Goal: Information Seeking & Learning: Compare options

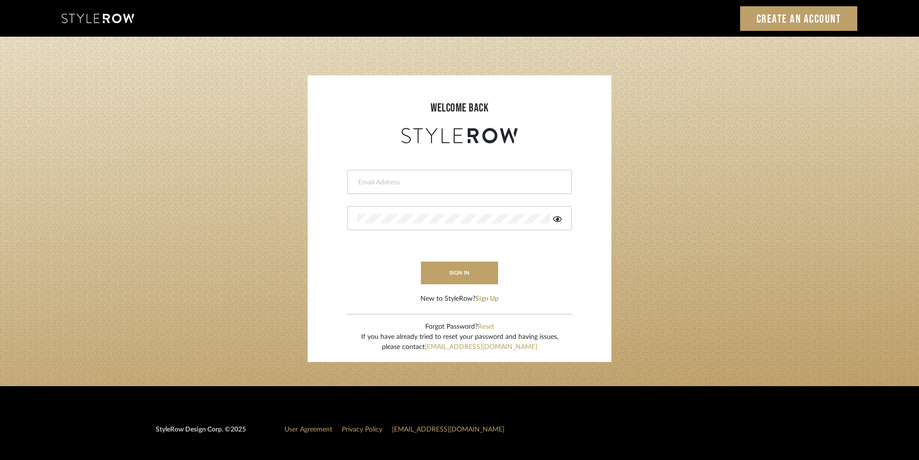
click at [379, 183] on input "email" at bounding box center [458, 182] width 202 height 10
type input "Stylerowprojects1@mancini-design.com"
click at [384, 211] on div at bounding box center [459, 218] width 225 height 24
click at [556, 219] on icon at bounding box center [557, 219] width 9 height 8
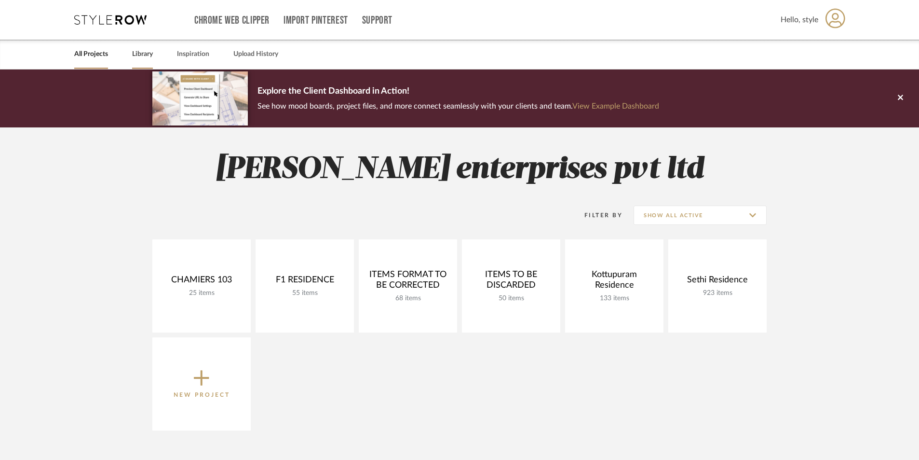
click at [146, 54] on link "Library" at bounding box center [142, 54] width 21 height 13
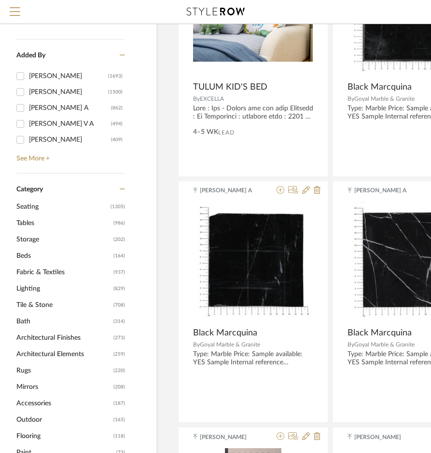
scroll to position [48, 40]
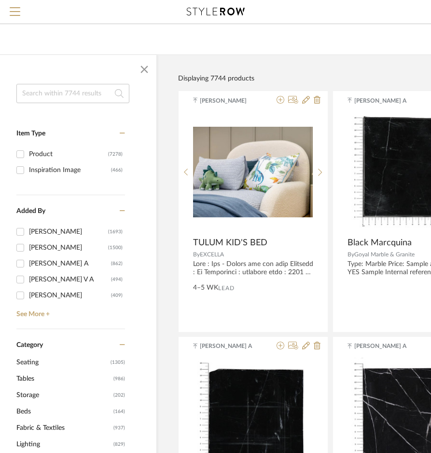
click at [36, 95] on input at bounding box center [72, 93] width 113 height 19
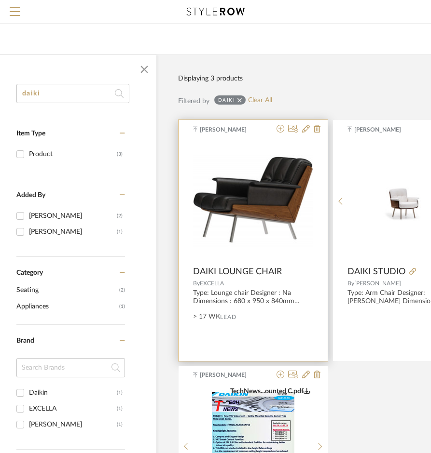
type input "daiki"
drag, startPoint x: 285, startPoint y: 267, endPoint x: 194, endPoint y: 268, distance: 90.7
click at [194, 268] on div "DAIKI LOUNGE CHAIR" at bounding box center [253, 272] width 120 height 11
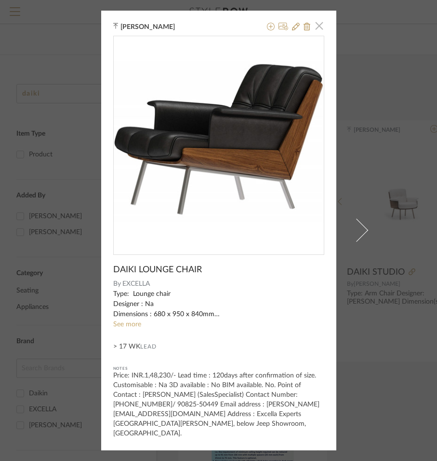
click at [315, 31] on span "button" at bounding box center [319, 25] width 19 height 19
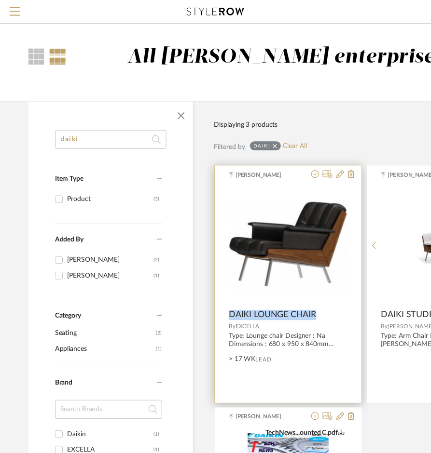
scroll to position [48, 40]
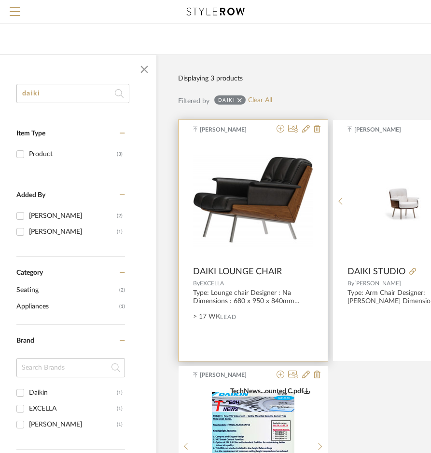
drag, startPoint x: 225, startPoint y: 277, endPoint x: 246, endPoint y: 304, distance: 34.6
click at [246, 304] on div "Type: Lounge chair Designer : Na Dimensions : 680 x 950 x 840mm Material & Fini…" at bounding box center [253, 297] width 120 height 16
drag, startPoint x: 284, startPoint y: 268, endPoint x: 192, endPoint y: 276, distance: 92.4
click at [192, 276] on product-name "DAIKI LOUNGE CHAIR" at bounding box center [252, 272] width 149 height 11
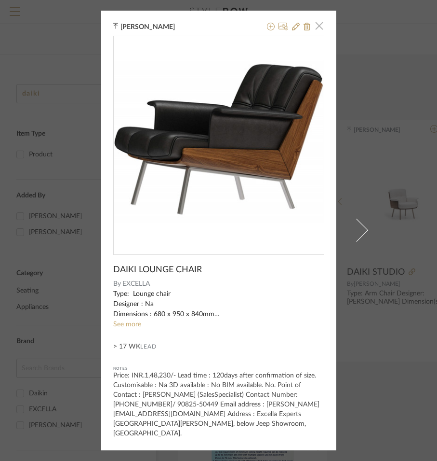
click at [318, 31] on span "button" at bounding box center [319, 25] width 19 height 19
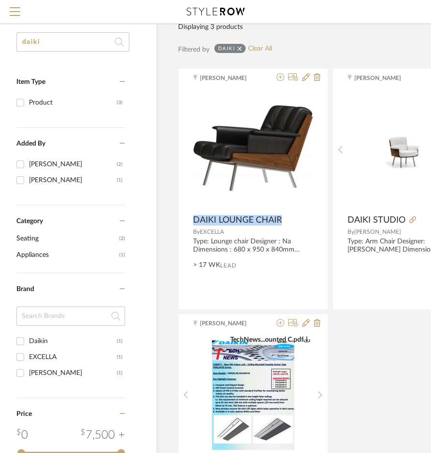
scroll to position [96, 40]
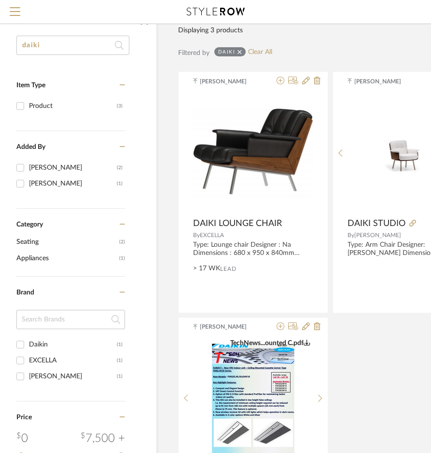
drag, startPoint x: 82, startPoint y: 43, endPoint x: 6, endPoint y: 44, distance: 76.7
click at [6, 44] on div "daiki Item Type Product (3) Added By [PERSON_NAME] (2) [PERSON_NAME] (1) Catego…" at bounding box center [72, 331] width 167 height 590
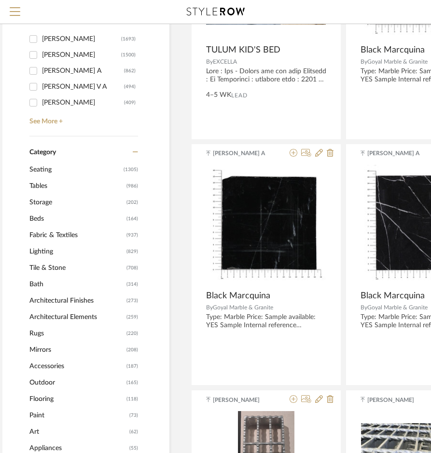
click at [32, 163] on span "Seating" at bounding box center [75, 170] width 92 height 16
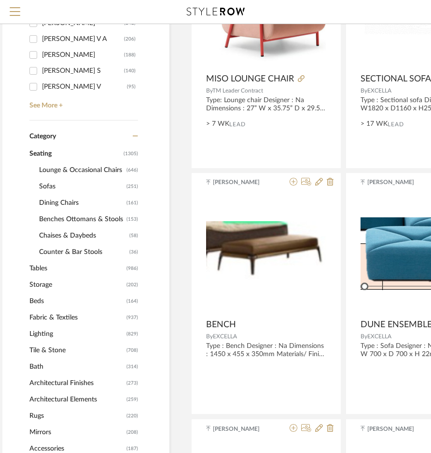
click at [48, 202] on span "Dining Chairs" at bounding box center [81, 203] width 85 height 16
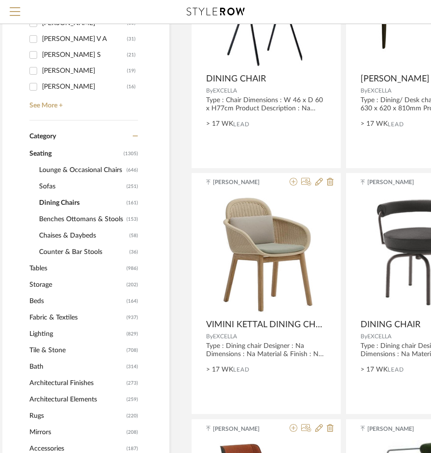
click at [45, 185] on span "Sofas" at bounding box center [81, 186] width 85 height 16
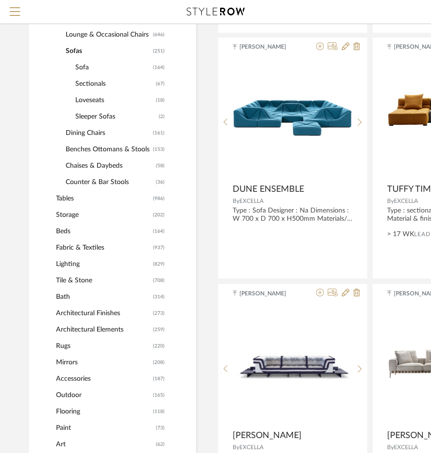
scroll to position [338, 0]
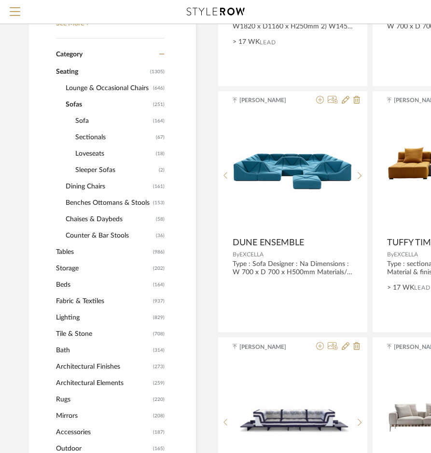
click at [89, 123] on span "Sofa" at bounding box center [112, 121] width 75 height 16
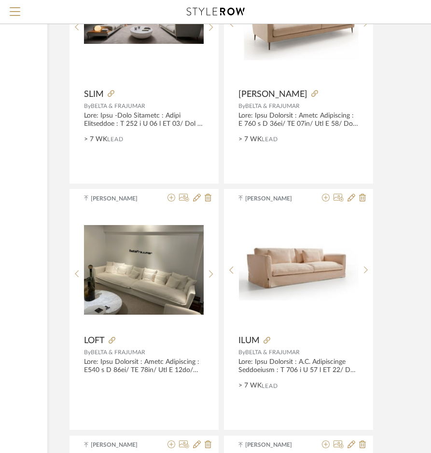
scroll to position [2701, 149]
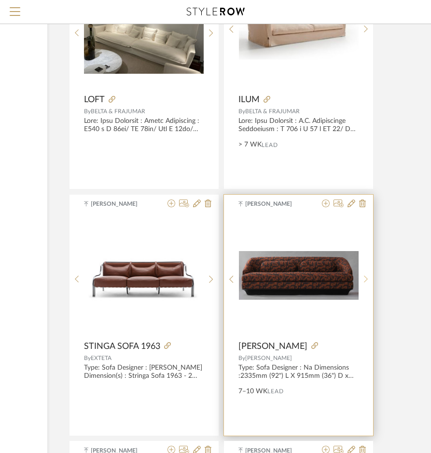
click at [365, 278] on icon at bounding box center [366, 279] width 4 height 8
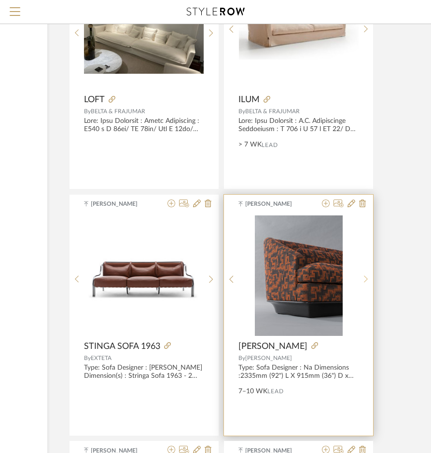
click at [364, 279] on icon at bounding box center [366, 279] width 4 height 8
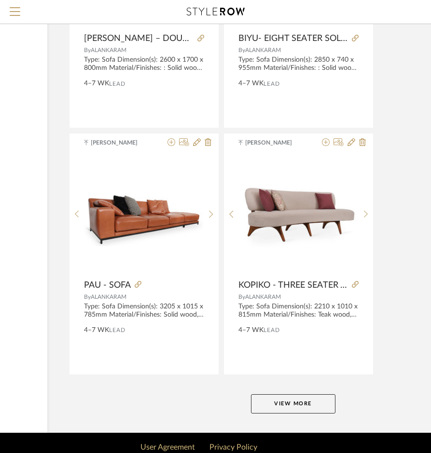
scroll to position [4275, 149]
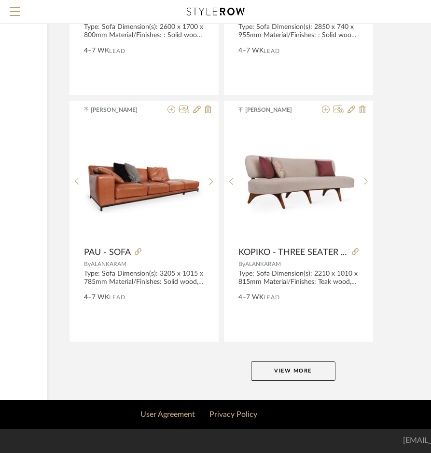
click at [266, 369] on button "View More" at bounding box center [293, 371] width 84 height 19
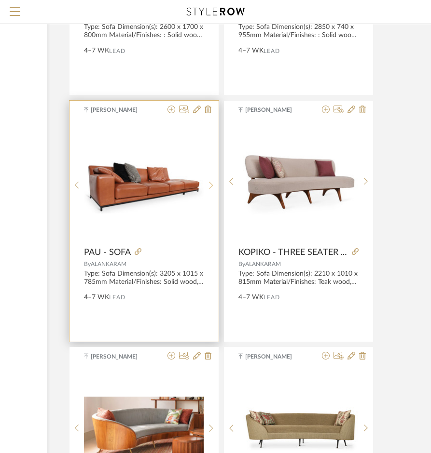
click at [206, 185] on sr-next-btn at bounding box center [211, 185] width 15 height 8
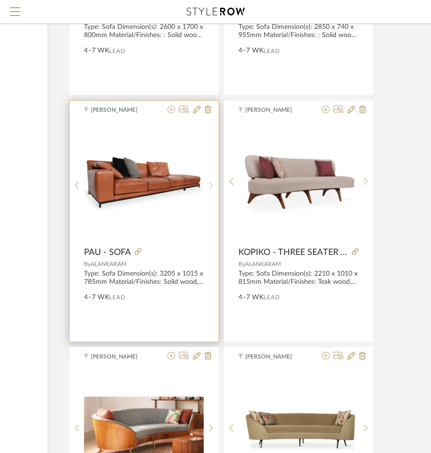
click at [206, 185] on sr-next-btn at bounding box center [211, 185] width 15 height 8
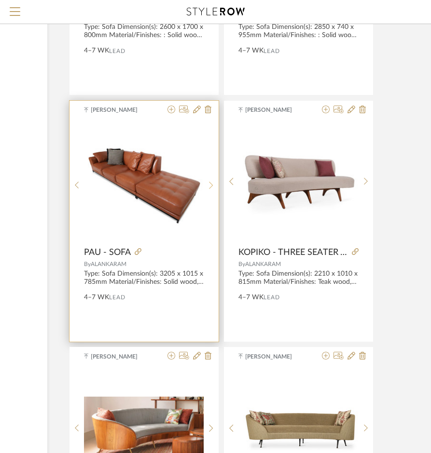
click at [206, 185] on sr-next-btn at bounding box center [211, 185] width 15 height 8
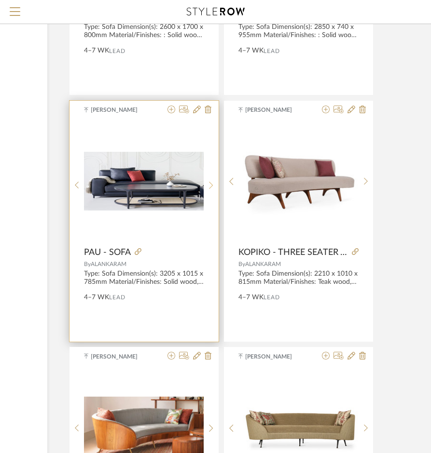
click at [206, 185] on sr-next-btn at bounding box center [211, 185] width 15 height 8
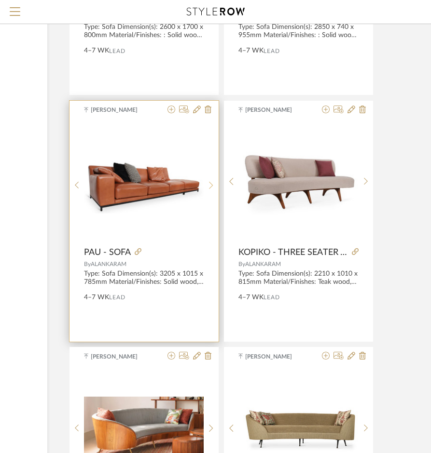
click at [206, 185] on sr-next-btn at bounding box center [211, 185] width 15 height 8
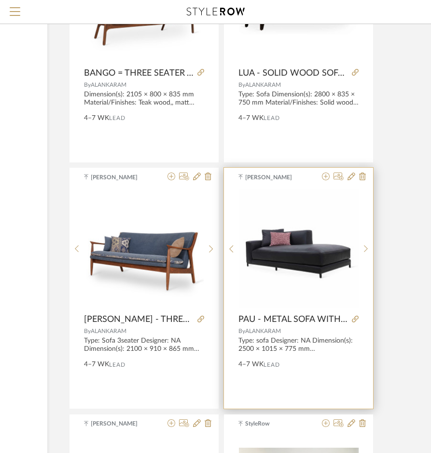
scroll to position [6445, 149]
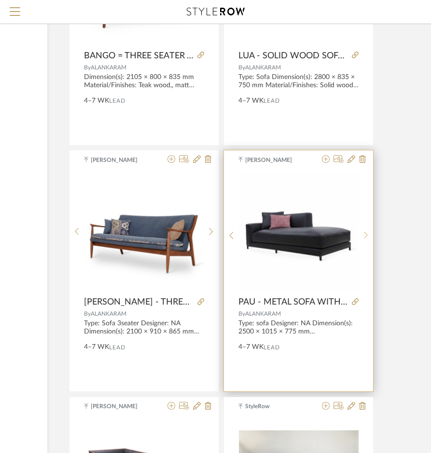
click at [366, 236] on icon at bounding box center [366, 235] width 4 height 8
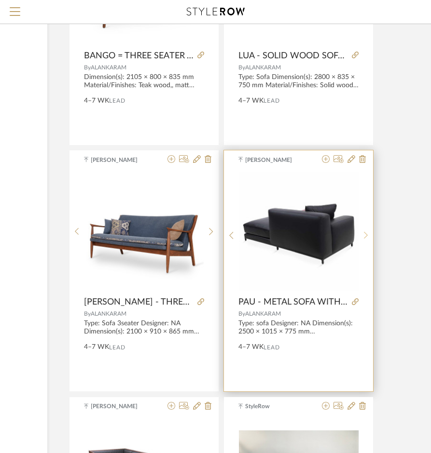
click at [366, 236] on icon at bounding box center [366, 235] width 4 height 8
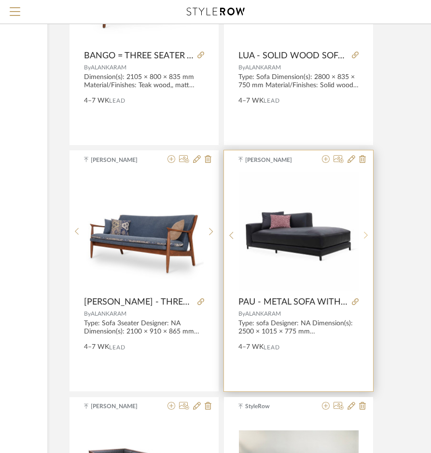
click at [366, 236] on icon at bounding box center [366, 235] width 4 height 8
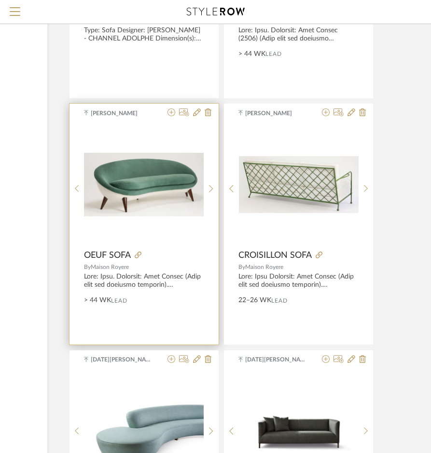
scroll to position [7554, 149]
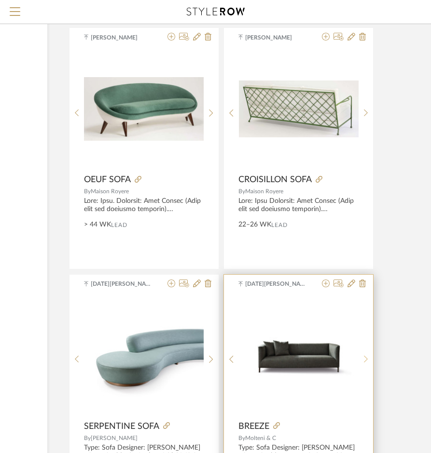
click at [367, 357] on icon at bounding box center [366, 359] width 4 height 8
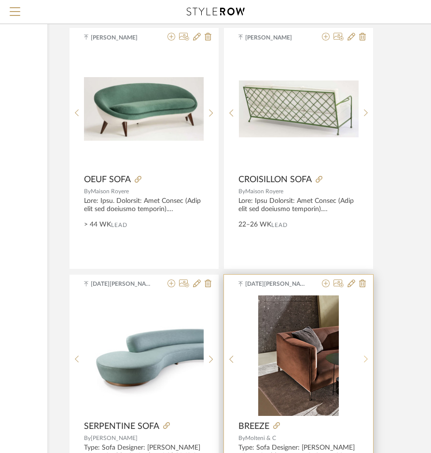
click at [367, 357] on icon at bounding box center [366, 359] width 4 height 8
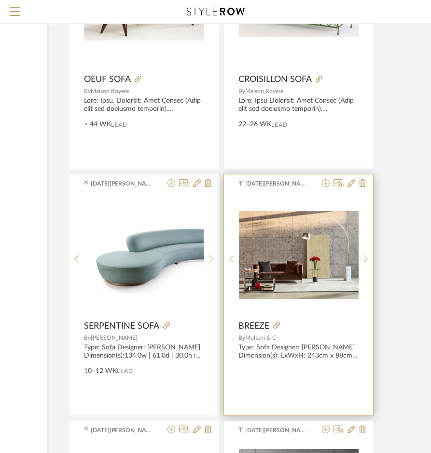
scroll to position [7795, 149]
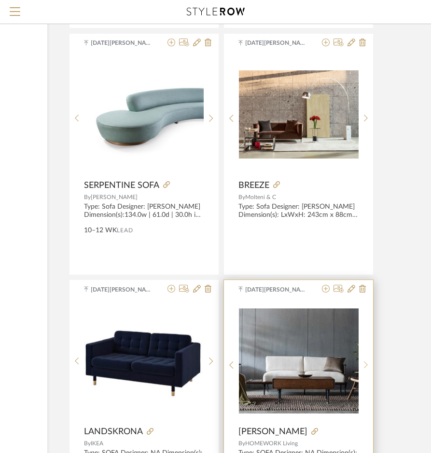
click at [361, 372] on div at bounding box center [365, 365] width 15 height 128
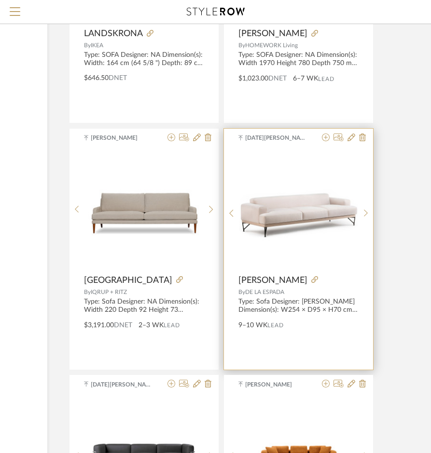
scroll to position [8326, 149]
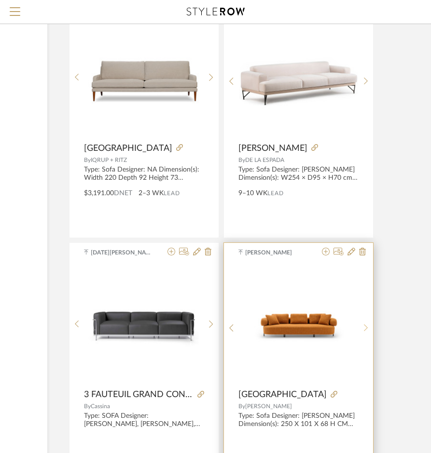
click at [361, 327] on sr-next-btn at bounding box center [365, 328] width 15 height 8
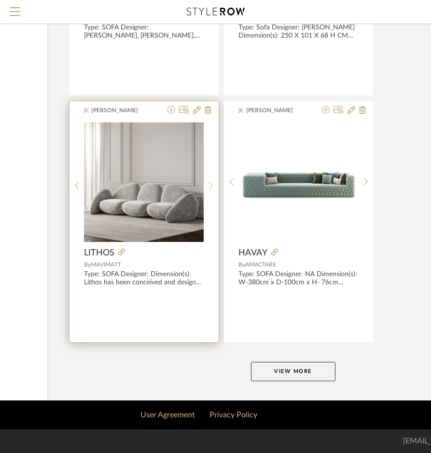
scroll to position [8715, 149]
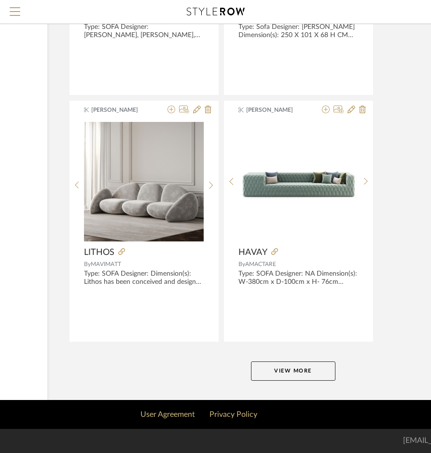
click at [298, 368] on button "View More" at bounding box center [293, 371] width 84 height 19
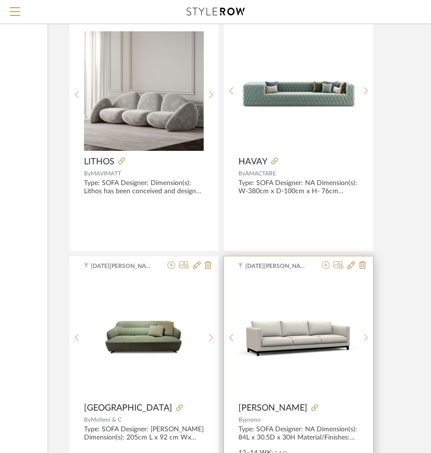
scroll to position [8812, 149]
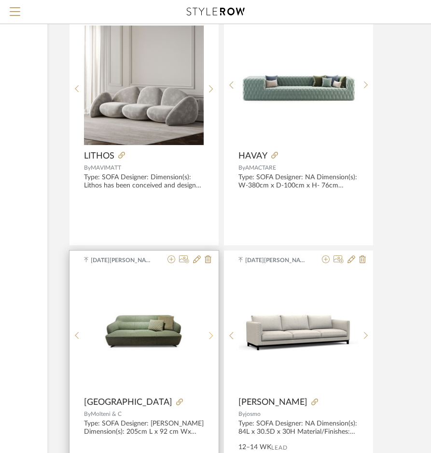
click at [207, 336] on sr-next-btn at bounding box center [211, 336] width 15 height 8
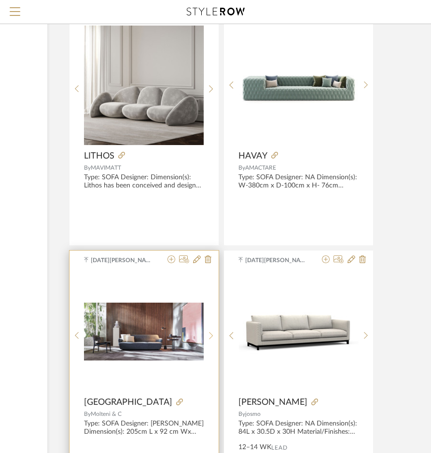
click at [207, 336] on sr-next-btn at bounding box center [211, 336] width 15 height 8
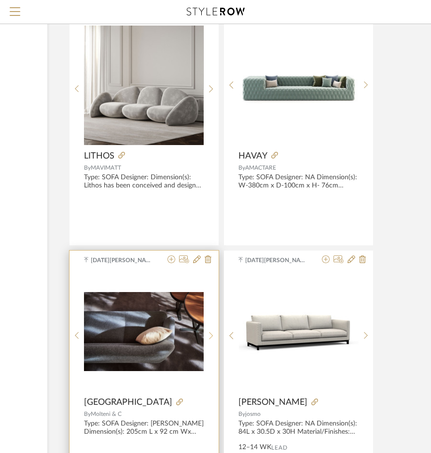
click at [207, 336] on sr-next-btn at bounding box center [211, 336] width 15 height 8
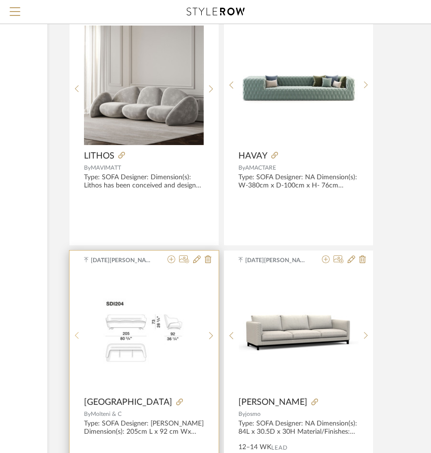
click at [74, 344] on div at bounding box center [76, 336] width 15 height 128
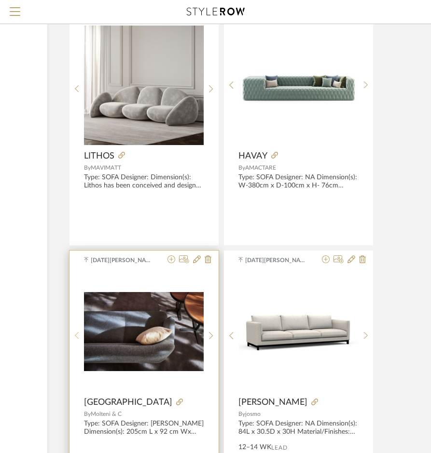
click at [77, 339] on icon at bounding box center [77, 336] width 4 height 8
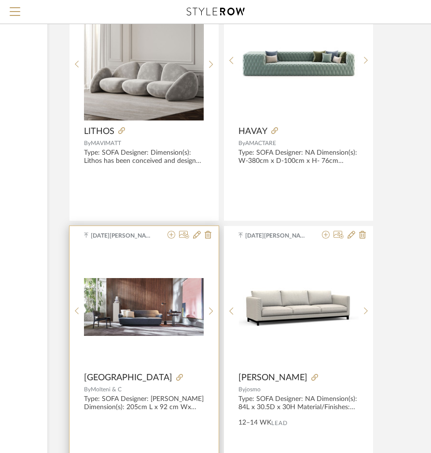
scroll to position [8860, 149]
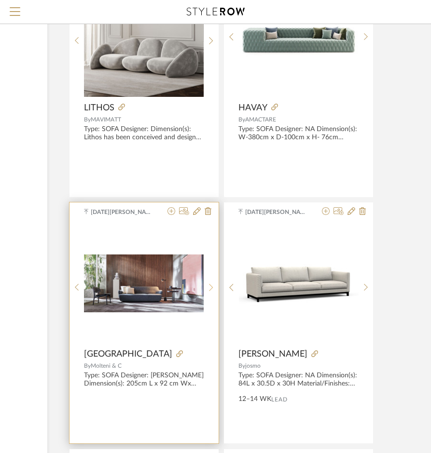
click at [209, 285] on icon at bounding box center [211, 288] width 4 height 8
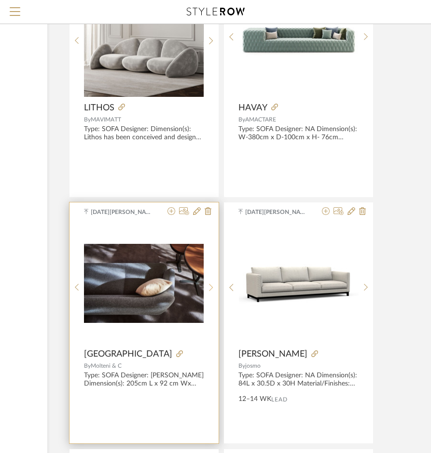
click at [209, 285] on icon at bounding box center [211, 288] width 4 height 8
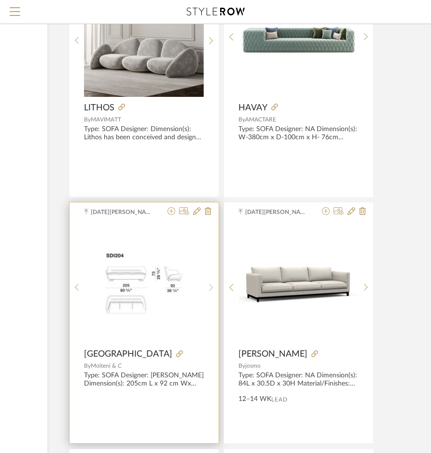
click at [209, 285] on icon at bounding box center [211, 288] width 4 height 8
click at [212, 290] on icon at bounding box center [211, 288] width 4 height 8
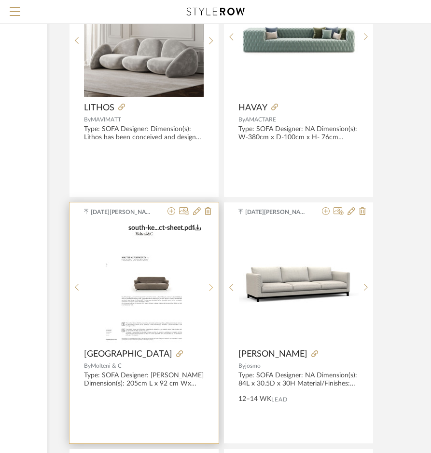
click at [212, 289] on icon at bounding box center [211, 288] width 4 height 8
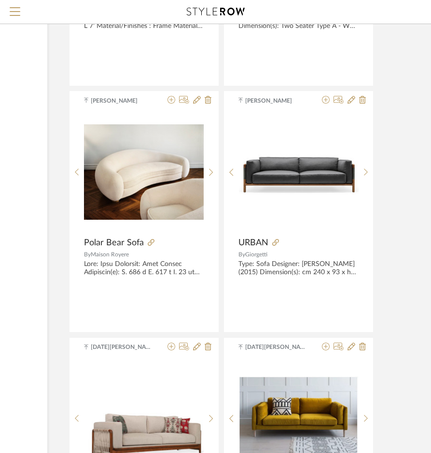
scroll to position [10596, 149]
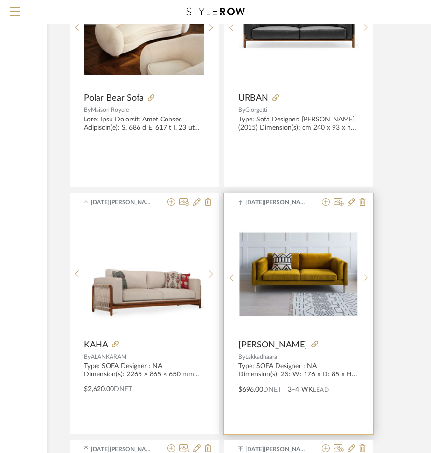
click at [362, 276] on sr-next-btn at bounding box center [365, 278] width 15 height 8
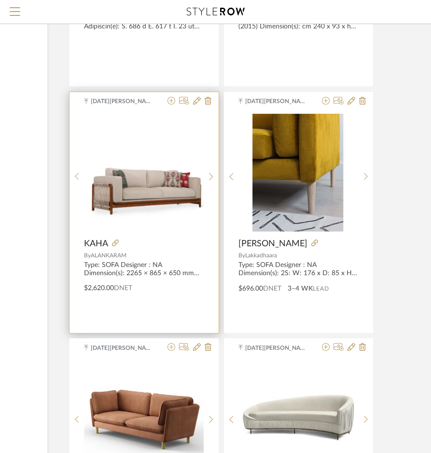
scroll to position [10837, 149]
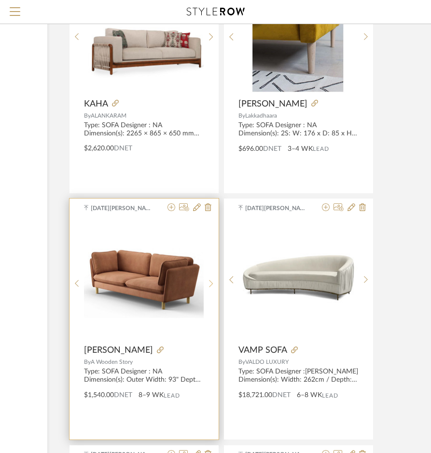
click at [212, 280] on icon at bounding box center [211, 284] width 4 height 8
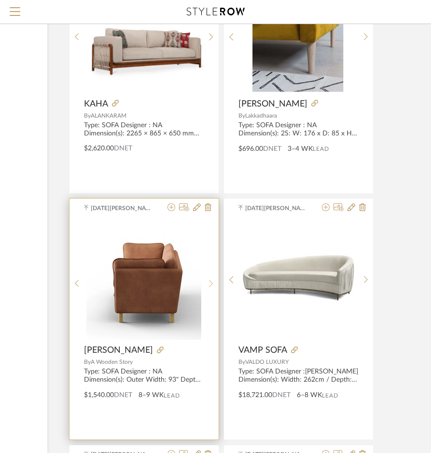
click at [212, 280] on icon at bounding box center [211, 284] width 4 height 8
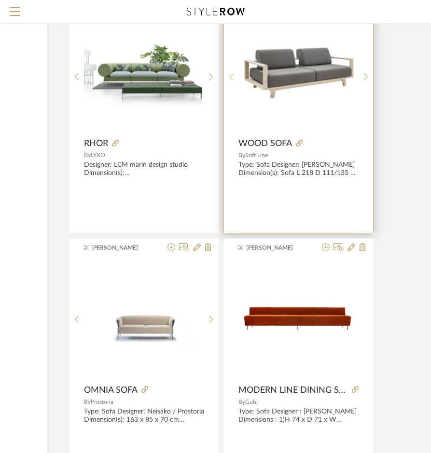
scroll to position [12525, 149]
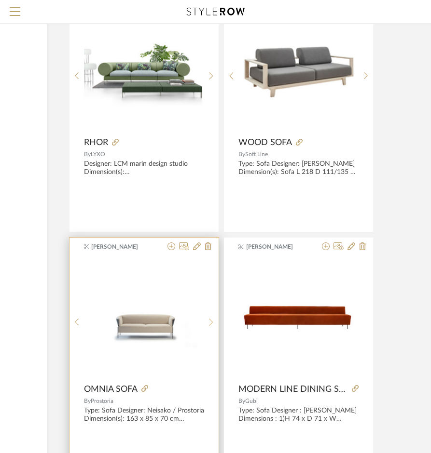
click at [215, 318] on sr-next-btn at bounding box center [211, 322] width 15 height 8
click at [215, 316] on div at bounding box center [211, 322] width 15 height 128
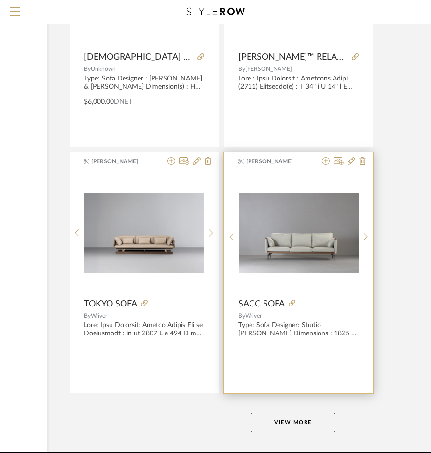
scroll to position [13155, 149]
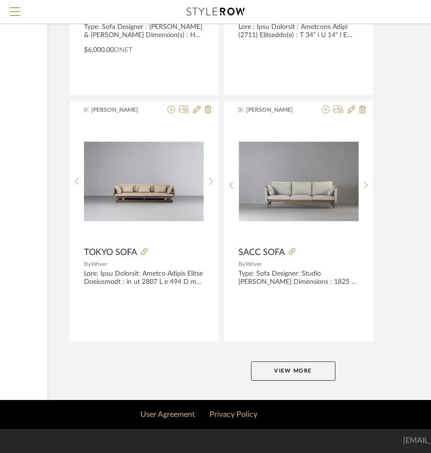
click at [279, 372] on button "View More" at bounding box center [293, 371] width 84 height 19
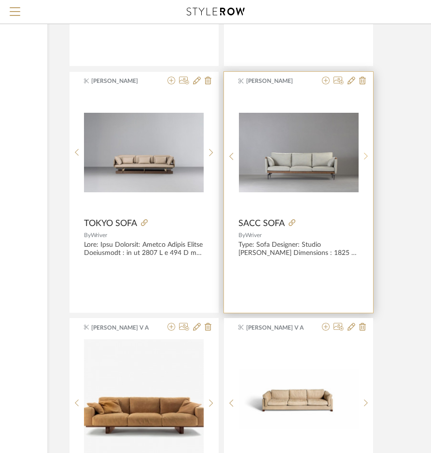
scroll to position [13204, 149]
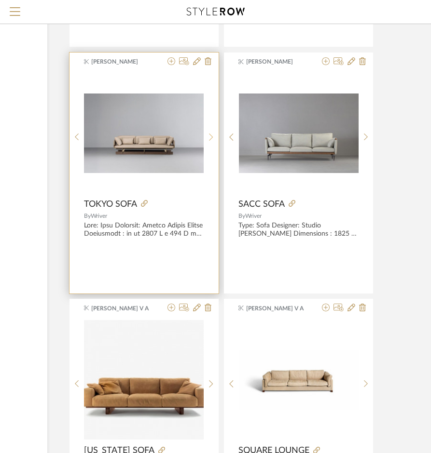
click at [211, 134] on icon at bounding box center [211, 137] width 4 height 8
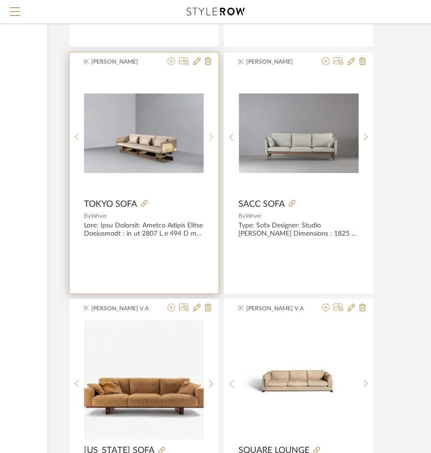
click at [211, 134] on icon at bounding box center [211, 137] width 4 height 8
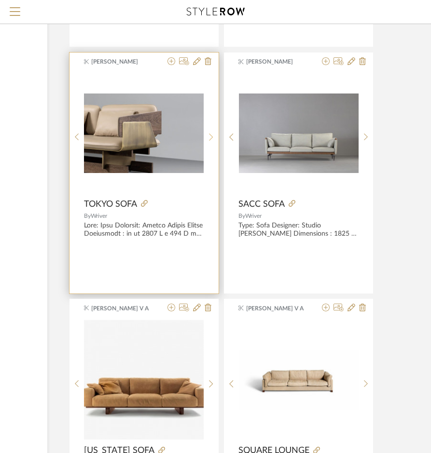
click at [211, 134] on icon at bounding box center [211, 137] width 4 height 8
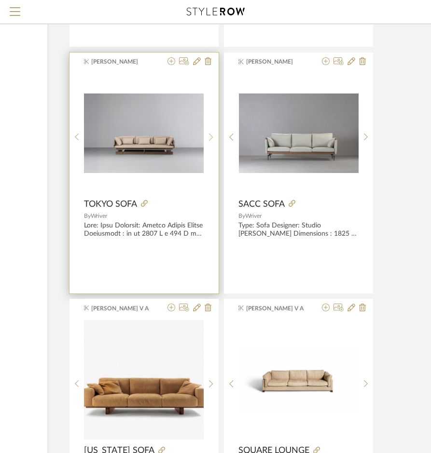
click at [211, 134] on icon at bounding box center [211, 137] width 4 height 8
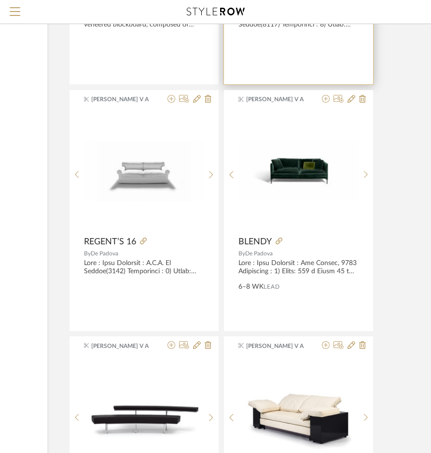
scroll to position [13782, 149]
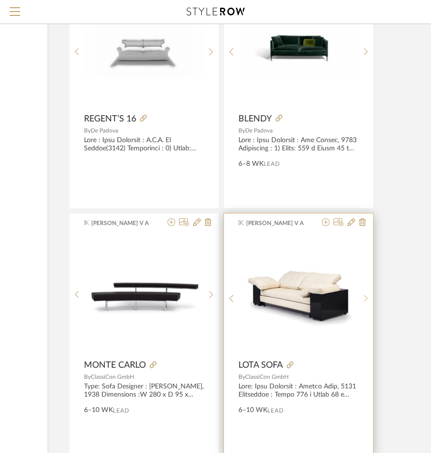
click at [367, 300] on sr-next-btn at bounding box center [365, 299] width 15 height 8
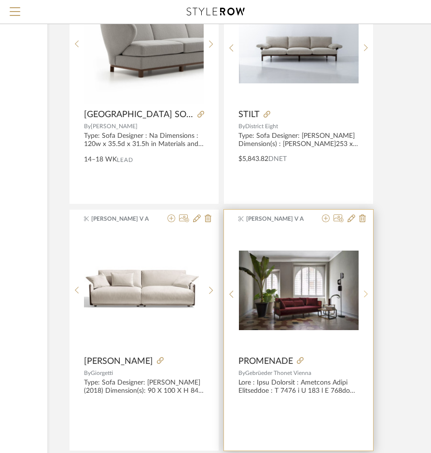
scroll to position [16049, 149]
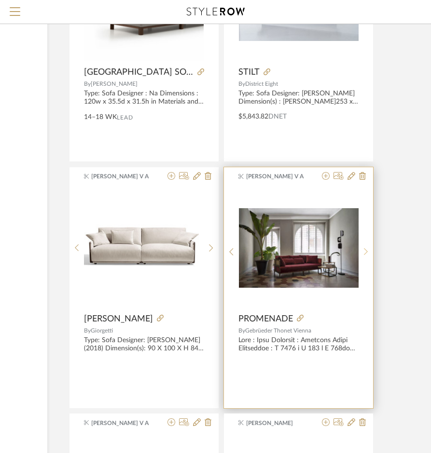
click at [361, 256] on sr-next-btn at bounding box center [365, 252] width 15 height 8
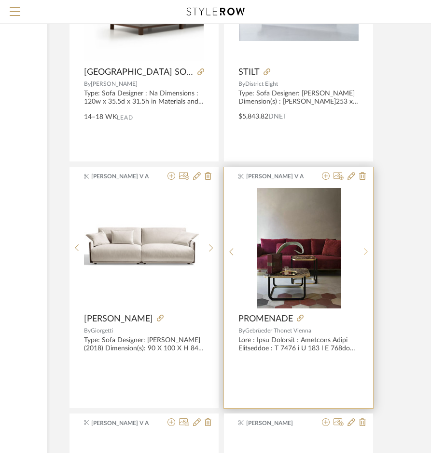
click at [361, 256] on sr-next-btn at bounding box center [365, 252] width 15 height 8
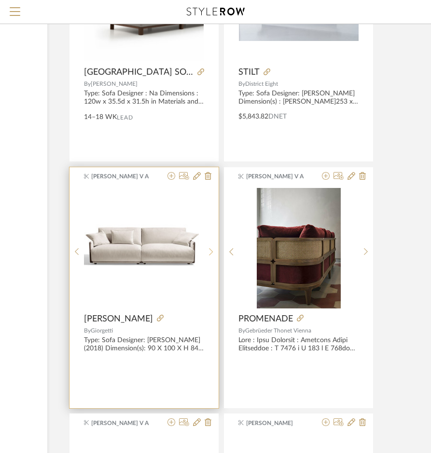
click at [215, 251] on sr-next-btn at bounding box center [211, 252] width 15 height 8
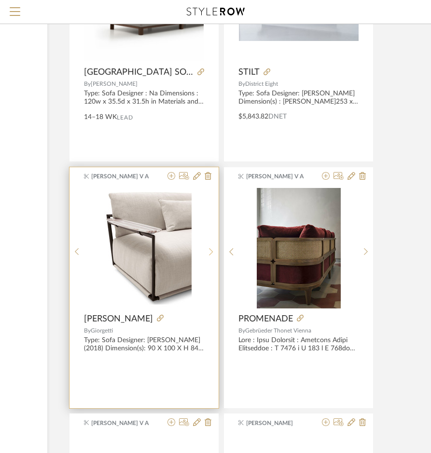
click at [215, 251] on sr-next-btn at bounding box center [211, 252] width 15 height 8
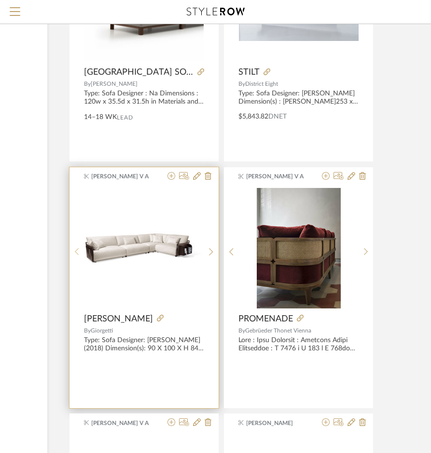
click at [70, 258] on div at bounding box center [76, 252] width 15 height 128
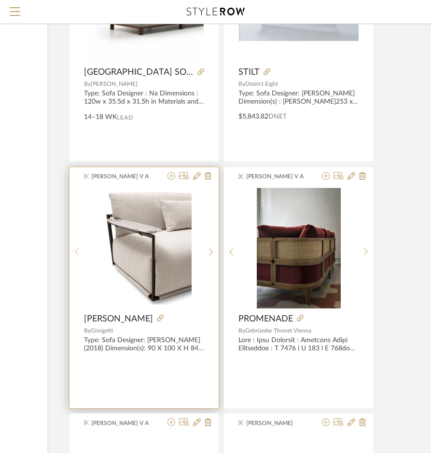
click at [71, 258] on div at bounding box center [76, 252] width 15 height 128
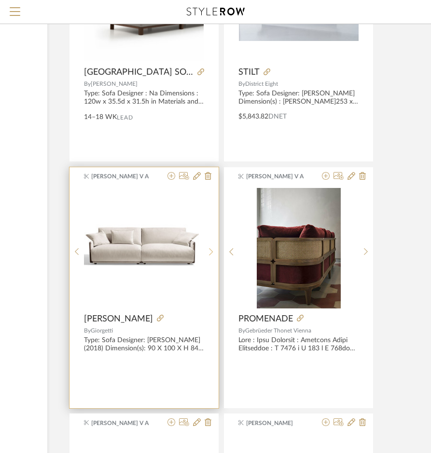
click at [210, 253] on icon at bounding box center [211, 252] width 4 height 8
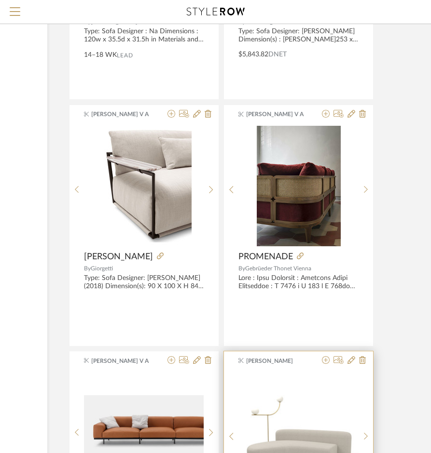
scroll to position [16097, 149]
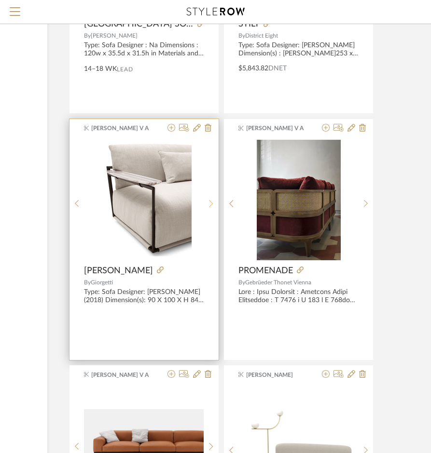
click at [210, 203] on icon at bounding box center [211, 204] width 4 height 8
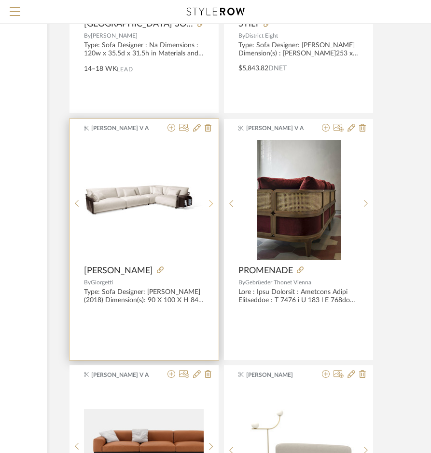
click at [210, 203] on icon at bounding box center [211, 204] width 4 height 8
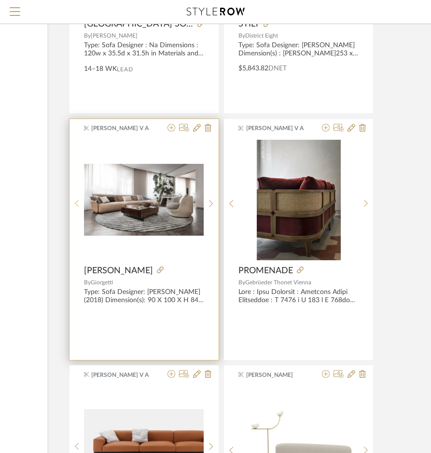
click at [77, 200] on icon at bounding box center [77, 204] width 4 height 8
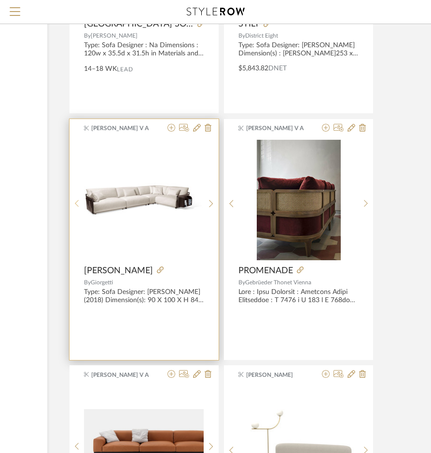
click at [77, 200] on icon at bounding box center [77, 204] width 4 height 8
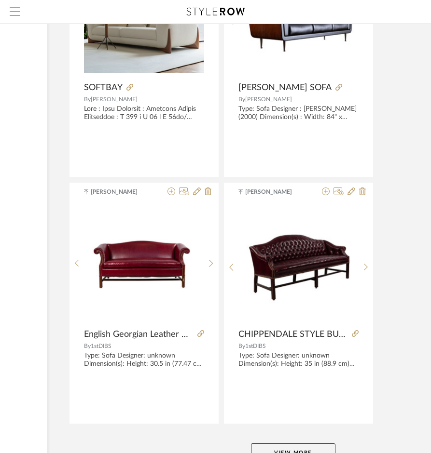
scroll to position [17592, 149]
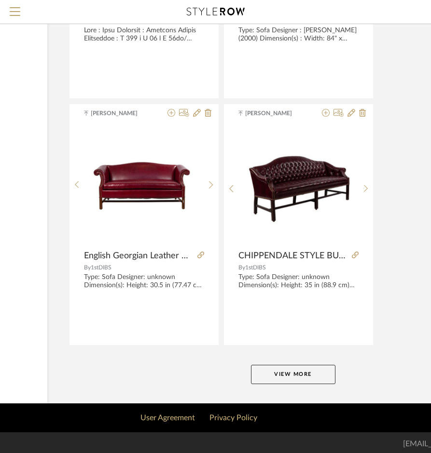
click at [321, 373] on button "View More" at bounding box center [293, 374] width 84 height 19
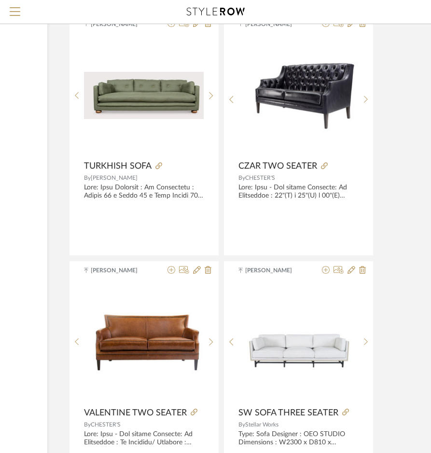
scroll to position [18943, 149]
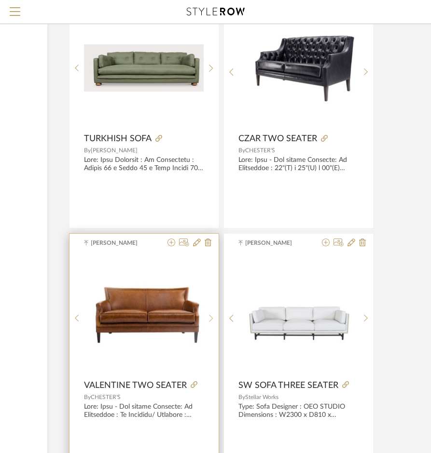
click at [209, 308] on div at bounding box center [211, 319] width 15 height 128
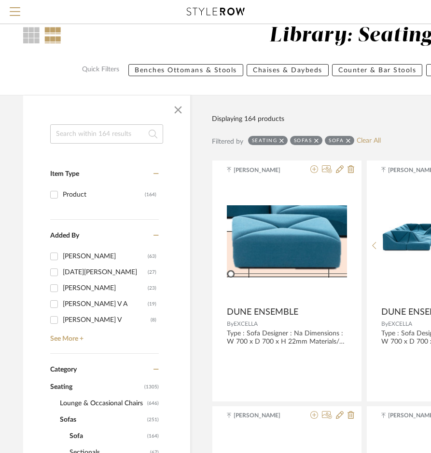
scroll to position [263, 6]
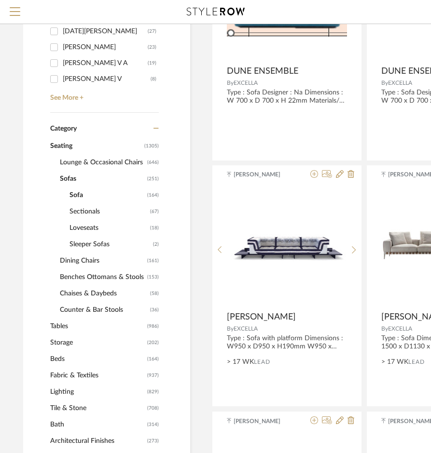
click at [72, 158] on span "Lounge & Occasional Chairs" at bounding box center [102, 162] width 85 height 16
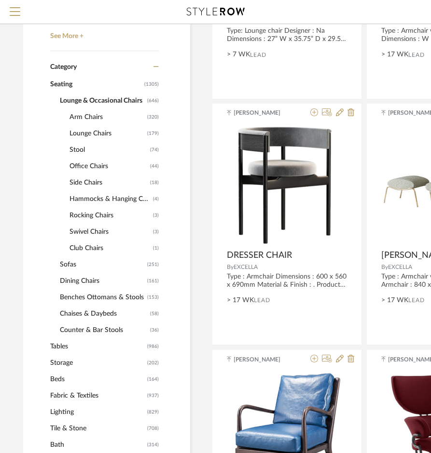
scroll to position [408, 6]
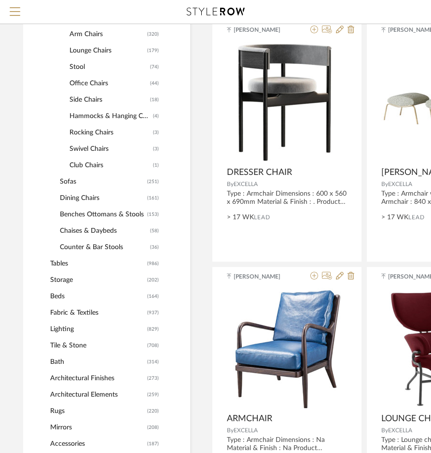
click at [59, 330] on span "Lighting" at bounding box center [97, 329] width 95 height 16
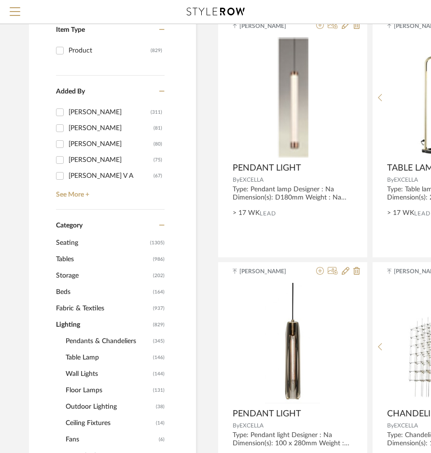
scroll to position [167, 0]
click at [75, 385] on span "Floor Lamps" at bounding box center [108, 390] width 85 height 16
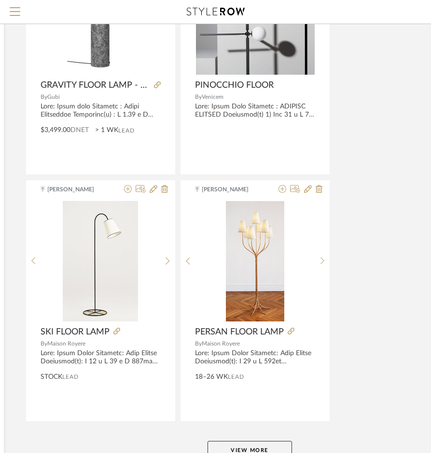
scroll to position [4218, 192]
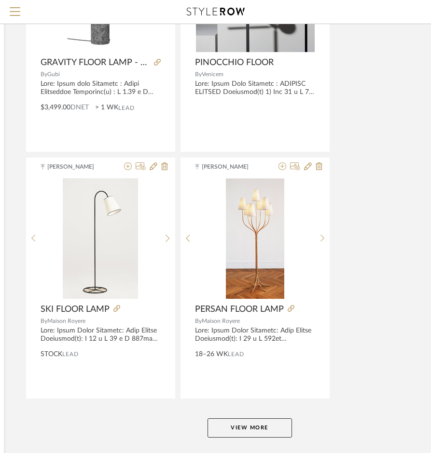
click at [255, 430] on button "View More" at bounding box center [249, 428] width 84 height 19
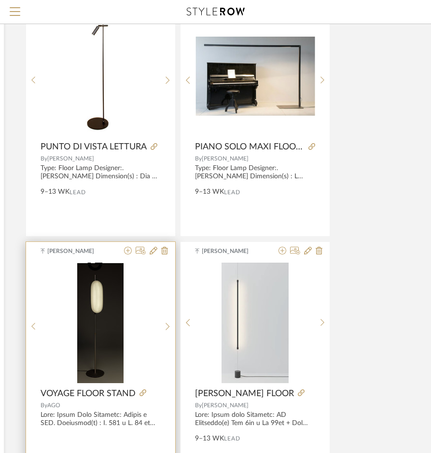
scroll to position [4604, 192]
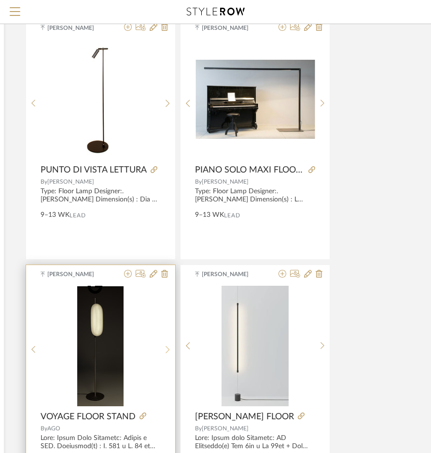
click at [168, 353] on icon at bounding box center [167, 350] width 4 height 8
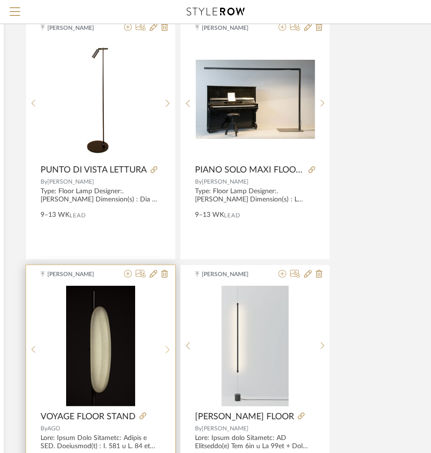
click at [168, 353] on icon at bounding box center [167, 350] width 4 height 8
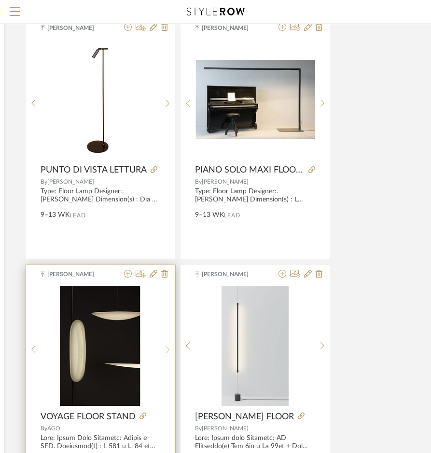
click at [168, 353] on icon at bounding box center [167, 350] width 4 height 8
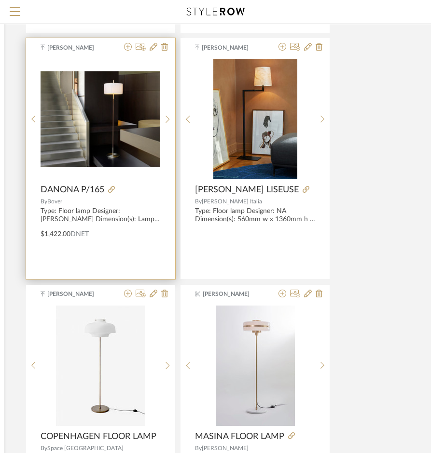
scroll to position [7690, 192]
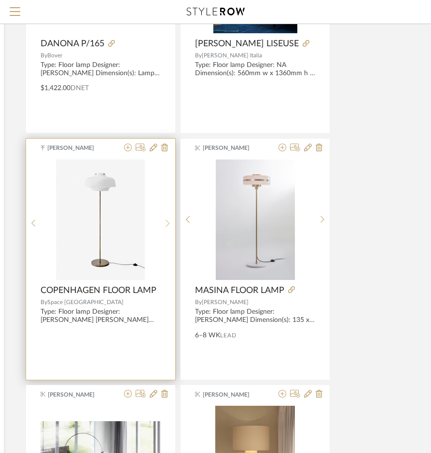
click at [170, 224] on div at bounding box center [167, 224] width 15 height 128
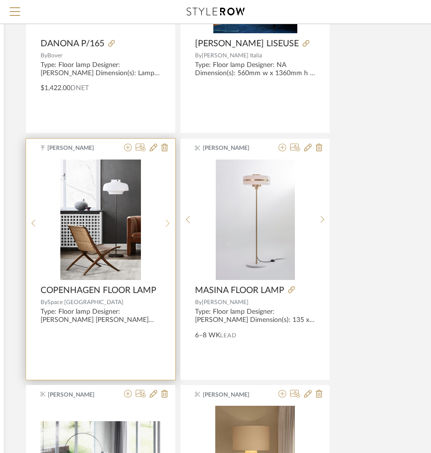
click at [170, 224] on sr-next-btn at bounding box center [167, 223] width 15 height 8
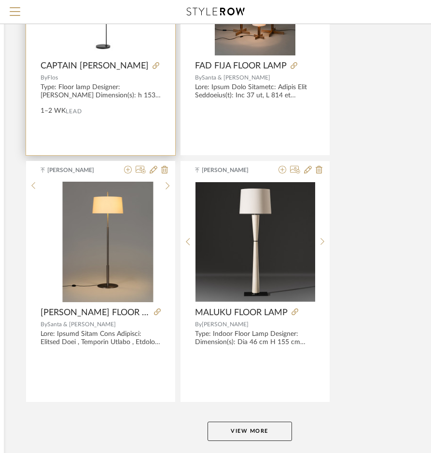
scroll to position [8715, 192]
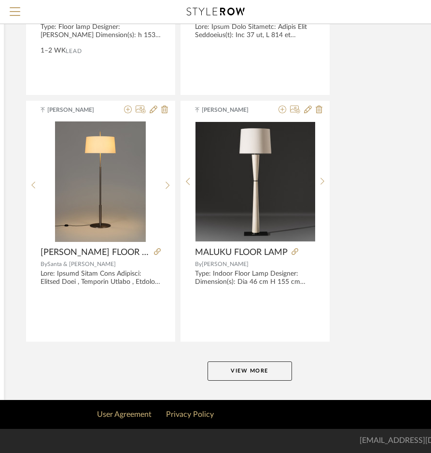
click at [236, 365] on button "View More" at bounding box center [249, 371] width 84 height 19
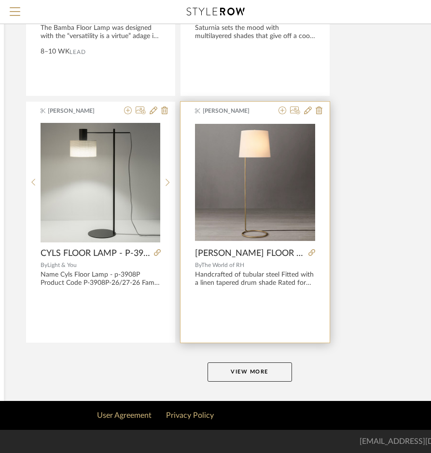
scroll to position [13155, 192]
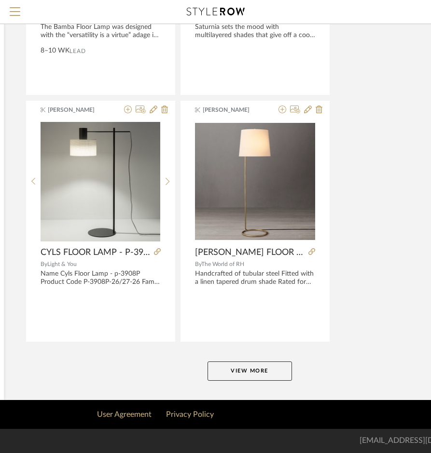
click at [255, 378] on button "View More" at bounding box center [249, 371] width 84 height 19
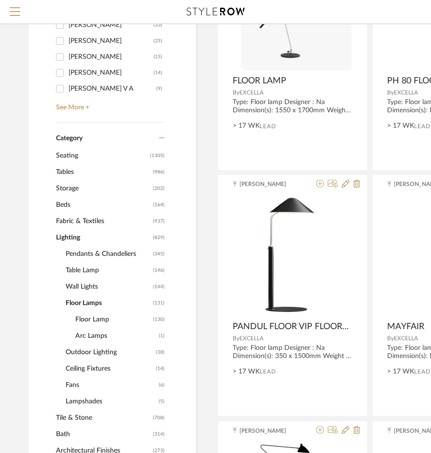
scroll to position [338, 0]
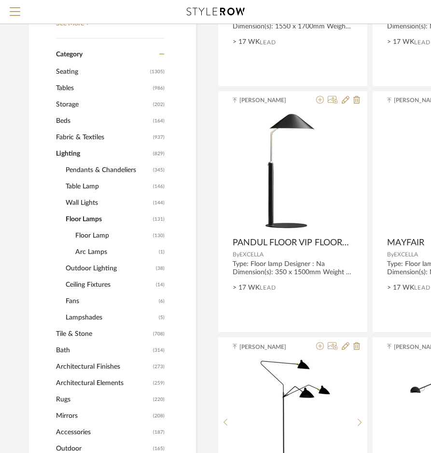
click at [68, 71] on span "Seating" at bounding box center [102, 72] width 92 height 16
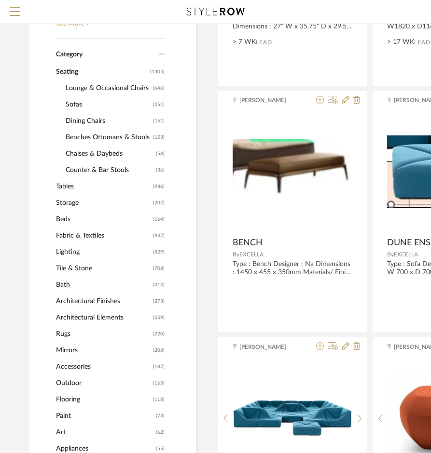
click at [68, 189] on span "Tables" at bounding box center [103, 186] width 95 height 16
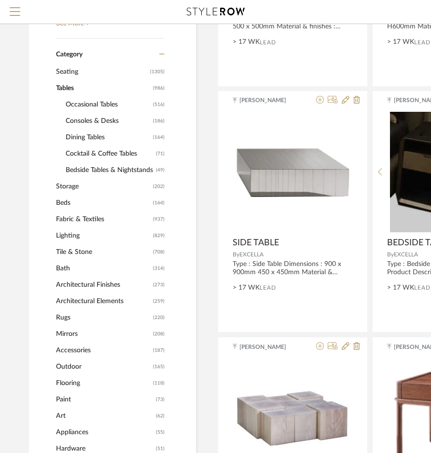
click at [87, 107] on span "Occasional Tables" at bounding box center [108, 104] width 85 height 16
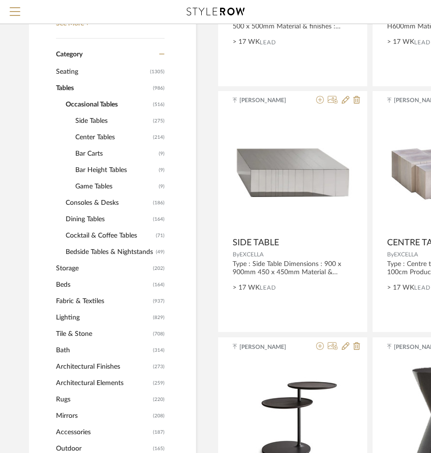
click at [87, 122] on span "Side Tables" at bounding box center [112, 121] width 75 height 16
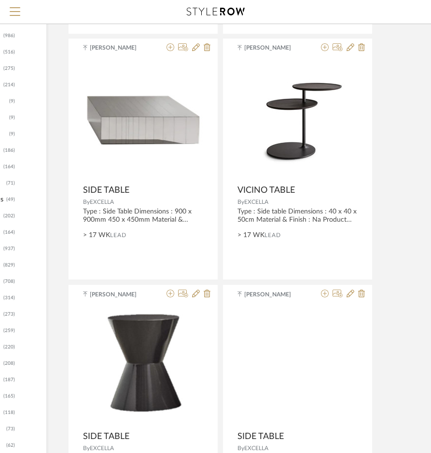
scroll to position [386, 150]
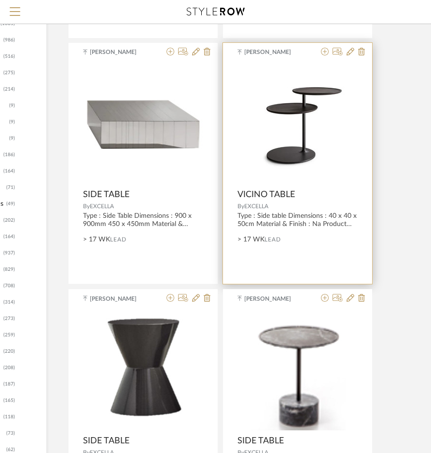
click at [317, 145] on div at bounding box center [297, 124] width 120 height 121
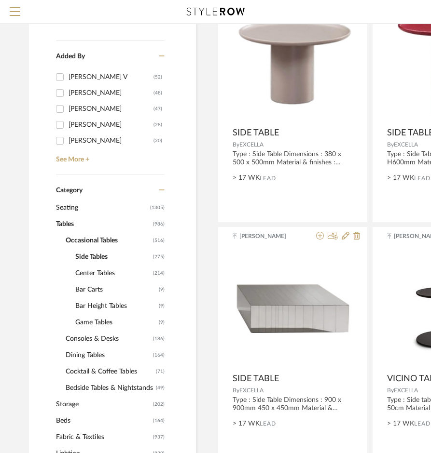
scroll to position [289, 0]
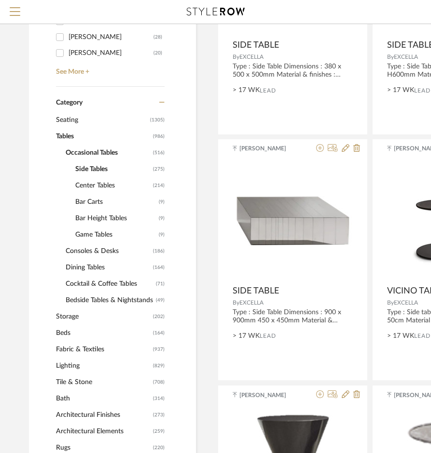
click at [63, 119] on span "Seating" at bounding box center [102, 120] width 92 height 16
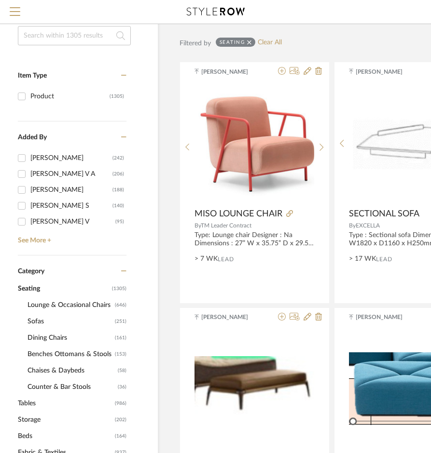
scroll to position [0, 38]
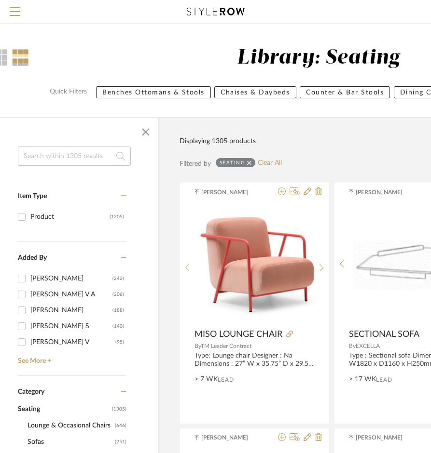
click at [53, 160] on input at bounding box center [74, 156] width 113 height 19
type input "TRIO"
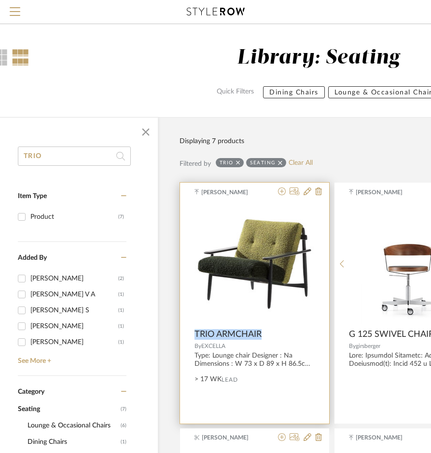
drag, startPoint x: 196, startPoint y: 333, endPoint x: 262, endPoint y: 333, distance: 66.6
click at [262, 333] on div "TRIO ARMCHAIR" at bounding box center [254, 334] width 120 height 11
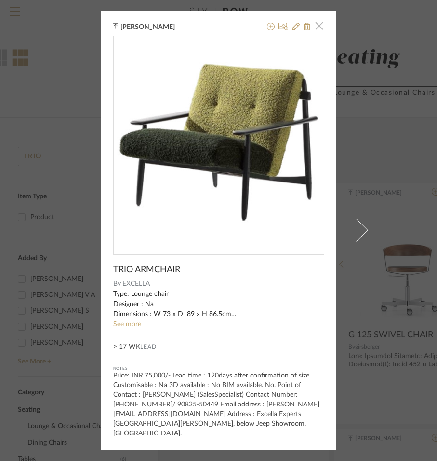
click at [317, 32] on span "button" at bounding box center [319, 25] width 19 height 19
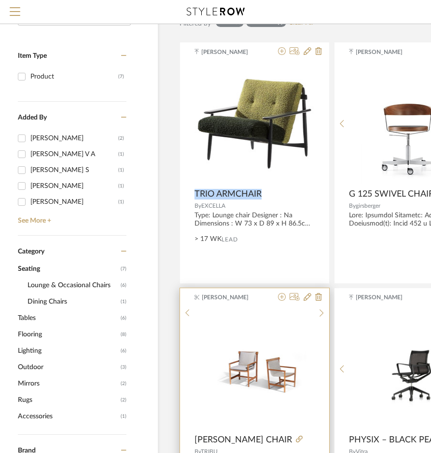
scroll to position [145, 38]
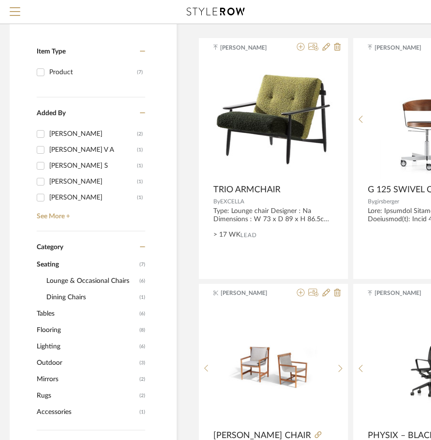
scroll to position [145, 14]
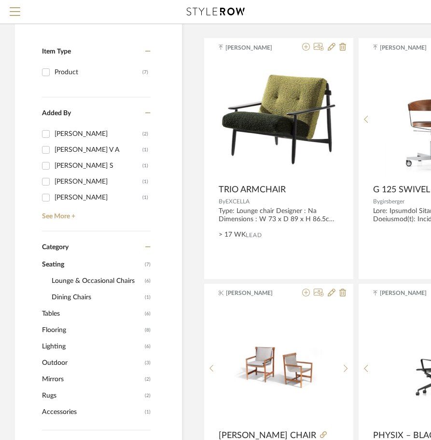
click at [61, 265] on span "Seating" at bounding box center [92, 265] width 100 height 16
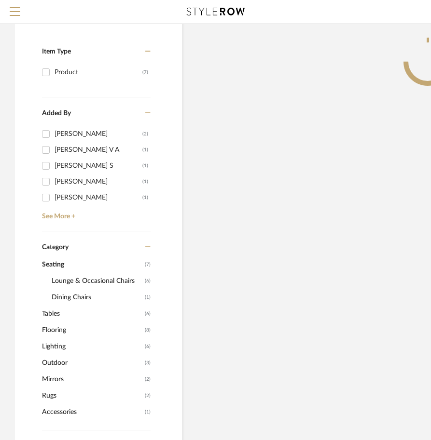
click at [68, 279] on span "Lounge & Occasional Chairs" at bounding box center [97, 281] width 91 height 16
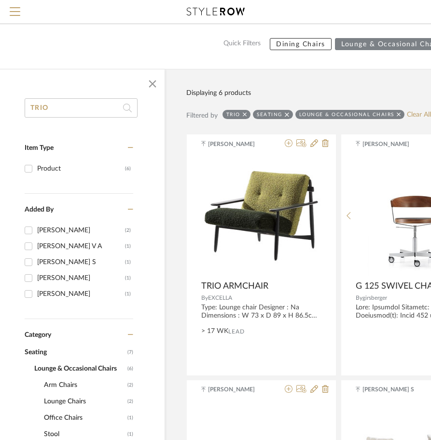
scroll to position [48, 0]
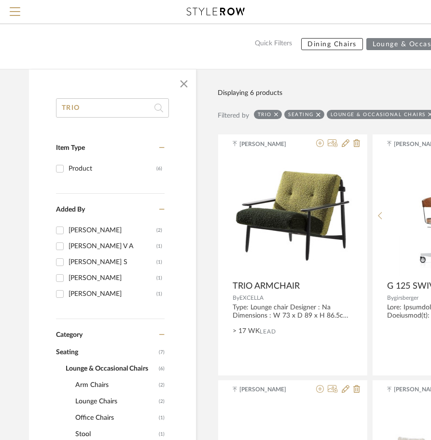
drag, startPoint x: 75, startPoint y: 109, endPoint x: -18, endPoint y: 109, distance: 93.6
click at [0, 109] on html "Search by brands, products, categories, colors, or styles Hello, style All Proj…" at bounding box center [215, 172] width 431 height 440
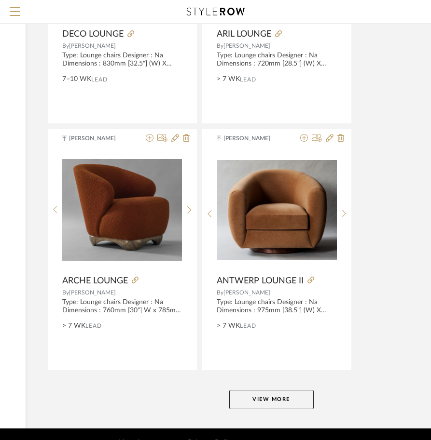
scroll to position [4288, 170]
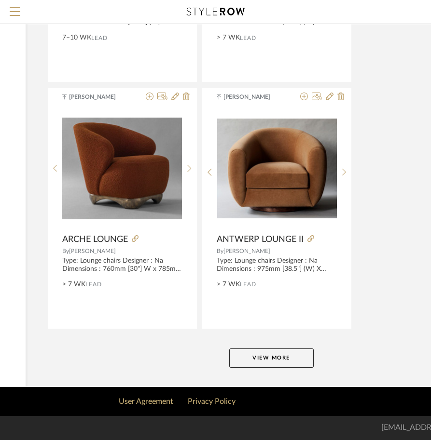
click at [282, 359] on button "View More" at bounding box center [271, 358] width 84 height 19
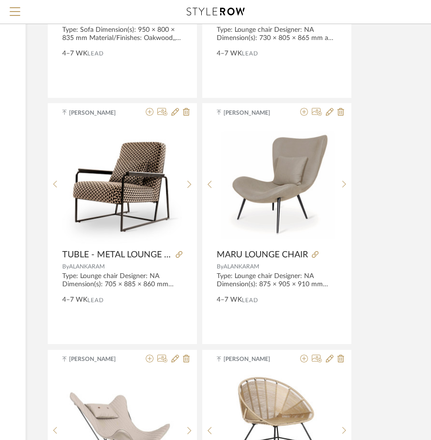
scroll to position [6989, 170]
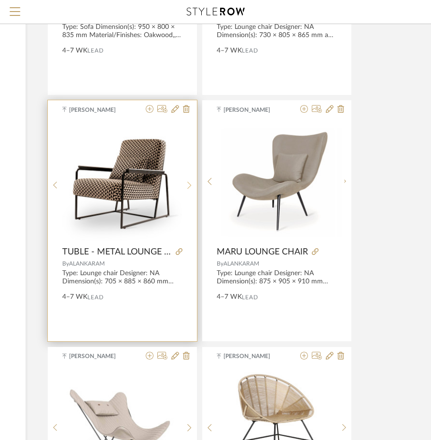
click at [189, 183] on icon at bounding box center [189, 185] width 4 height 8
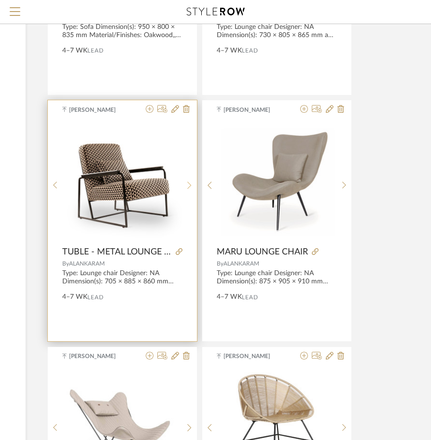
click at [189, 183] on icon at bounding box center [189, 185] width 4 height 8
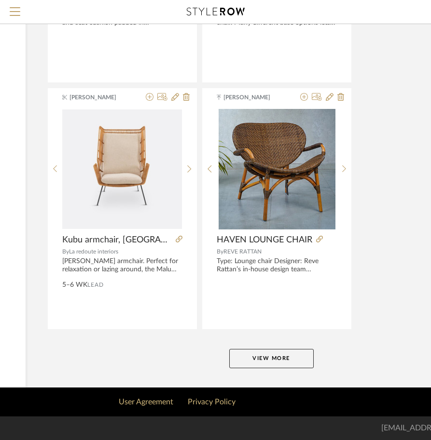
scroll to position [8728, 170]
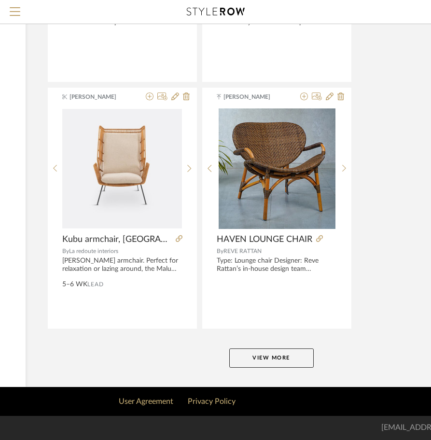
click at [264, 351] on button "View More" at bounding box center [271, 358] width 84 height 19
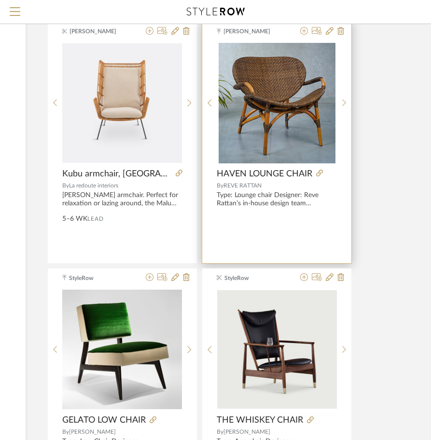
scroll to position [8883, 170]
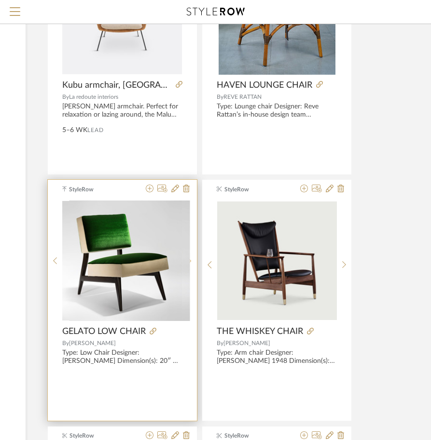
click at [192, 261] on sr-next-btn at bounding box center [189, 261] width 15 height 8
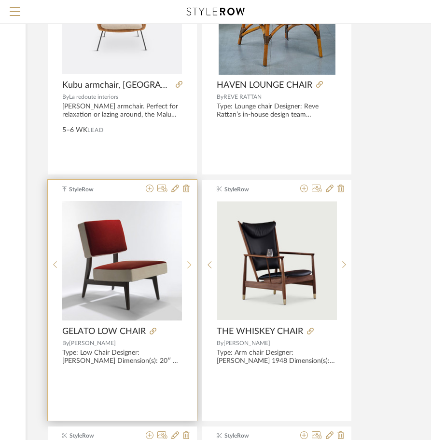
click at [192, 261] on sr-next-btn at bounding box center [189, 265] width 15 height 8
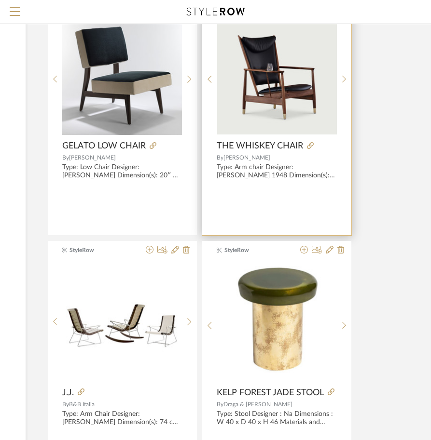
scroll to position [8979, 170]
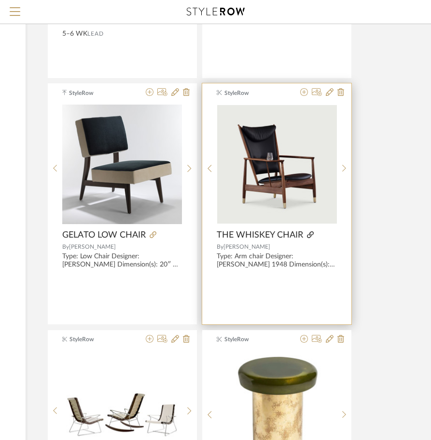
click at [311, 235] on icon at bounding box center [310, 234] width 7 height 7
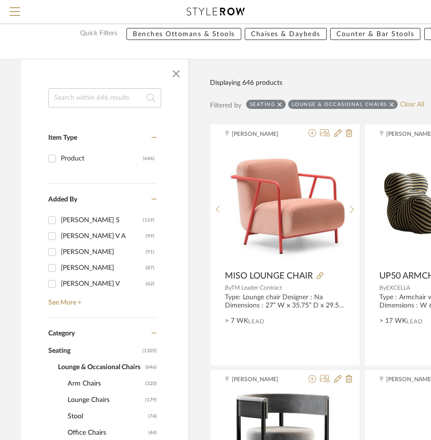
scroll to position [145, 8]
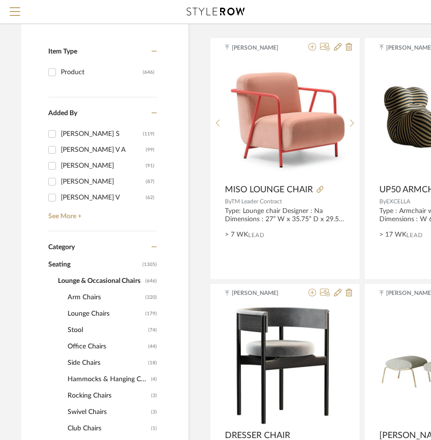
click at [73, 299] on span "Arm Chairs" at bounding box center [105, 297] width 75 height 16
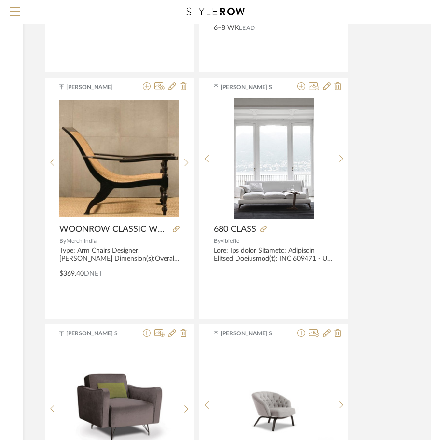
scroll to position [4288, 173]
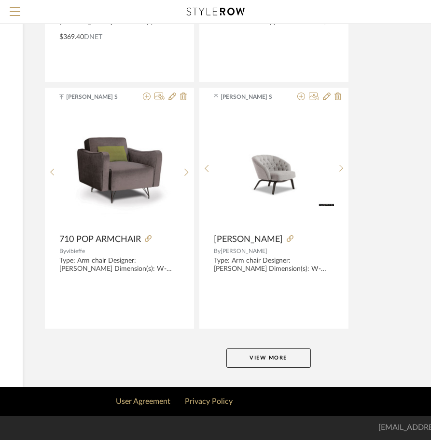
click at [246, 366] on button "View More" at bounding box center [268, 358] width 84 height 19
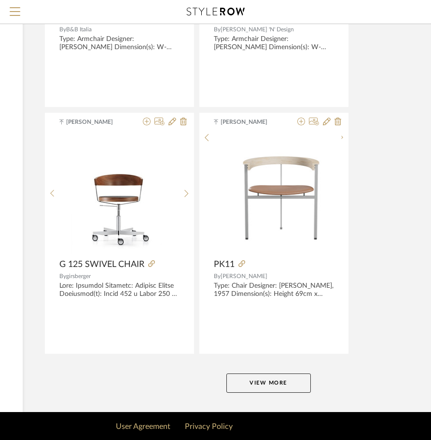
scroll to position [8728, 173]
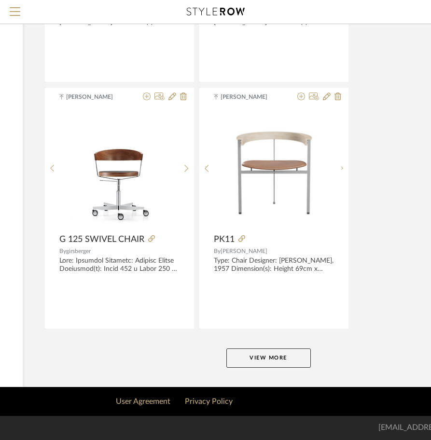
click at [283, 363] on button "View More" at bounding box center [268, 358] width 84 height 19
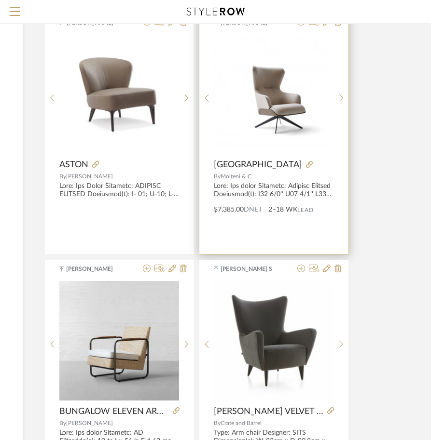
scroll to position [10513, 173]
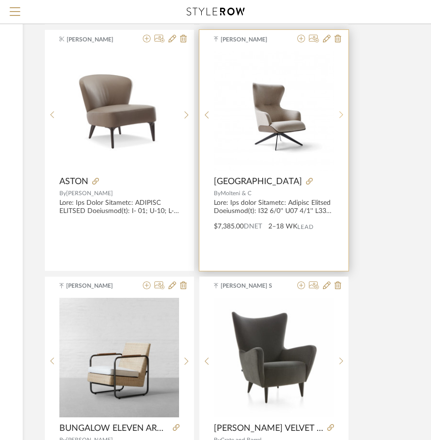
click at [342, 120] on div at bounding box center [341, 115] width 15 height 128
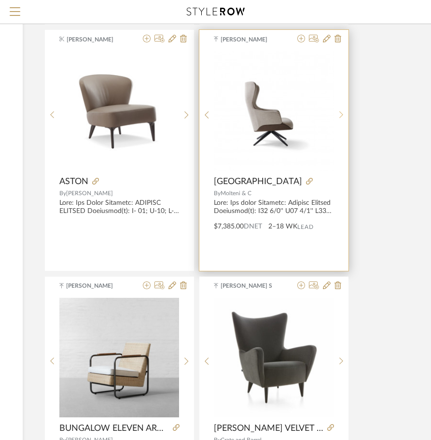
click at [342, 120] on div at bounding box center [341, 115] width 15 height 128
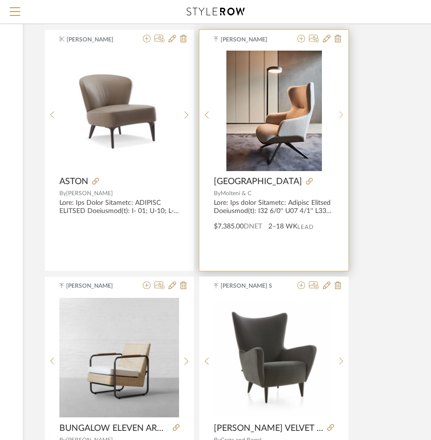
click at [342, 120] on div at bounding box center [341, 115] width 15 height 128
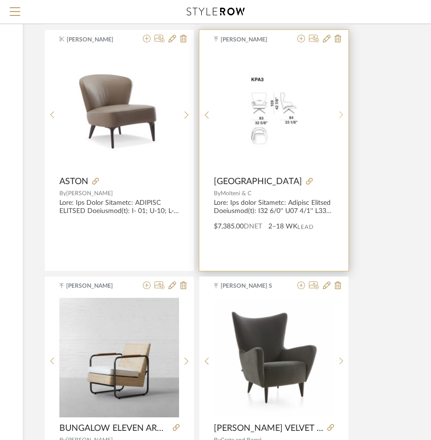
click at [342, 120] on div at bounding box center [341, 115] width 15 height 128
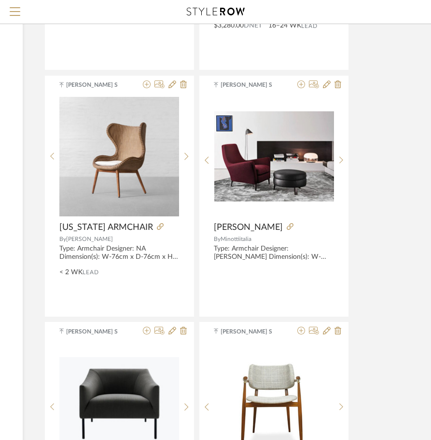
scroll to position [8246, 173]
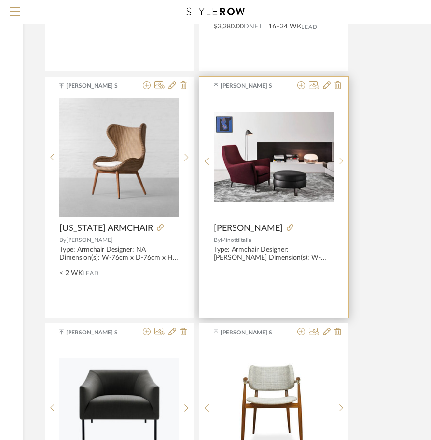
click at [345, 162] on sr-next-btn at bounding box center [341, 161] width 15 height 8
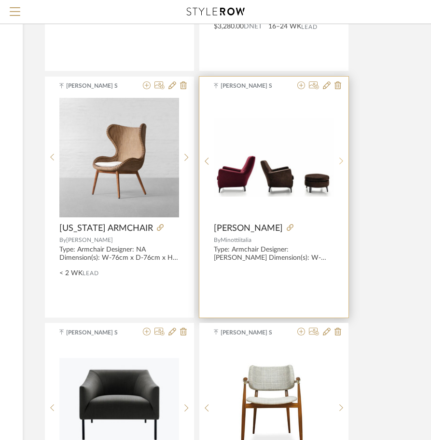
click at [345, 162] on sr-next-btn at bounding box center [341, 161] width 15 height 8
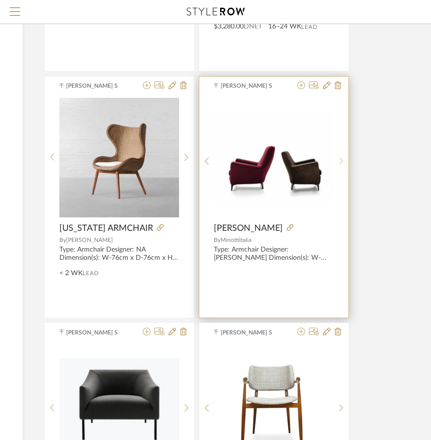
click at [345, 162] on sr-next-btn at bounding box center [341, 161] width 15 height 8
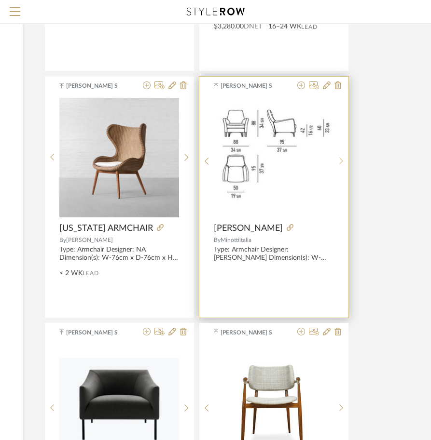
click at [345, 162] on sr-next-btn at bounding box center [341, 161] width 15 height 8
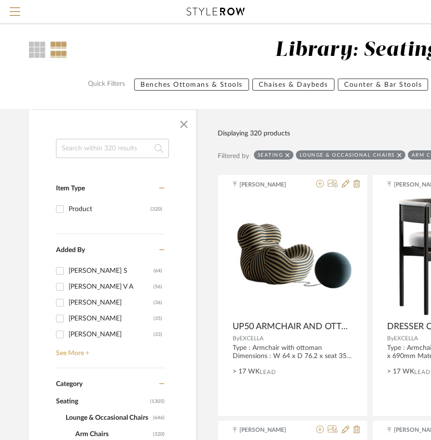
scroll to position [289, 0]
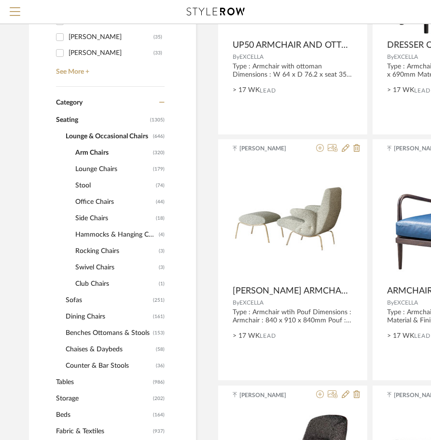
click at [93, 334] on span "Benches Ottomans & Stools" at bounding box center [108, 333] width 85 height 16
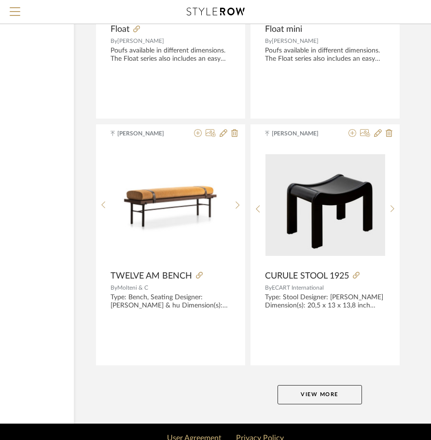
scroll to position [4288, 122]
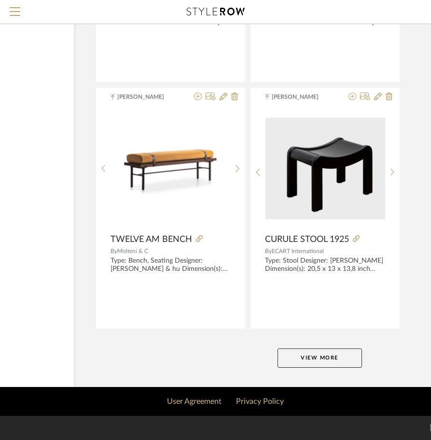
click at [319, 362] on button "View More" at bounding box center [319, 358] width 84 height 19
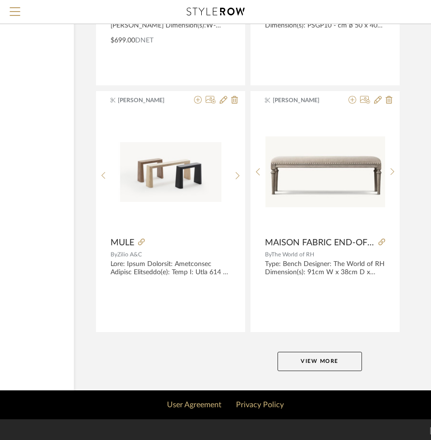
scroll to position [8728, 122]
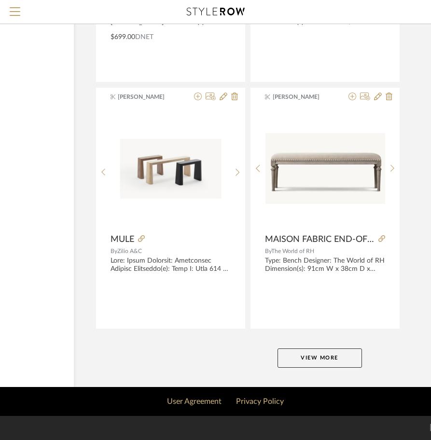
click at [300, 354] on button "View More" at bounding box center [319, 358] width 84 height 19
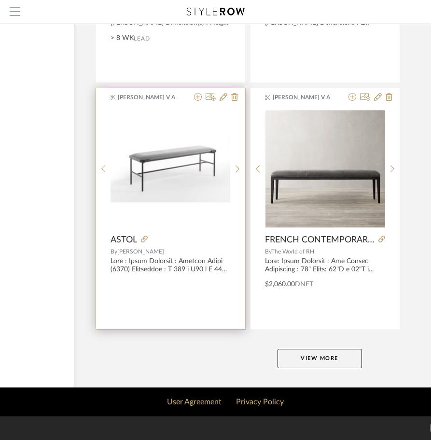
scroll to position [13169, 122]
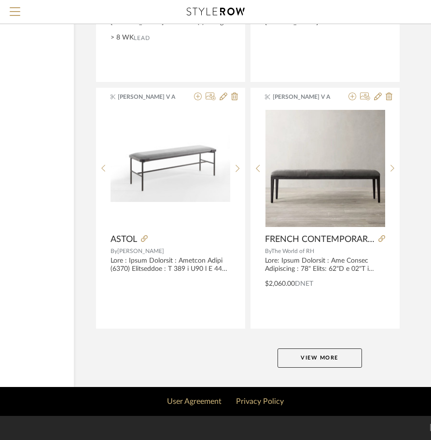
click at [295, 362] on button "View More" at bounding box center [319, 358] width 84 height 19
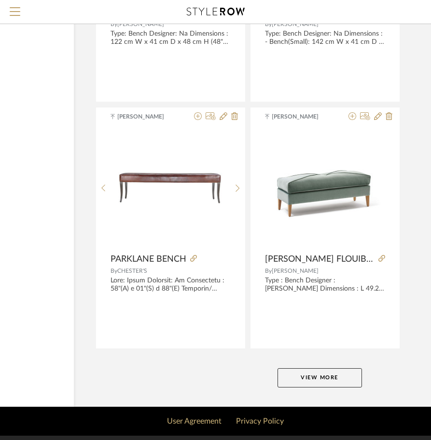
scroll to position [17605, 122]
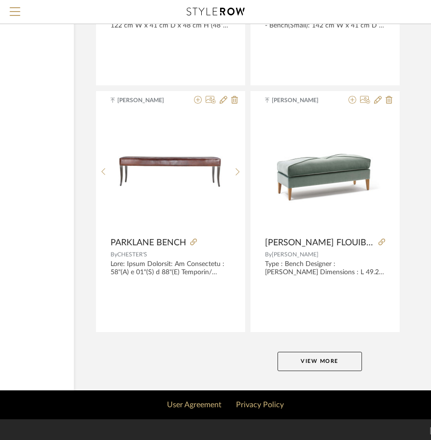
click at [303, 359] on button "View More" at bounding box center [319, 361] width 84 height 19
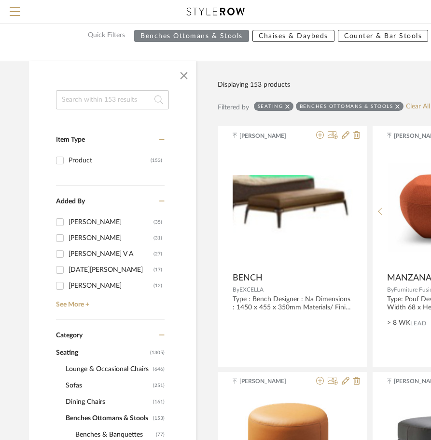
scroll to position [145, 0]
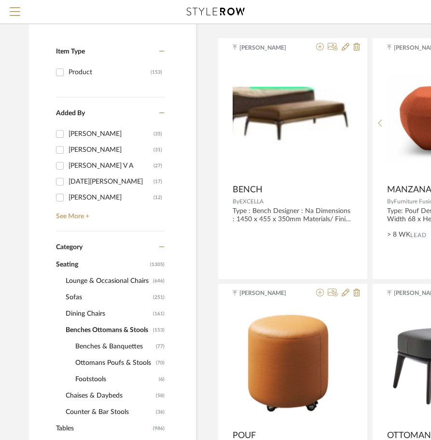
click at [75, 284] on span "Lounge & Occasional Chairs" at bounding box center [108, 281] width 85 height 16
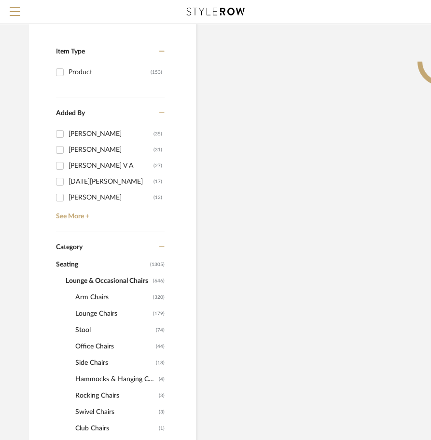
click at [87, 297] on span "Arm Chairs" at bounding box center [112, 297] width 75 height 16
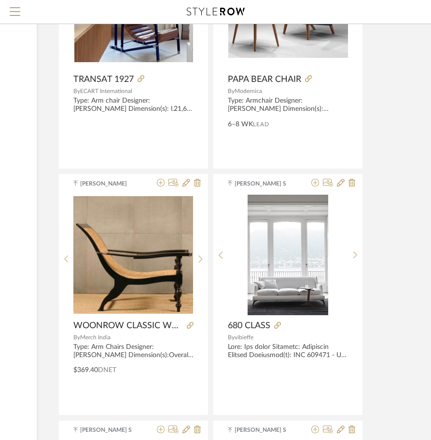
scroll to position [4244, 159]
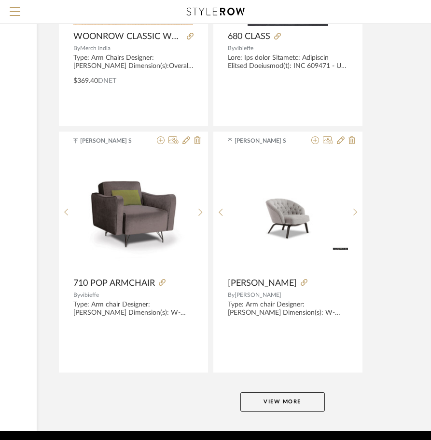
click at [274, 408] on button "View More" at bounding box center [282, 402] width 84 height 19
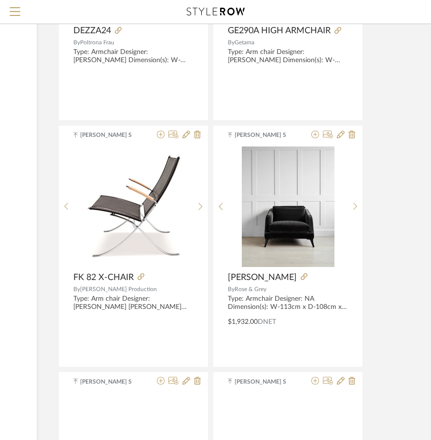
scroll to position [5257, 159]
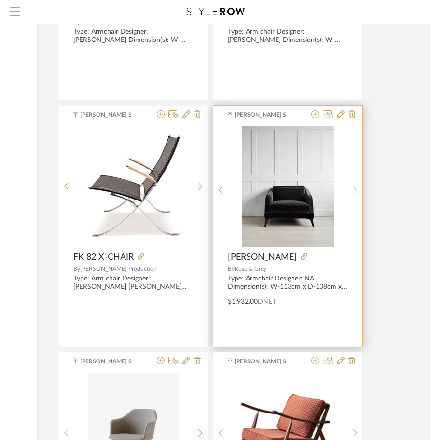
click at [352, 188] on sr-next-btn at bounding box center [355, 190] width 15 height 8
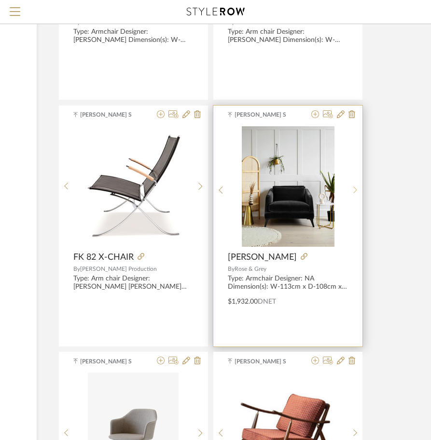
click at [352, 189] on sr-next-btn at bounding box center [355, 190] width 15 height 8
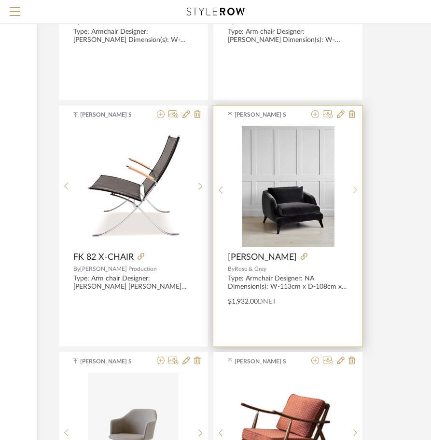
click at [352, 189] on sr-next-btn at bounding box center [355, 190] width 15 height 8
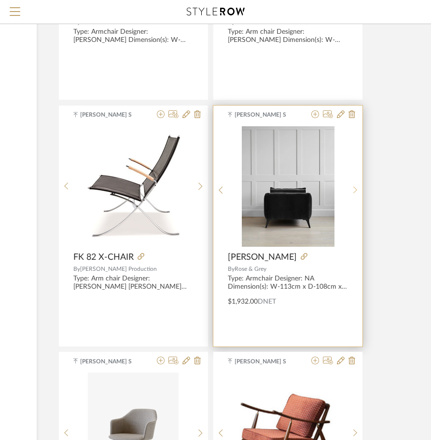
click at [352, 189] on sr-next-btn at bounding box center [355, 190] width 15 height 8
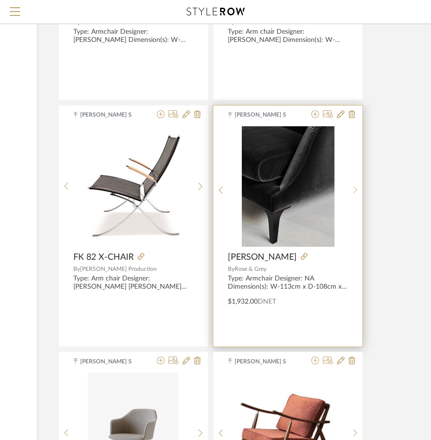
click at [352, 194] on div at bounding box center [355, 190] width 15 height 128
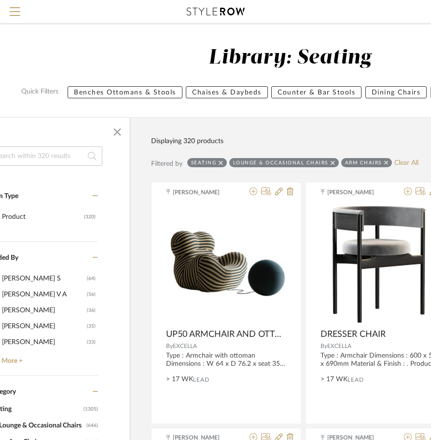
scroll to position [0, 28]
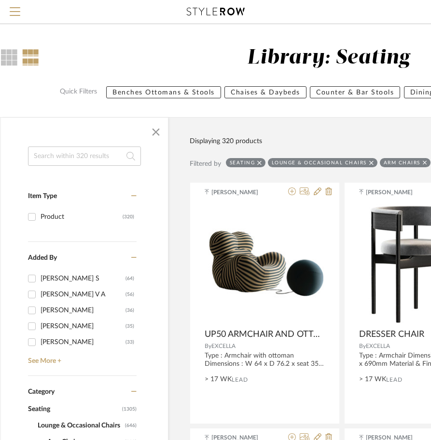
click at [64, 156] on input at bounding box center [84, 156] width 113 height 19
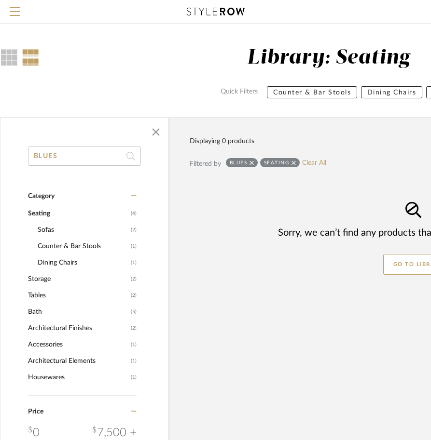
type input "BLUES"
click at [403, 161] on div "Filtered by BLUES Seating Clear All" at bounding box center [414, 167] width 448 height 29
click at [306, 163] on link "Clear All" at bounding box center [314, 163] width 24 height 8
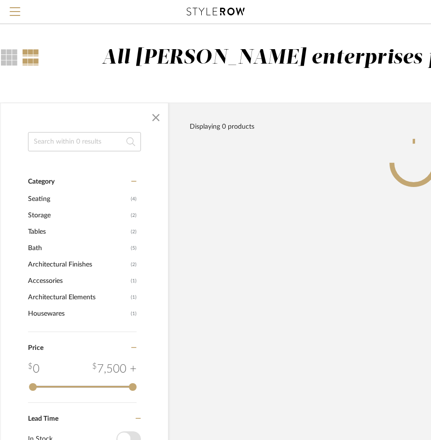
click at [50, 141] on input at bounding box center [84, 141] width 113 height 19
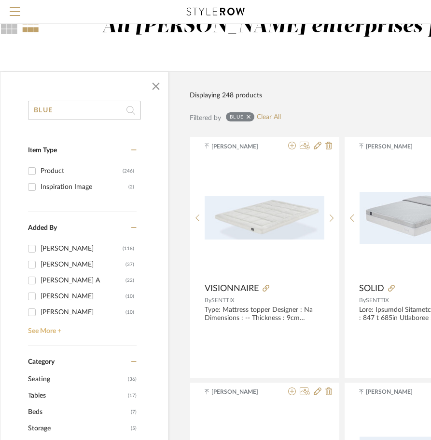
scroll to position [48, 28]
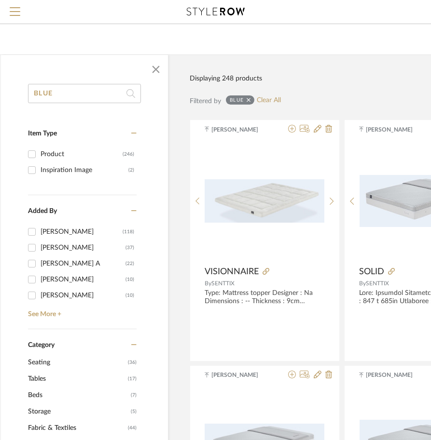
type input "BLUE"
click at [44, 361] on span "Seating" at bounding box center [76, 362] width 97 height 16
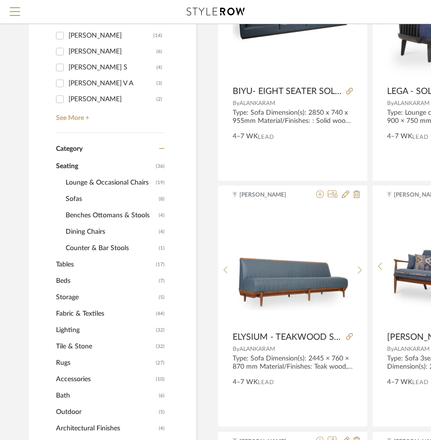
scroll to position [241, 0]
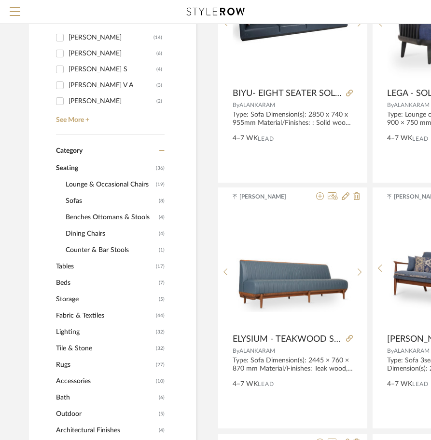
click at [74, 198] on span "Sofas" at bounding box center [111, 201] width 91 height 16
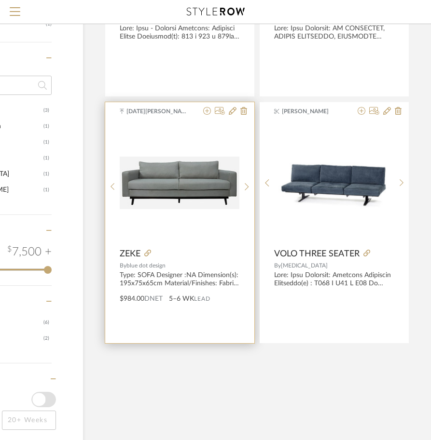
scroll to position [579, 113]
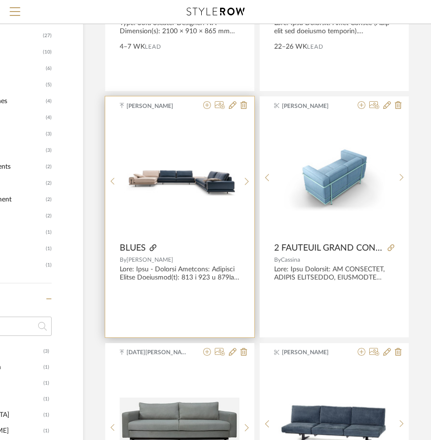
click at [154, 249] on icon at bounding box center [153, 248] width 7 height 7
click at [152, 250] on icon at bounding box center [153, 248] width 7 height 7
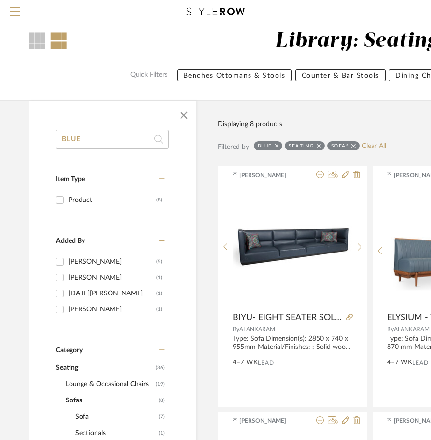
scroll to position [0, 0]
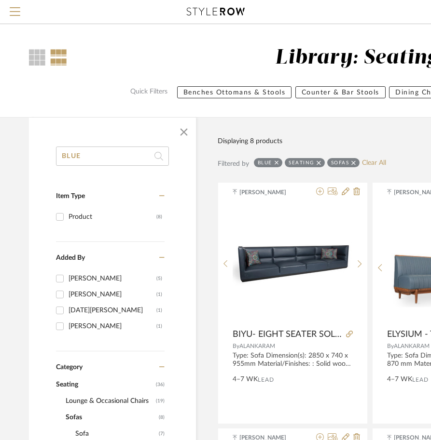
drag, startPoint x: 88, startPoint y: 158, endPoint x: 64, endPoint y: 160, distance: 24.2
click at [64, 160] on input "BLUE" at bounding box center [112, 156] width 113 height 19
click at [116, 157] on input "BLUE" at bounding box center [112, 156] width 113 height 19
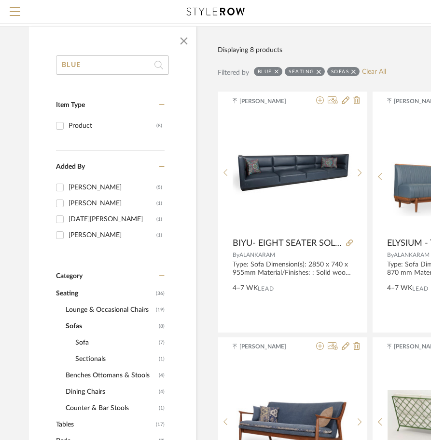
scroll to position [241, 0]
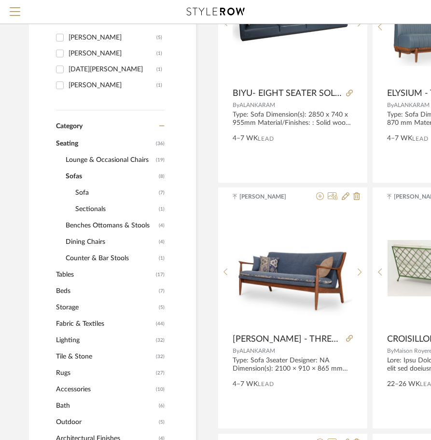
click at [86, 209] on span "Sectionals" at bounding box center [115, 209] width 81 height 16
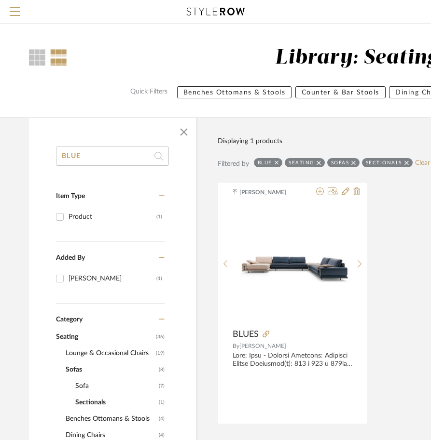
drag, startPoint x: 125, startPoint y: 159, endPoint x: 47, endPoint y: 159, distance: 78.1
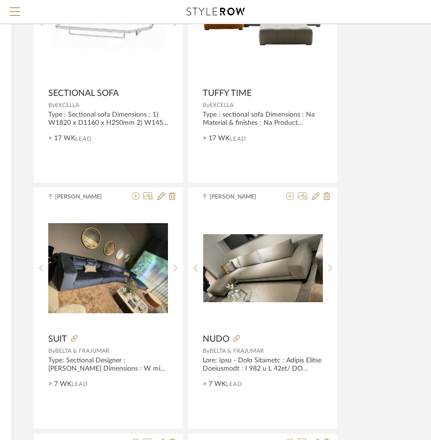
scroll to position [96, 184]
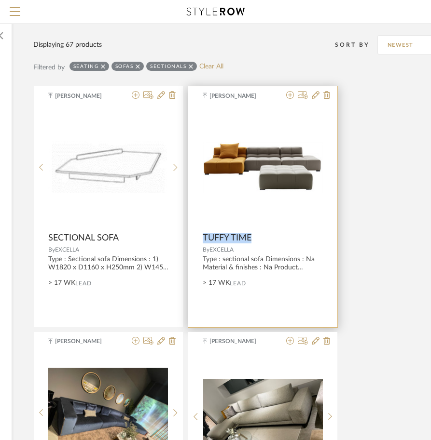
drag, startPoint x: 199, startPoint y: 240, endPoint x: 253, endPoint y: 240, distance: 53.5
click at [253, 240] on product-name "TUFFY TIME" at bounding box center [262, 238] width 149 height 11
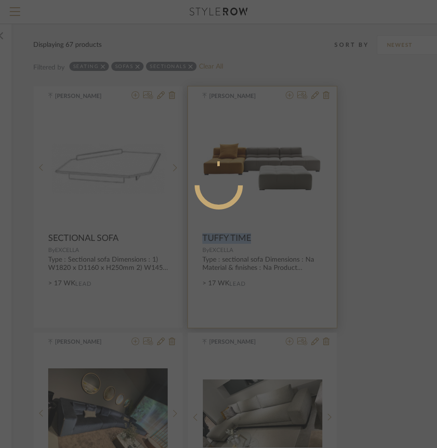
drag, startPoint x: 253, startPoint y: 240, endPoint x: 236, endPoint y: 236, distance: 17.3
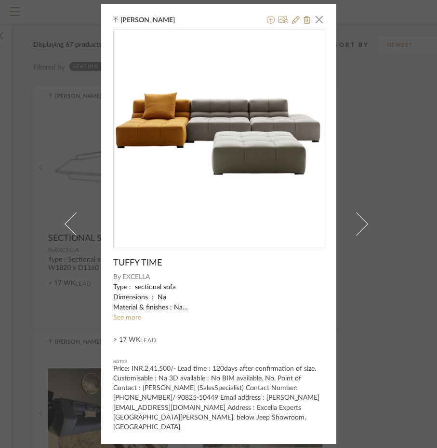
drag, startPoint x: 236, startPoint y: 236, endPoint x: 403, endPoint y: 155, distance: 185.5
click at [403, 155] on div "[PERSON_NAME] × TUFFY TIME By EXCELLA Type : sectional sofa Dimensions : Na Mat…" at bounding box center [218, 224] width 437 height 448
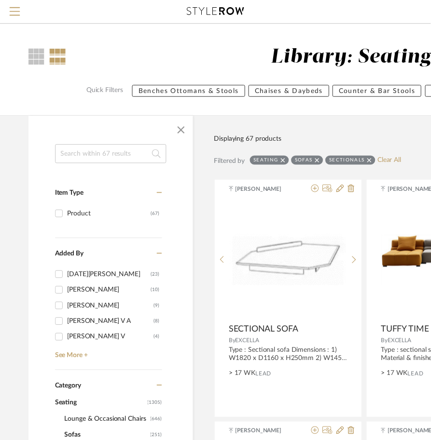
scroll to position [96, 184]
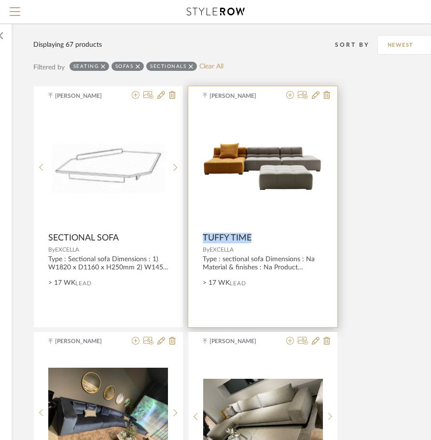
drag, startPoint x: 196, startPoint y: 239, endPoint x: 251, endPoint y: 239, distance: 55.0
click at [251, 239] on product-name "TUFFY TIME" at bounding box center [262, 238] width 149 height 11
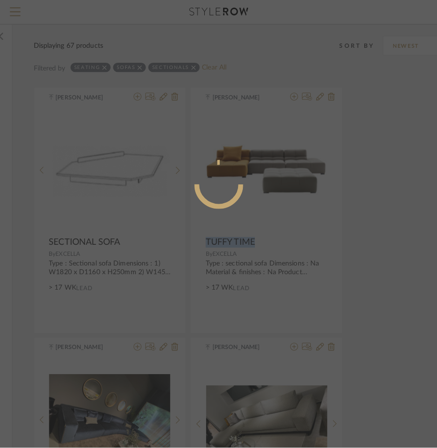
scroll to position [0, 0]
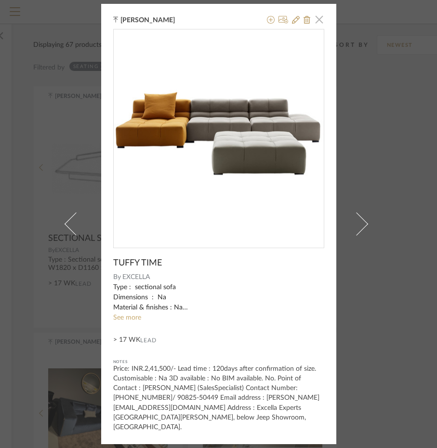
click at [312, 27] on span "button" at bounding box center [319, 19] width 19 height 19
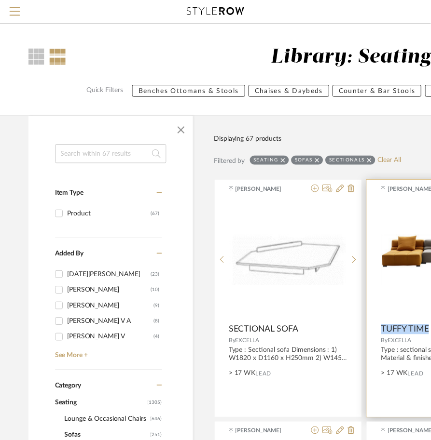
scroll to position [96, 184]
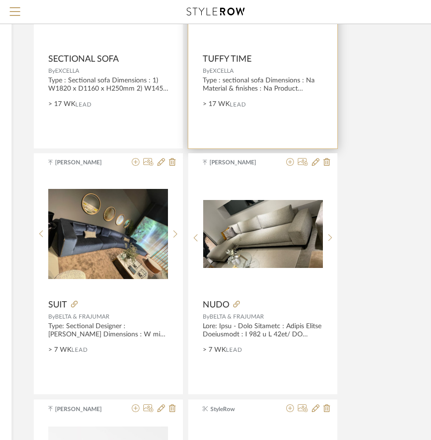
scroll to position [289, 184]
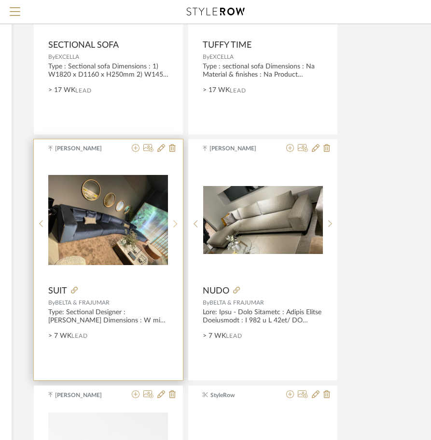
click at [176, 222] on icon at bounding box center [175, 224] width 4 height 8
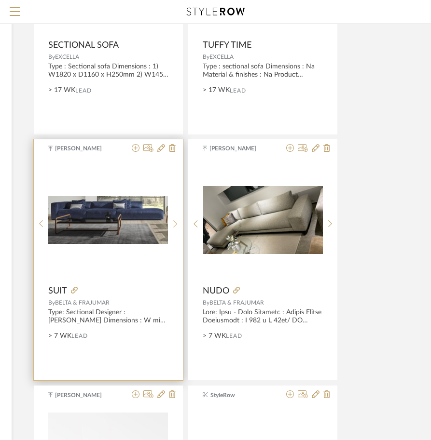
click at [176, 222] on icon at bounding box center [175, 224] width 4 height 8
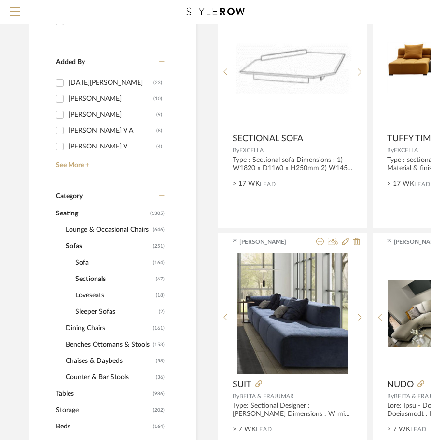
scroll to position [289, 0]
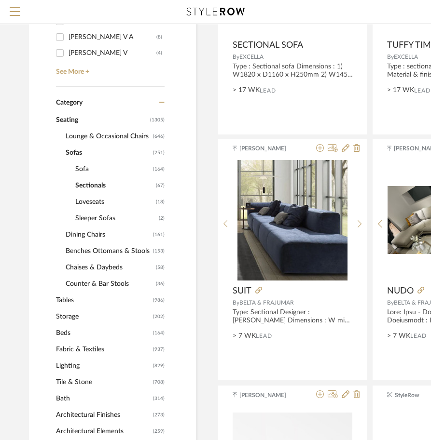
click at [80, 299] on span "Tables" at bounding box center [103, 300] width 95 height 16
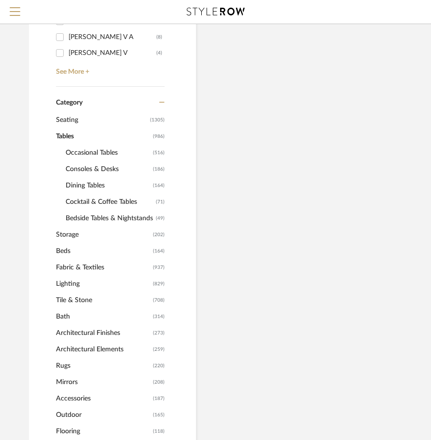
click at [81, 152] on span "Occasional Tables" at bounding box center [108, 153] width 85 height 16
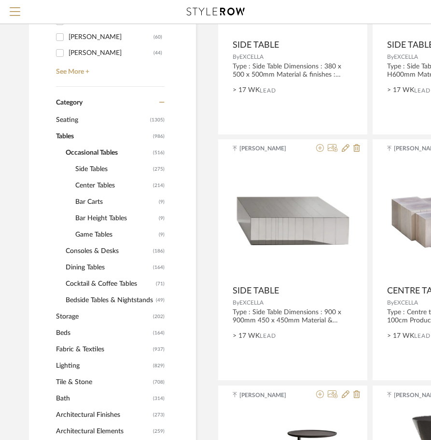
scroll to position [321, 0]
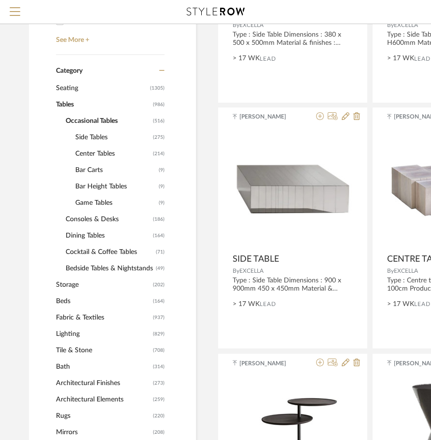
click at [84, 218] on span "Consoles & Desks" at bounding box center [108, 219] width 85 height 16
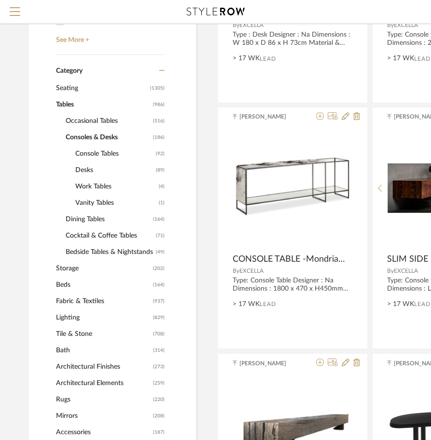
click at [81, 122] on span "Occasional Tables" at bounding box center [108, 121] width 85 height 16
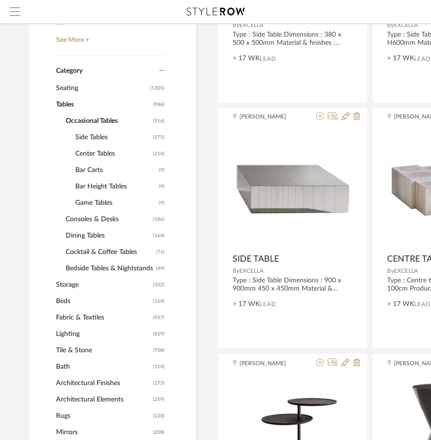
click at [88, 151] on span "Center Tables" at bounding box center [112, 154] width 75 height 16
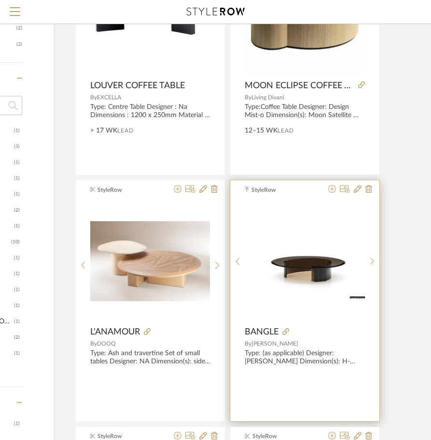
scroll to position [996, 142]
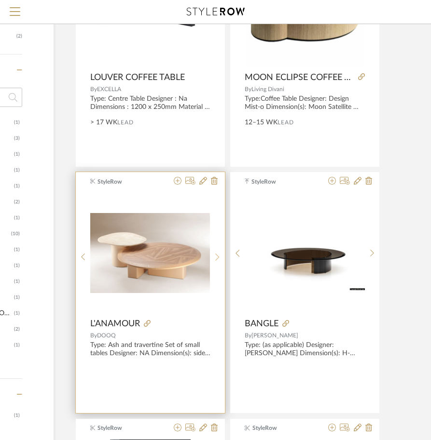
drag, startPoint x: 213, startPoint y: 256, endPoint x: 214, endPoint y: 261, distance: 5.3
click at [214, 260] on sr-next-btn at bounding box center [217, 257] width 15 height 8
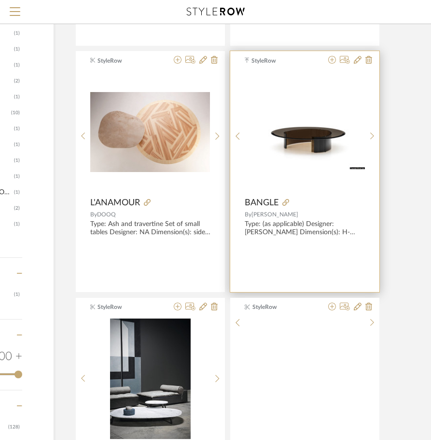
scroll to position [1238, 142]
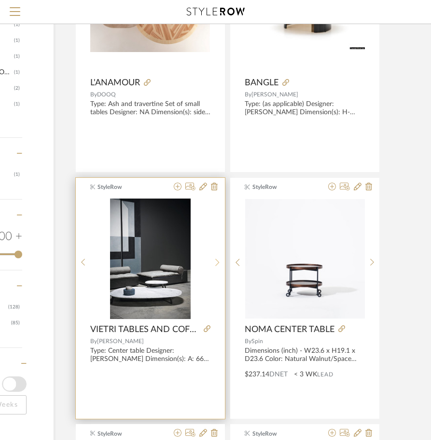
click at [216, 258] on icon at bounding box center [217, 262] width 4 height 8
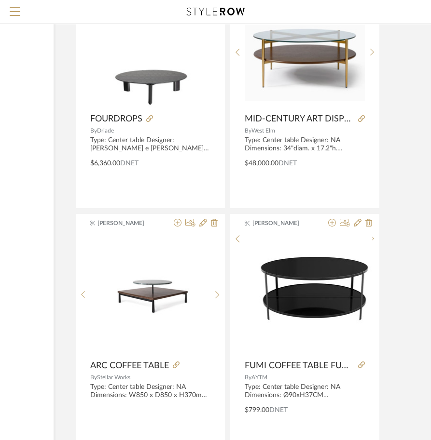
scroll to position [4228, 142]
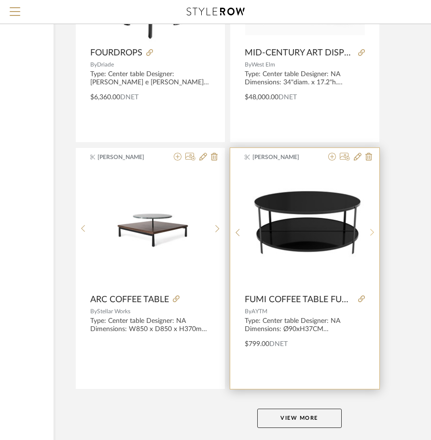
click at [375, 236] on sr-next-btn at bounding box center [372, 233] width 15 height 8
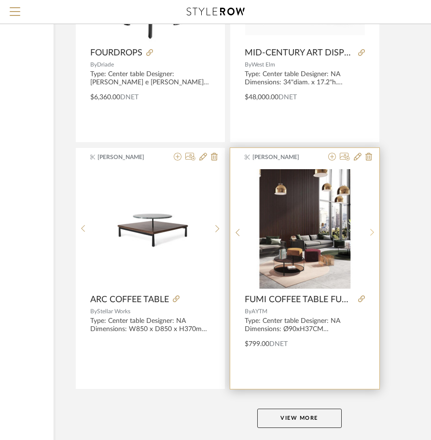
click at [375, 236] on sr-next-btn at bounding box center [372, 233] width 15 height 8
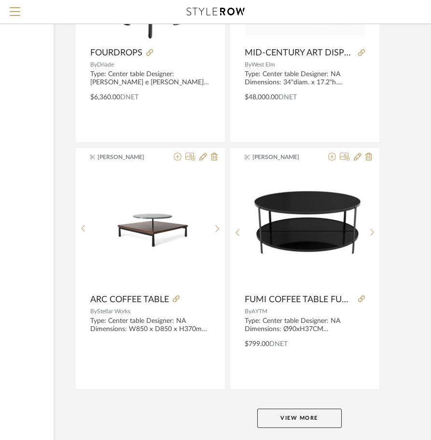
click at [298, 418] on button "View More" at bounding box center [299, 418] width 84 height 19
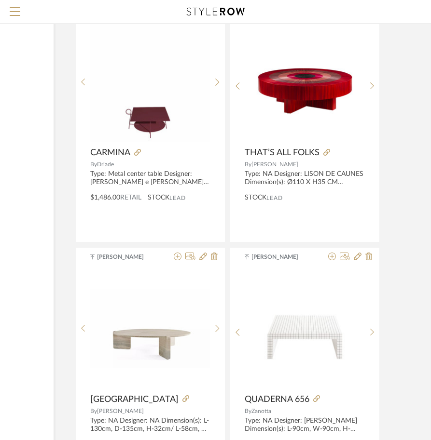
scroll to position [8728, 142]
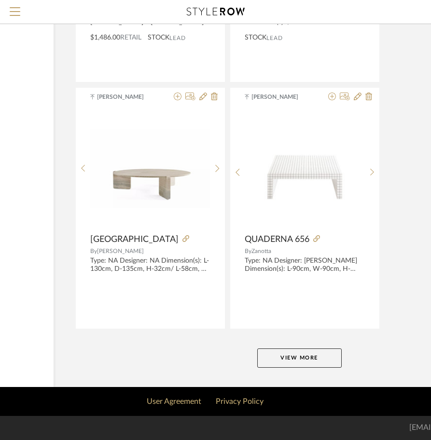
click at [297, 362] on button "View More" at bounding box center [299, 358] width 84 height 19
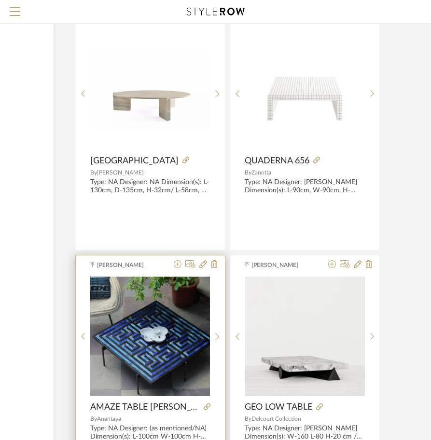
scroll to position [8883, 142]
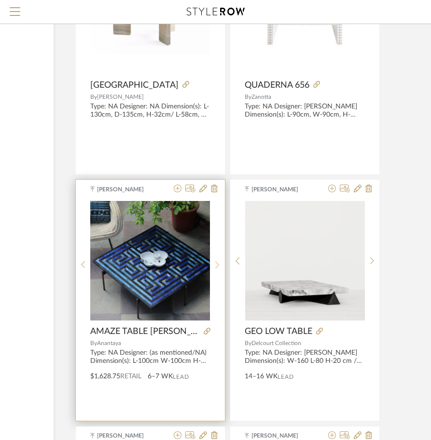
click at [213, 268] on sr-next-btn at bounding box center [217, 265] width 15 height 8
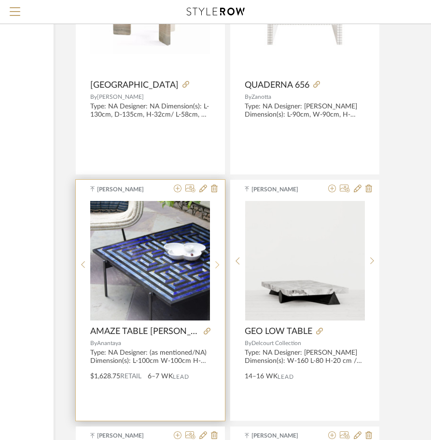
click at [213, 268] on sr-next-btn at bounding box center [217, 265] width 15 height 8
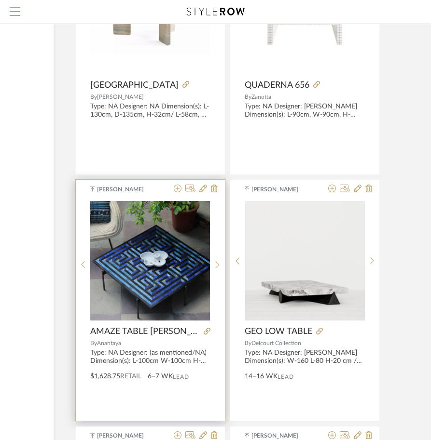
click at [213, 268] on sr-next-btn at bounding box center [217, 265] width 15 height 8
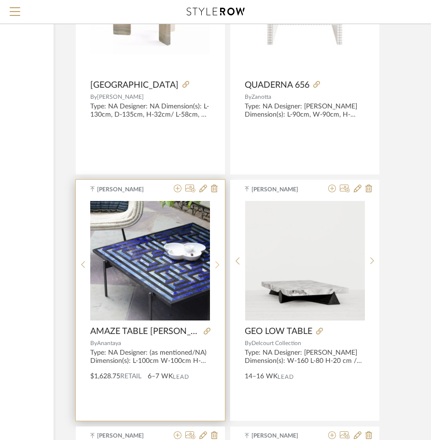
click at [213, 268] on sr-next-btn at bounding box center [217, 265] width 15 height 8
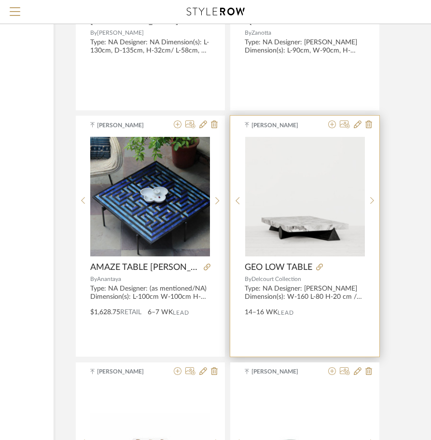
scroll to position [9124, 142]
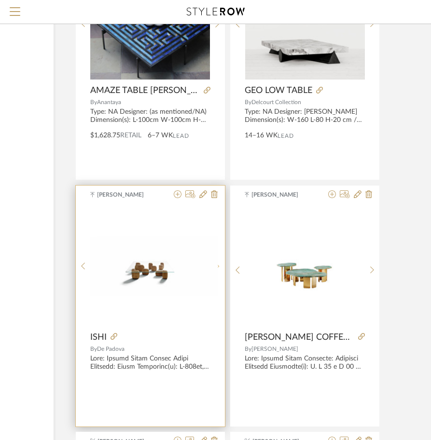
click at [220, 269] on div at bounding box center [217, 266] width 15 height 121
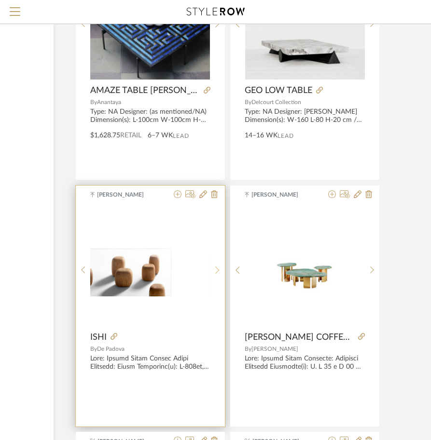
click at [220, 269] on sr-next-btn at bounding box center [217, 270] width 15 height 8
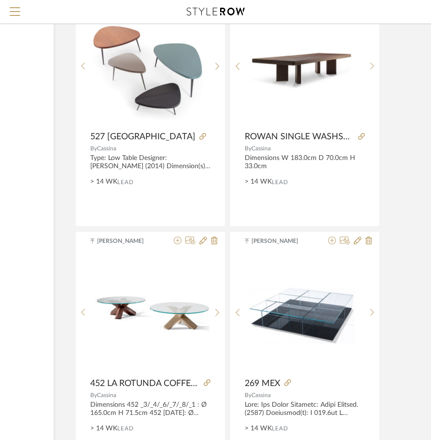
scroll to position [13169, 142]
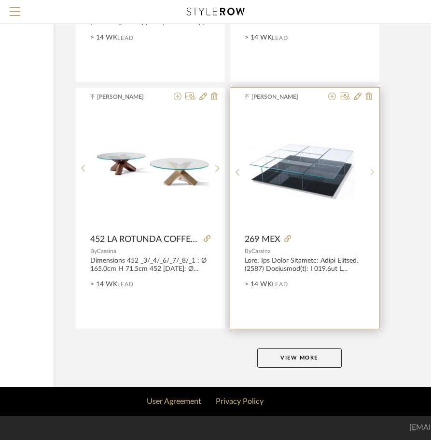
click at [367, 166] on div at bounding box center [372, 173] width 15 height 128
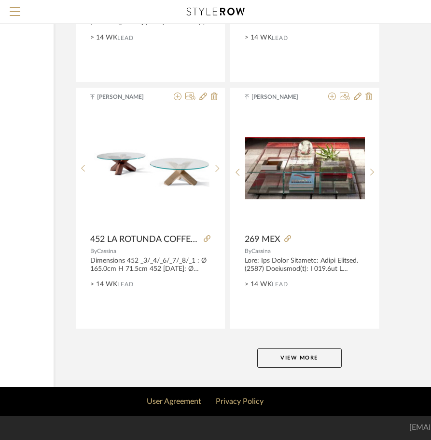
click at [292, 363] on button "View More" at bounding box center [299, 358] width 84 height 19
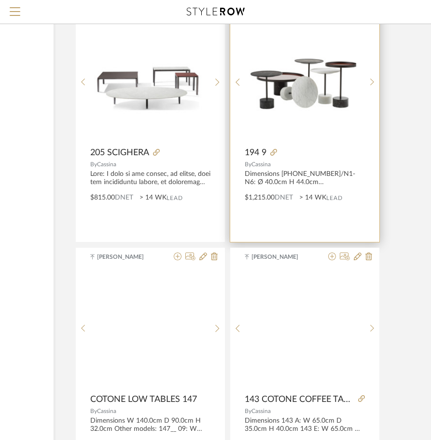
scroll to position [13660, 142]
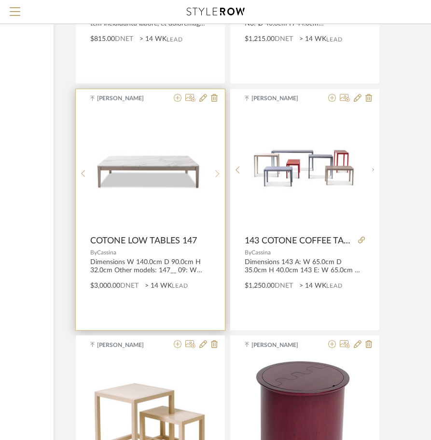
click at [221, 170] on sr-next-btn at bounding box center [217, 174] width 15 height 8
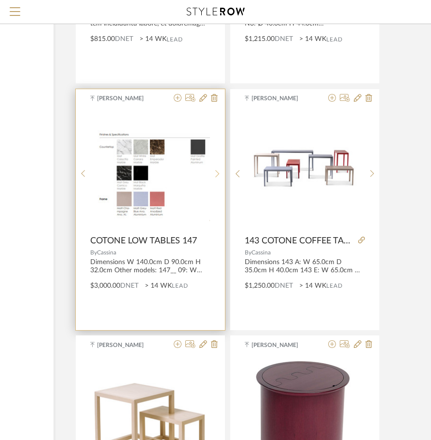
click at [221, 166] on div at bounding box center [217, 174] width 15 height 128
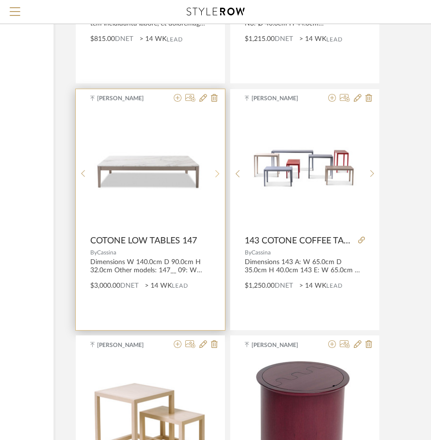
click at [221, 166] on div at bounding box center [217, 174] width 15 height 128
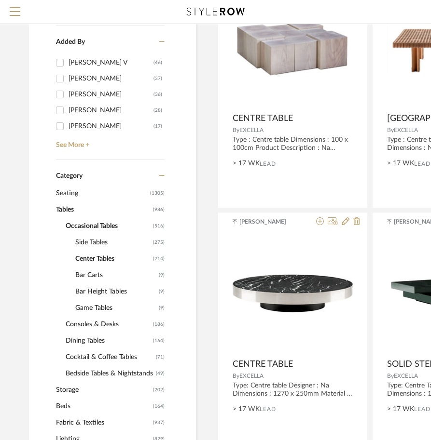
scroll to position [241, 0]
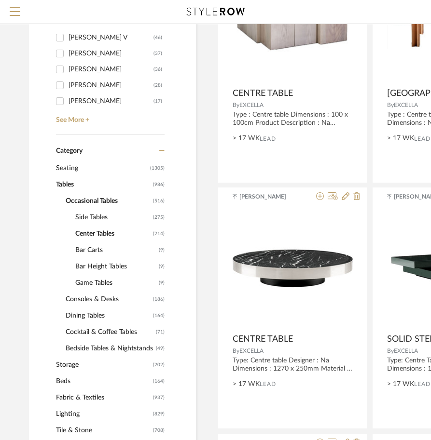
click at [70, 184] on span "Tables" at bounding box center [103, 185] width 95 height 16
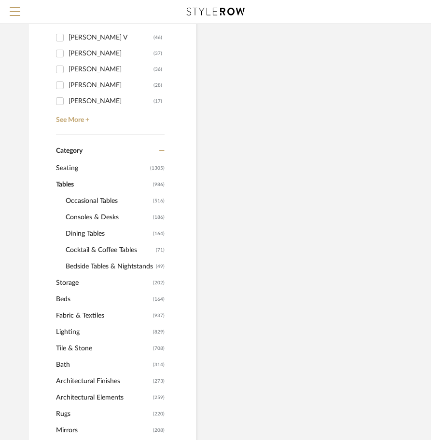
click at [87, 201] on span "Occasional Tables" at bounding box center [108, 201] width 85 height 16
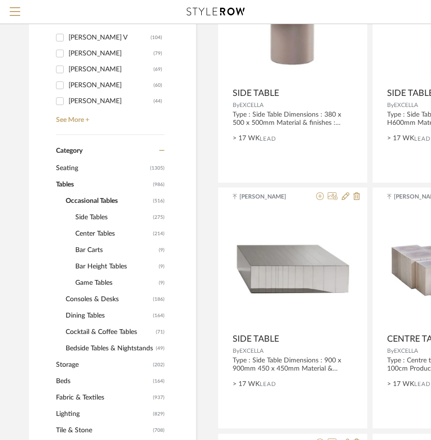
click at [82, 301] on span "Consoles & Desks" at bounding box center [108, 299] width 85 height 16
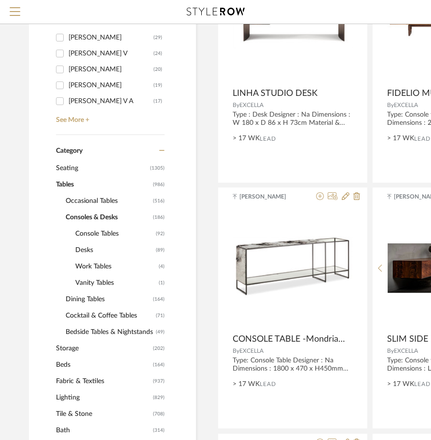
click at [83, 316] on span "Cocktail & Coffee Tables" at bounding box center [110, 316] width 88 height 16
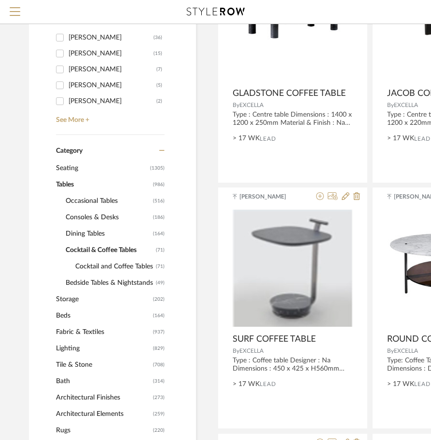
click at [80, 263] on span "Cocktail and Coffee Tables" at bounding box center [114, 266] width 78 height 16
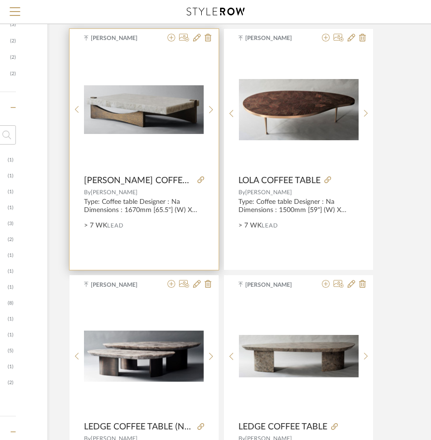
scroll to position [1061, 149]
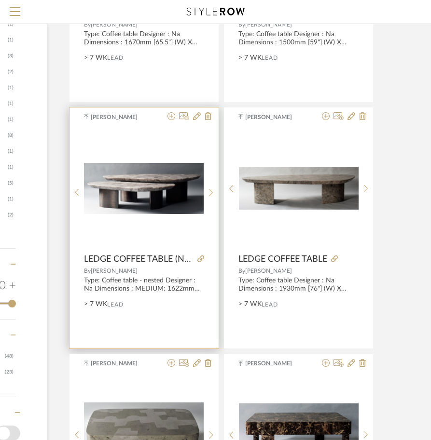
click at [211, 189] on icon at bounding box center [211, 193] width 4 height 8
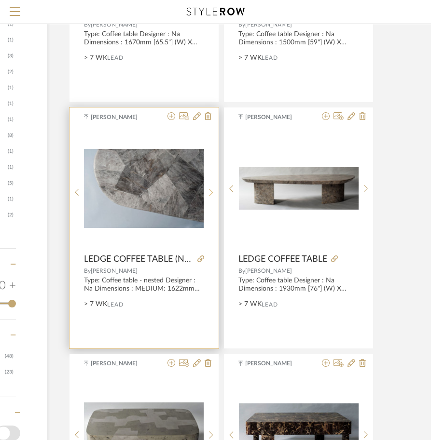
click at [211, 185] on div at bounding box center [211, 192] width 15 height 128
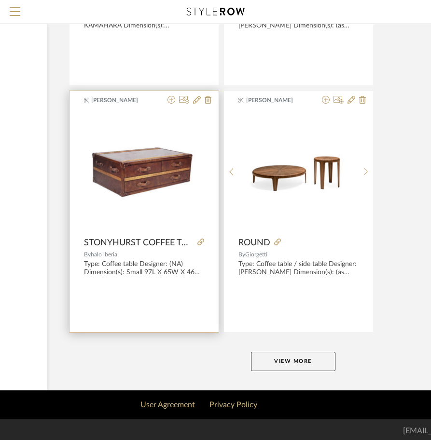
scroll to position [4288, 149]
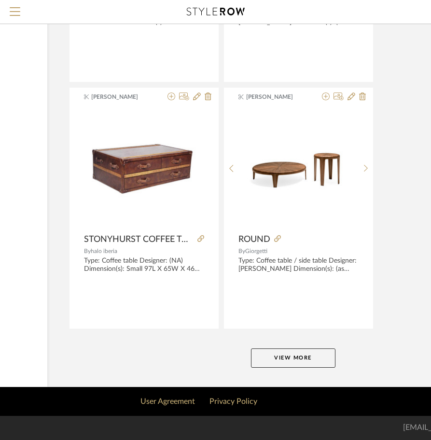
click at [263, 354] on button "View More" at bounding box center [293, 358] width 84 height 19
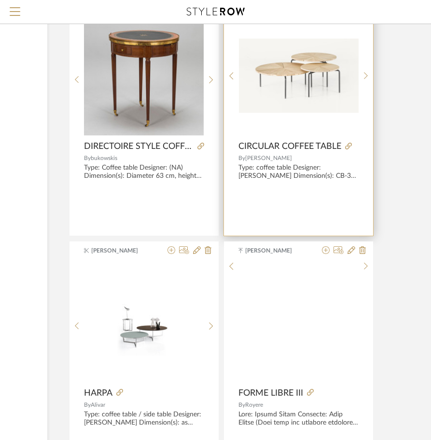
scroll to position [5108, 149]
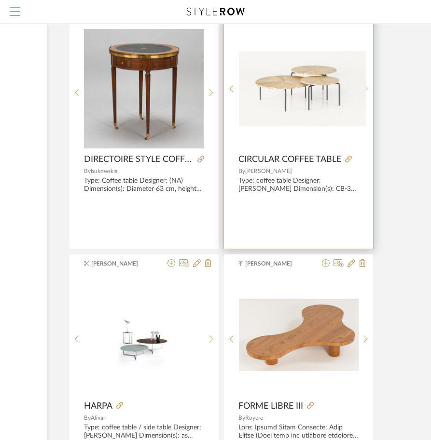
click at [364, 90] on icon at bounding box center [366, 89] width 4 height 8
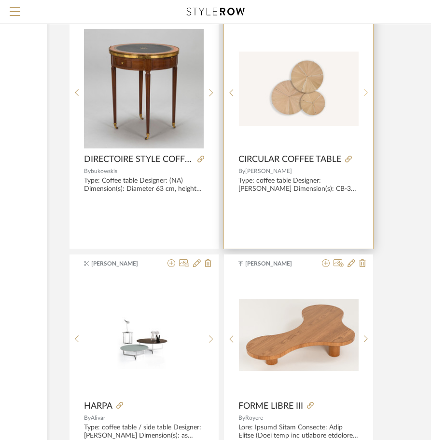
click at [364, 90] on icon at bounding box center [366, 93] width 4 height 8
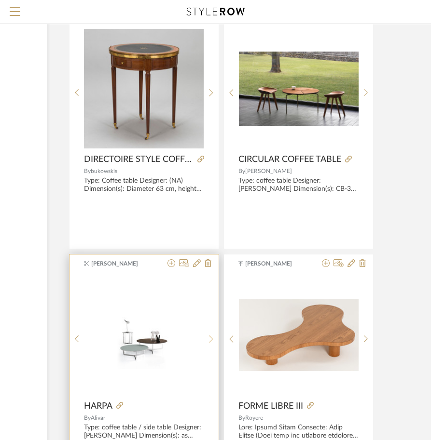
click at [214, 338] on sr-next-btn at bounding box center [211, 339] width 15 height 8
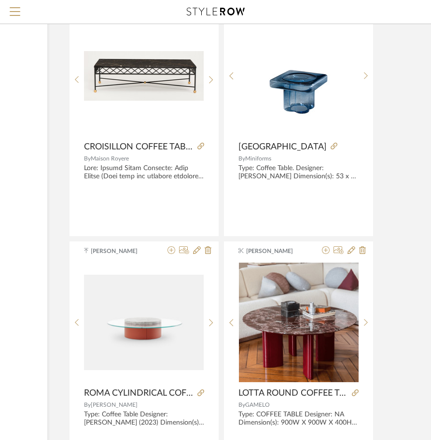
scroll to position [6024, 149]
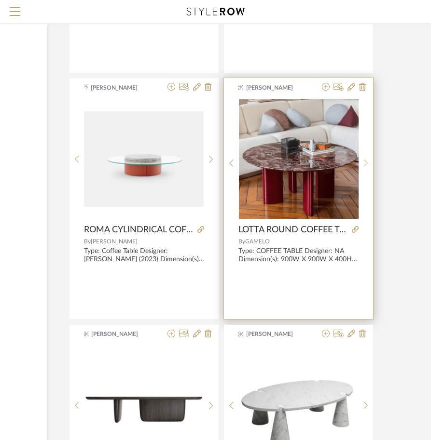
click at [364, 163] on icon at bounding box center [366, 163] width 4 height 8
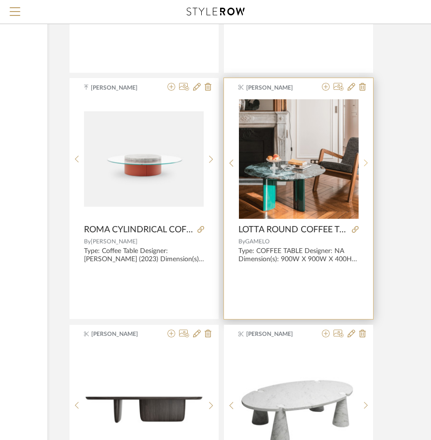
click at [364, 163] on icon at bounding box center [366, 163] width 4 height 8
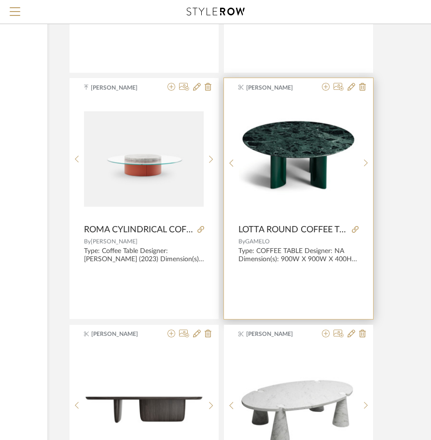
click at [304, 163] on img "2" at bounding box center [299, 159] width 120 height 120
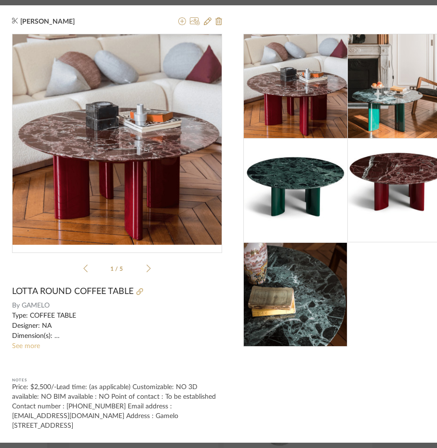
click at [28, 343] on link "See more" at bounding box center [26, 345] width 28 height 7
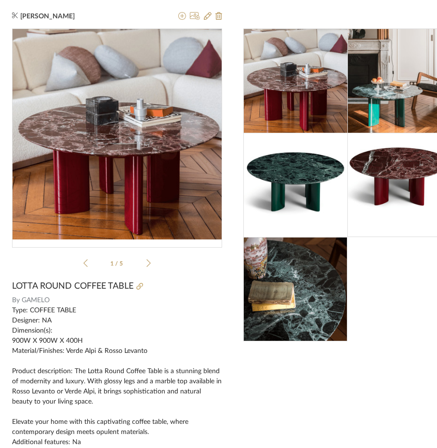
click at [380, 14] on dialog-close "×" at bounding box center [349, 17] width 210 height 23
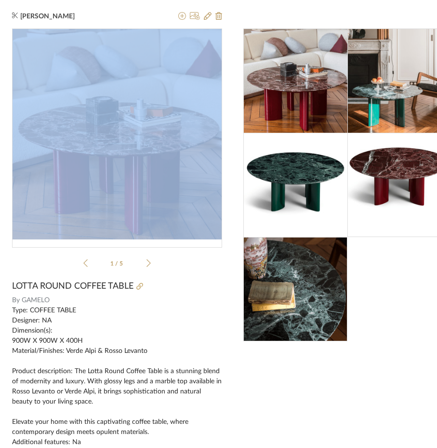
drag, startPoint x: 356, startPoint y: 19, endPoint x: 184, endPoint y: 46, distance: 174.3
click at [184, 46] on div "[PERSON_NAME] × 1 / 5 LOTTA ROUND COFFEE TABLE By GAMELO Type: COFFEE TABLE Des…" at bounding box center [233, 279] width 466 height 558
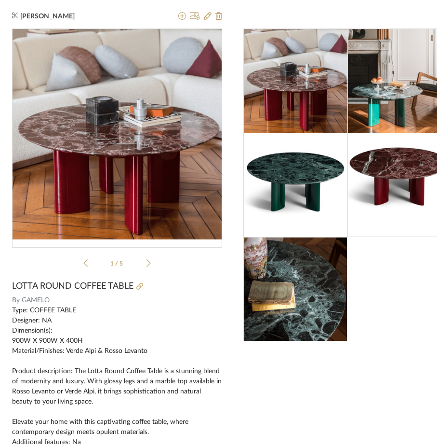
click at [391, 295] on div at bounding box center [349, 184] width 210 height 313
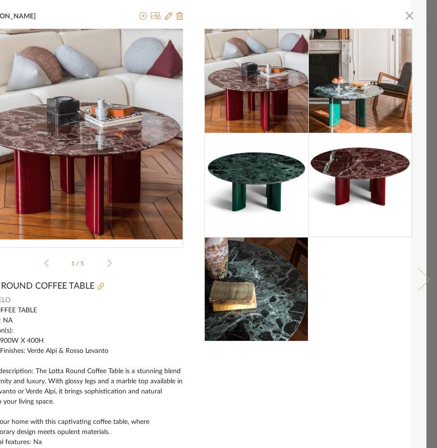
click at [411, 16] on link at bounding box center [424, 279] width 26 height 558
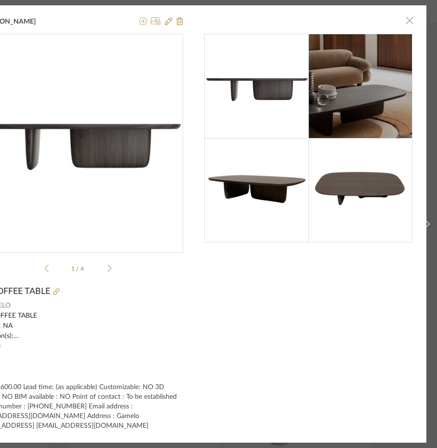
click at [401, 14] on span "button" at bounding box center [409, 20] width 19 height 19
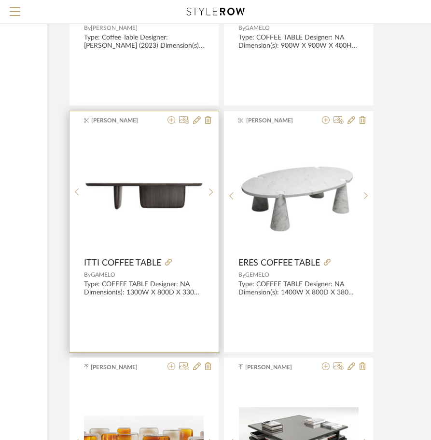
scroll to position [6217, 149]
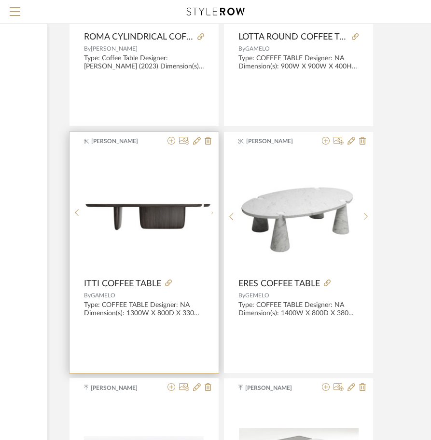
click at [212, 214] on icon at bounding box center [211, 213] width 4 height 8
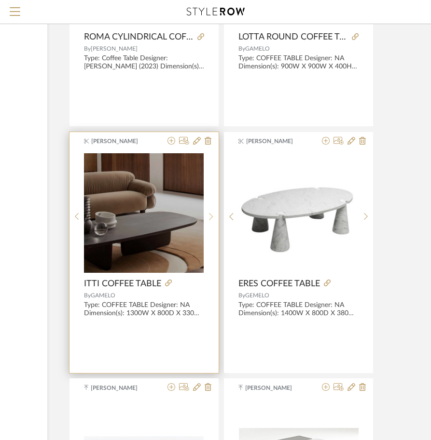
click at [212, 214] on icon at bounding box center [211, 217] width 4 height 8
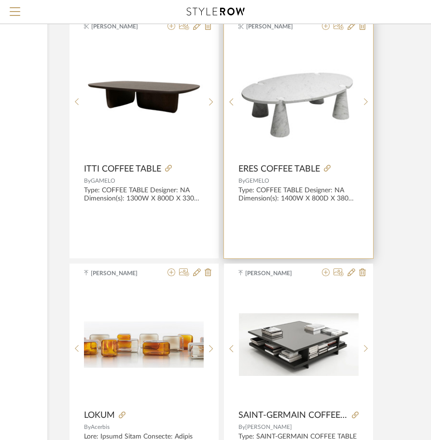
scroll to position [6458, 149]
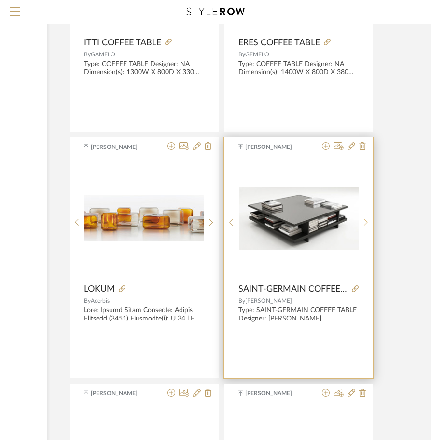
click at [364, 223] on icon at bounding box center [366, 222] width 4 height 8
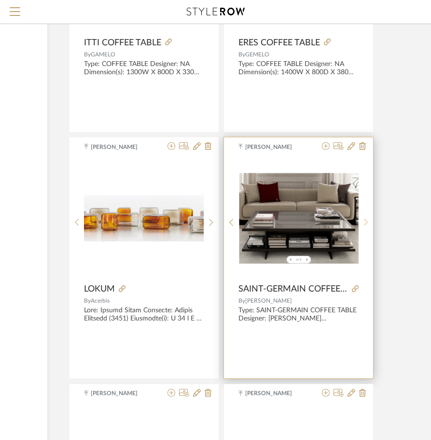
click at [364, 223] on icon at bounding box center [366, 222] width 4 height 8
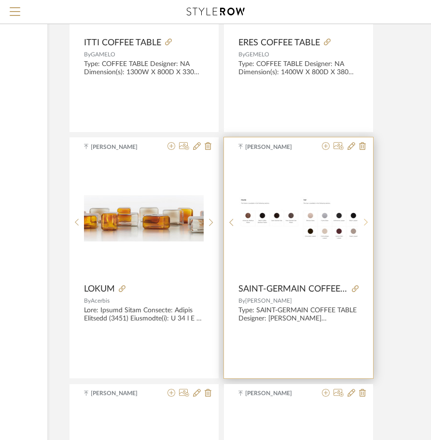
click at [364, 223] on icon at bounding box center [366, 222] width 4 height 8
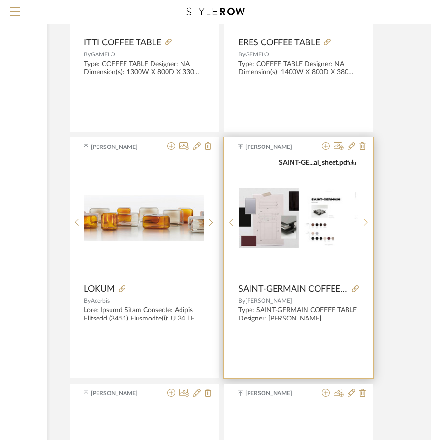
click at [364, 223] on icon at bounding box center [366, 222] width 4 height 8
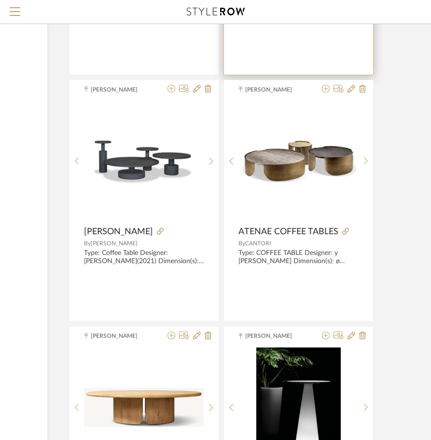
scroll to position [7519, 149]
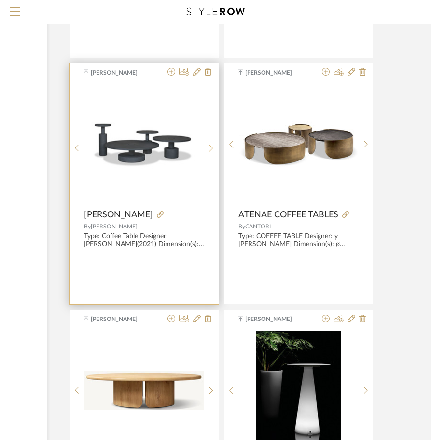
click at [204, 144] on sr-next-btn at bounding box center [211, 148] width 15 height 8
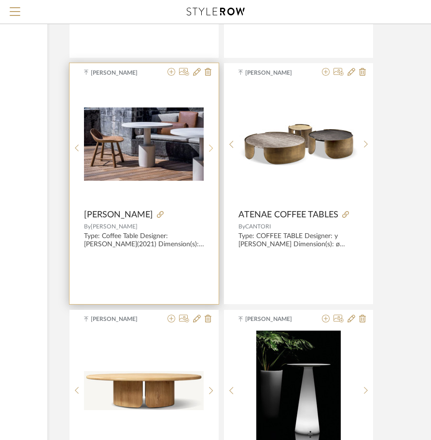
click at [204, 144] on sr-next-btn at bounding box center [211, 148] width 15 height 8
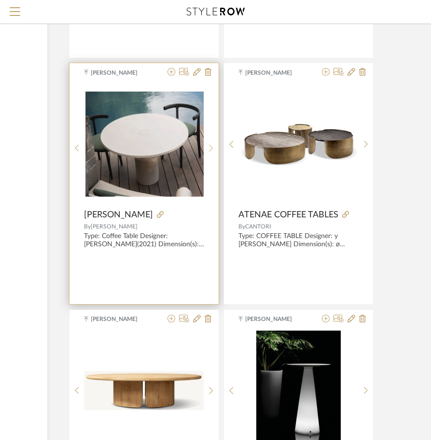
click at [204, 144] on sr-next-btn at bounding box center [211, 148] width 15 height 8
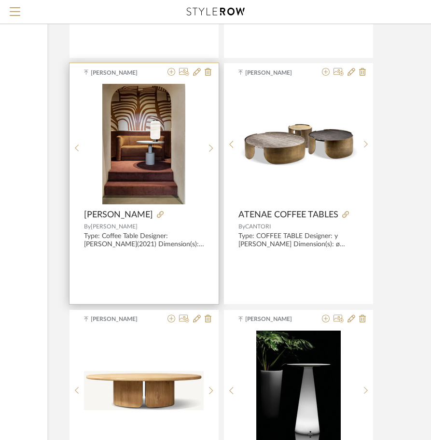
click at [84, 145] on div "3" at bounding box center [144, 144] width 120 height 121
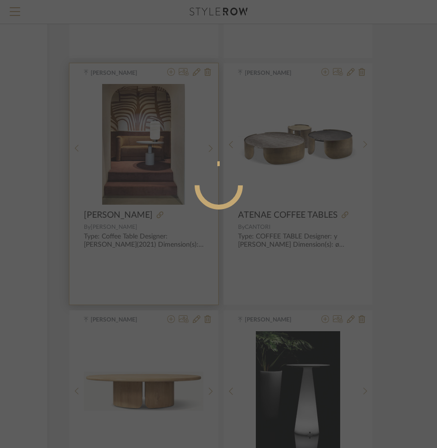
click at [84, 145] on div at bounding box center [218, 224] width 437 height 448
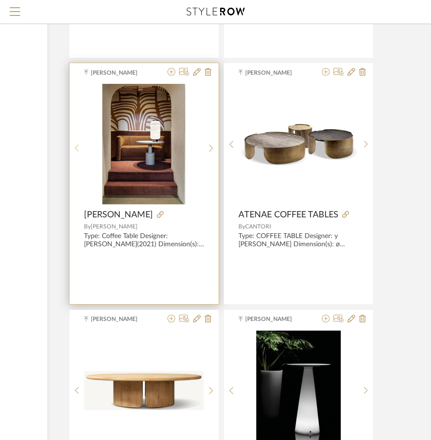
click at [75, 147] on icon at bounding box center [77, 148] width 4 height 8
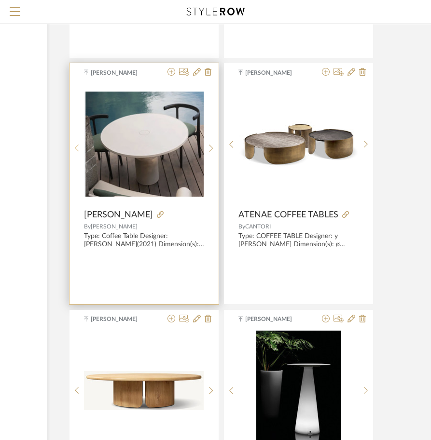
click at [75, 147] on icon at bounding box center [77, 148] width 4 height 8
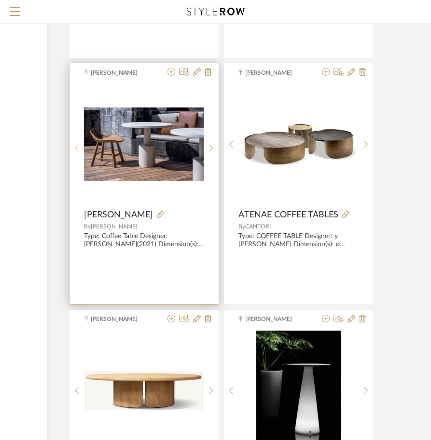
click at [75, 147] on icon at bounding box center [77, 148] width 4 height 8
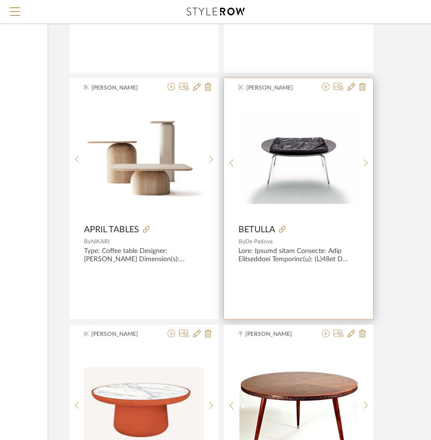
scroll to position [8001, 149]
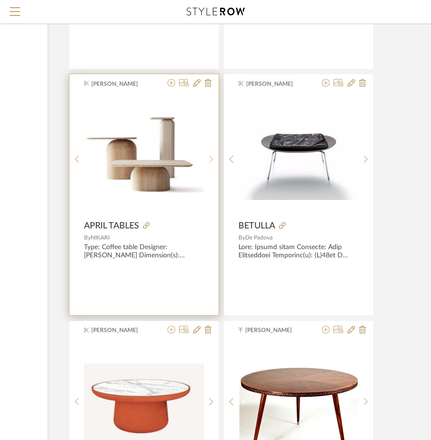
click at [210, 157] on icon at bounding box center [211, 159] width 4 height 7
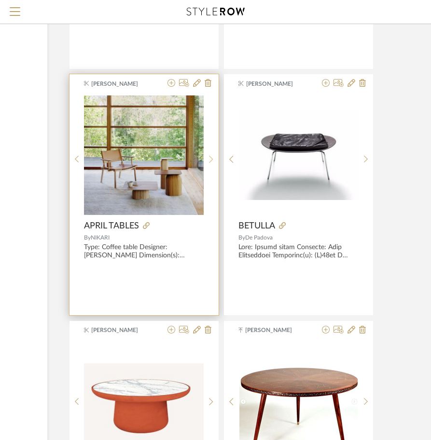
click at [210, 157] on icon at bounding box center [211, 159] width 4 height 7
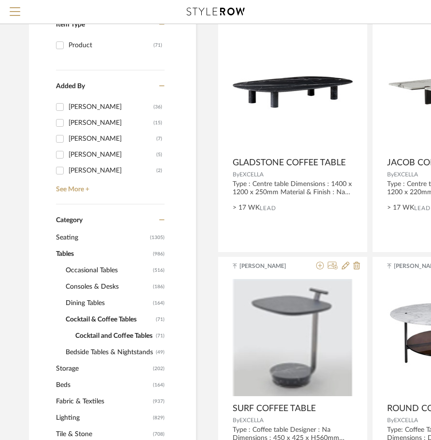
scroll to position [289, 0]
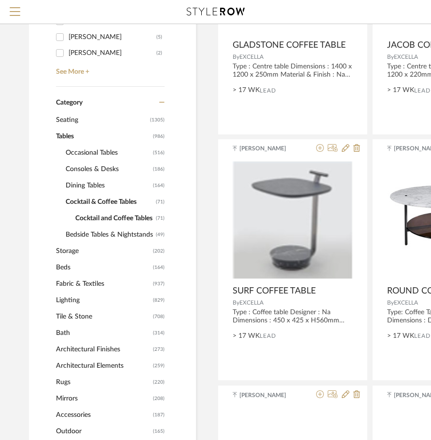
click at [81, 156] on span "Occasional Tables" at bounding box center [108, 153] width 85 height 16
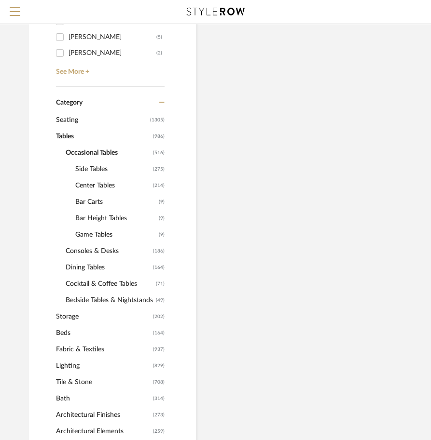
click at [95, 184] on span "Center Tables" at bounding box center [112, 185] width 75 height 16
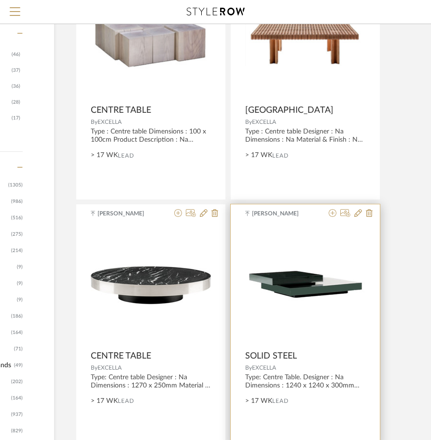
scroll to position [241, 142]
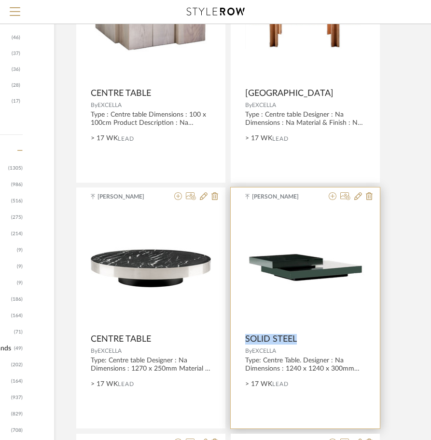
drag, startPoint x: 250, startPoint y: 337, endPoint x: 305, endPoint y: 337, distance: 55.0
click at [305, 337] on product-name "SOLID STEEL" at bounding box center [305, 339] width 149 height 11
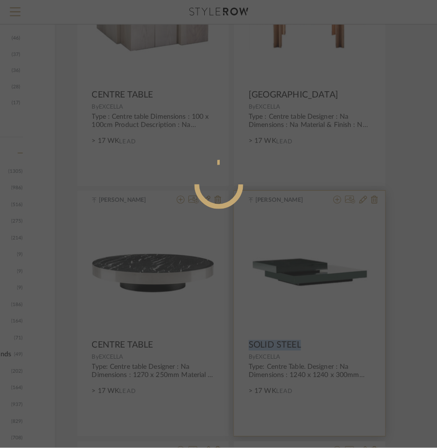
scroll to position [0, 0]
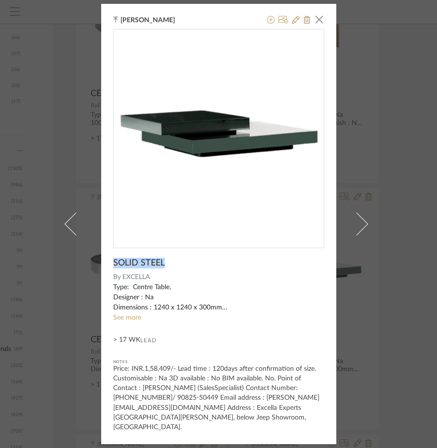
drag, startPoint x: 162, startPoint y: 272, endPoint x: 111, endPoint y: 272, distance: 51.1
click at [113, 268] on div "SOLID STEEL" at bounding box center [218, 263] width 211 height 11
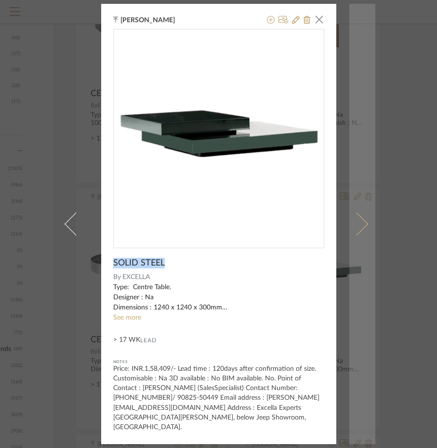
click at [372, 295] on link at bounding box center [363, 223] width 26 height 439
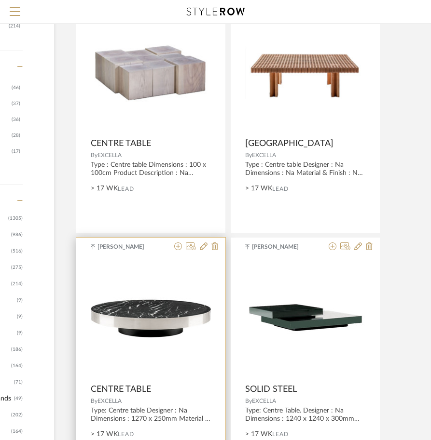
scroll to position [241, 142]
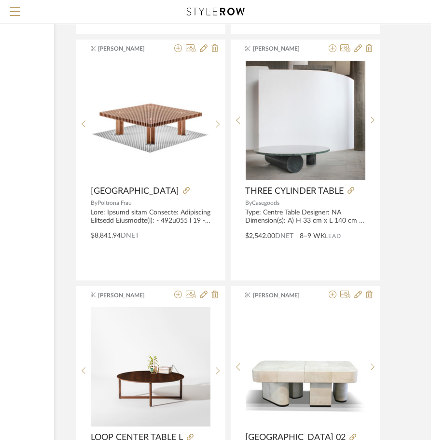
scroll to position [2797, 142]
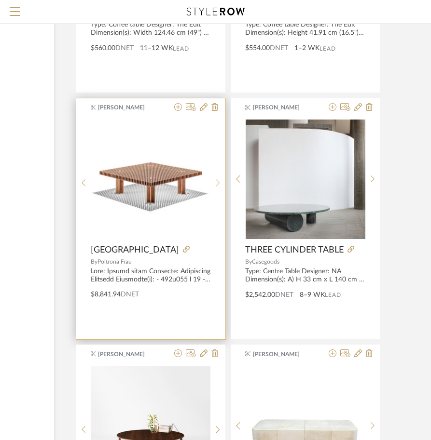
click at [221, 183] on sr-next-btn at bounding box center [217, 183] width 15 height 8
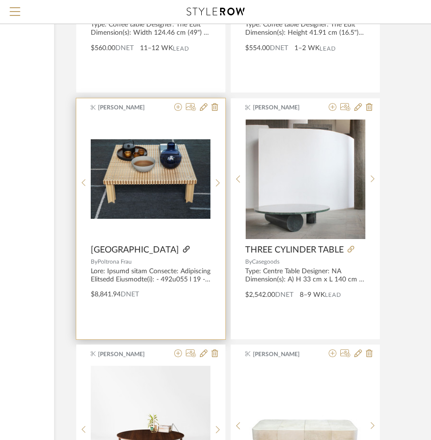
click at [183, 247] on icon at bounding box center [186, 249] width 7 height 7
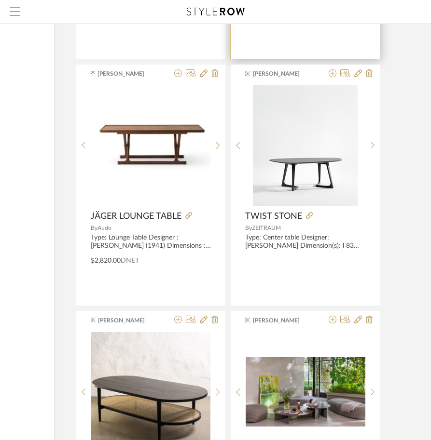
scroll to position [3328, 142]
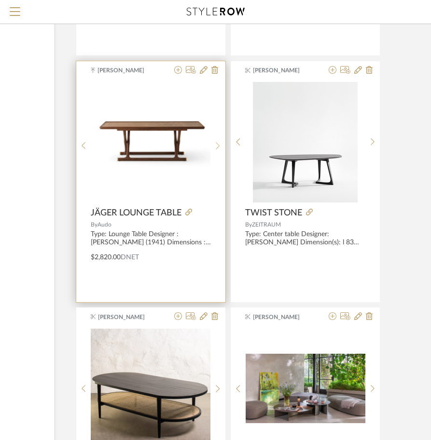
click at [219, 146] on icon at bounding box center [218, 145] width 4 height 7
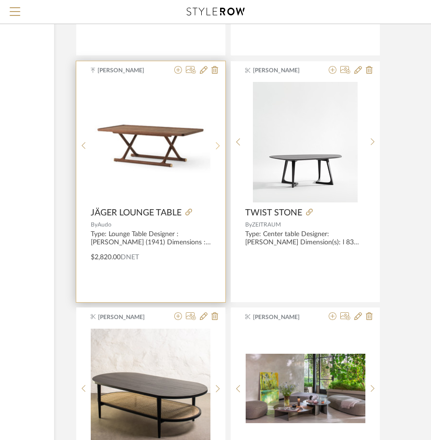
click at [219, 146] on icon at bounding box center [218, 145] width 4 height 7
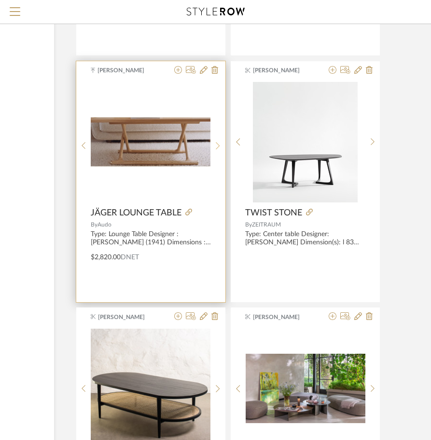
click at [219, 146] on icon at bounding box center [218, 145] width 4 height 7
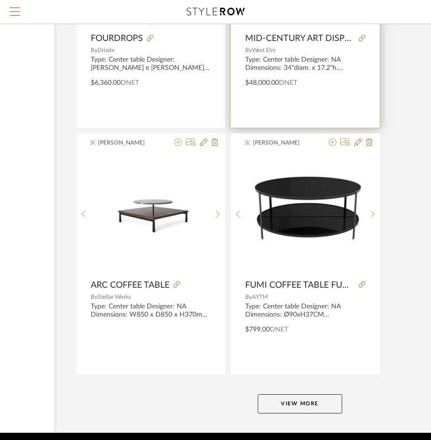
scroll to position [4244, 142]
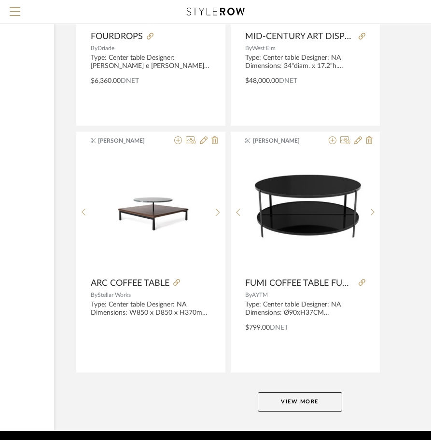
click at [296, 405] on button "View More" at bounding box center [300, 402] width 84 height 19
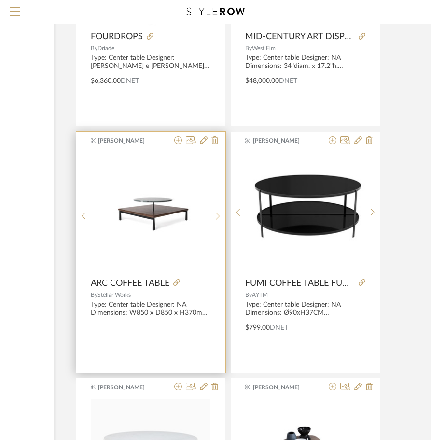
click at [211, 219] on sr-next-btn at bounding box center [217, 216] width 15 height 8
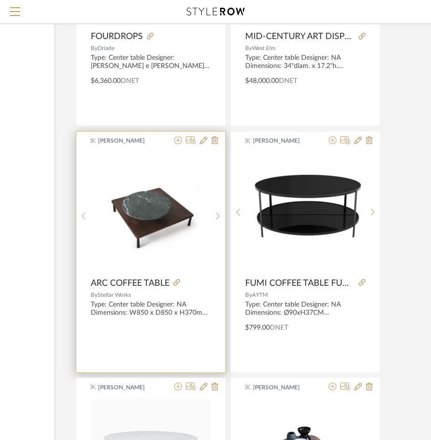
click at [120, 149] on div "[PERSON_NAME] ARC COFFEE TABLE By Stellar Works Type: Center table Designer: NA…" at bounding box center [150, 252] width 149 height 241
click at [148, 202] on img "1" at bounding box center [151, 212] width 120 height 114
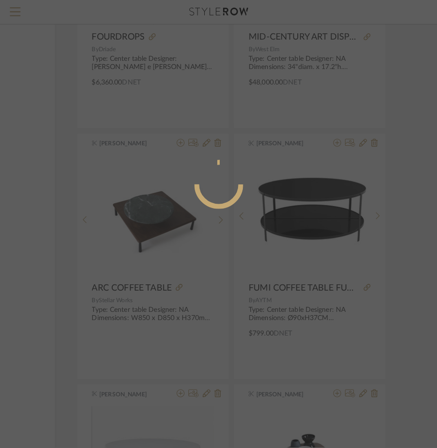
scroll to position [0, 0]
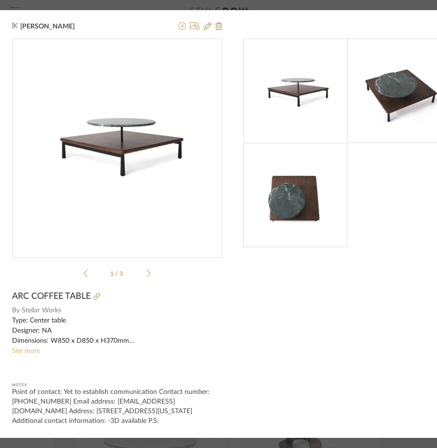
click at [30, 347] on link "See more" at bounding box center [26, 350] width 28 height 7
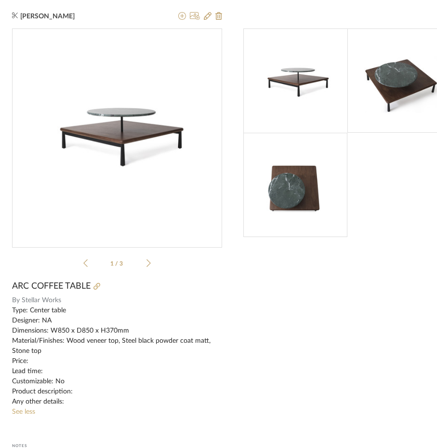
click at [390, 15] on dialog-close "×" at bounding box center [349, 17] width 210 height 23
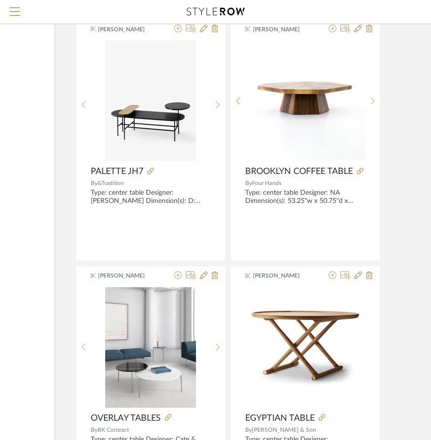
scroll to position [5594, 142]
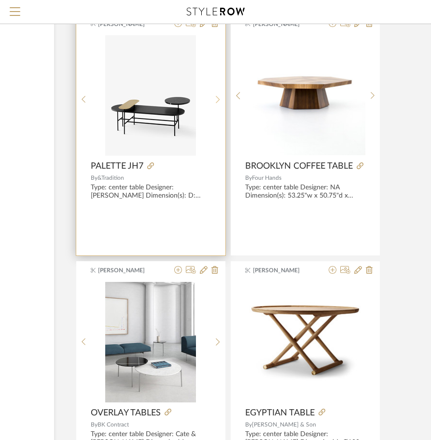
click at [215, 101] on sr-next-btn at bounding box center [217, 99] width 15 height 8
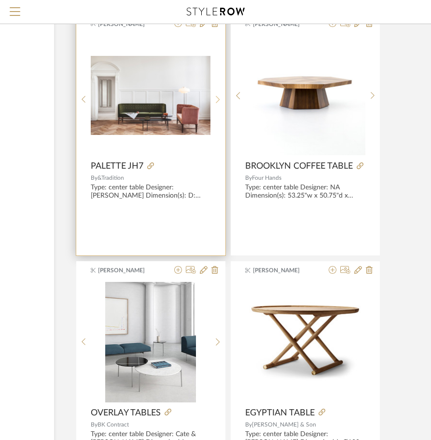
click at [215, 101] on sr-next-btn at bounding box center [217, 99] width 15 height 8
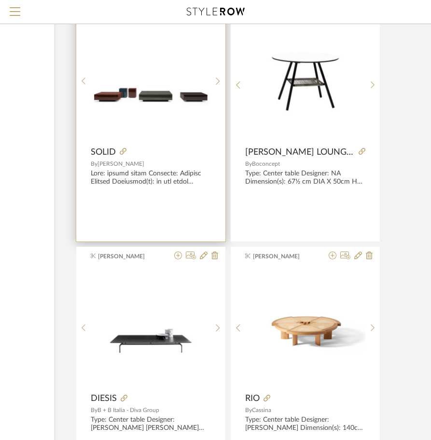
scroll to position [6366, 142]
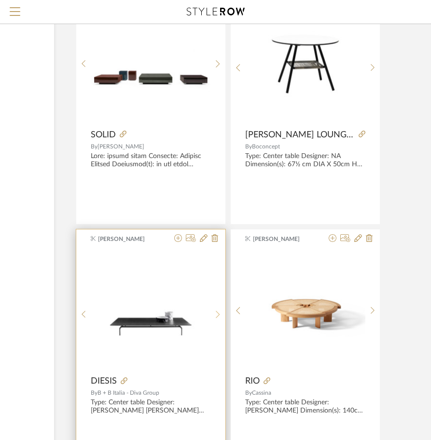
click at [217, 316] on icon at bounding box center [218, 314] width 4 height 7
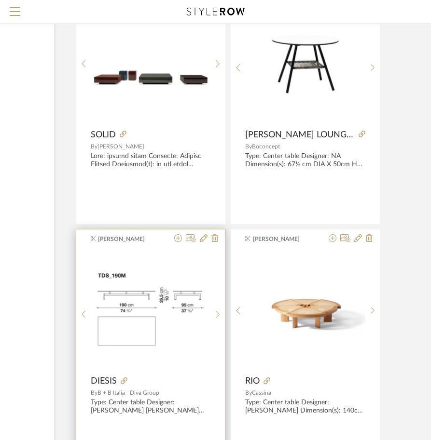
click at [218, 316] on icon at bounding box center [218, 315] width 4 height 8
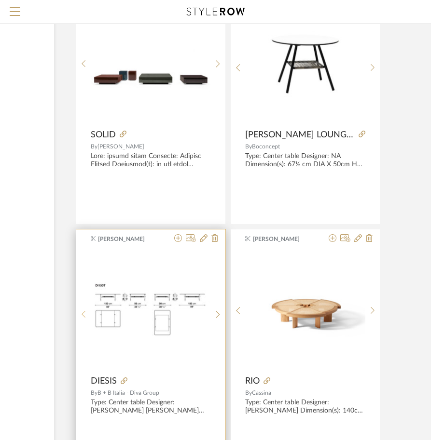
click at [85, 316] on sr-prev-btn at bounding box center [83, 315] width 15 height 8
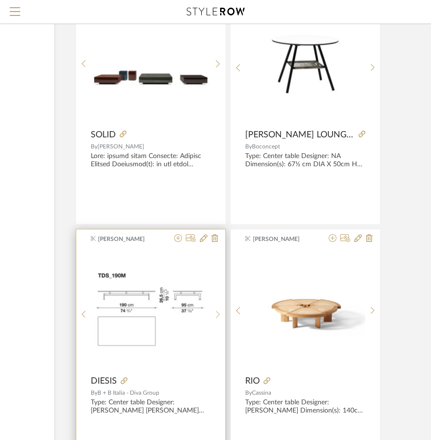
click at [215, 312] on sr-next-btn at bounding box center [217, 315] width 15 height 8
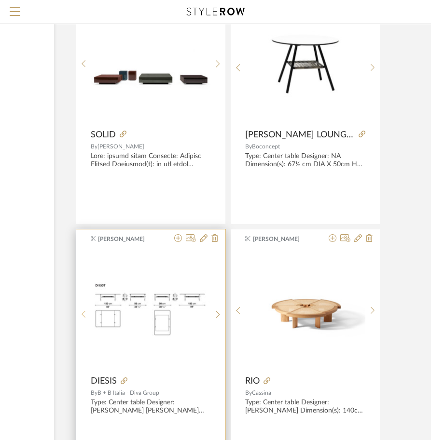
click at [83, 314] on icon at bounding box center [84, 315] width 4 height 8
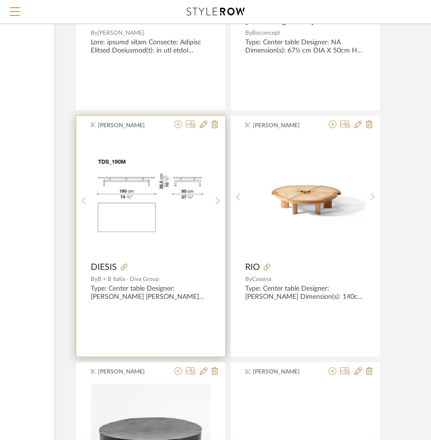
scroll to position [6462, 142]
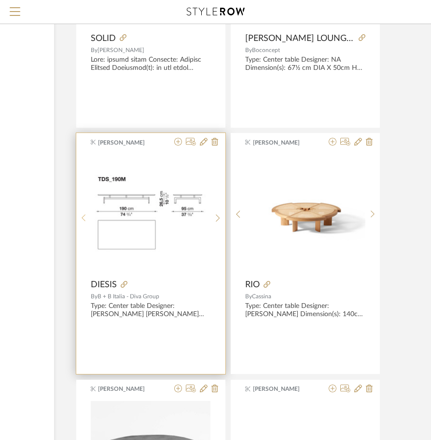
click at [84, 218] on icon at bounding box center [84, 218] width 4 height 8
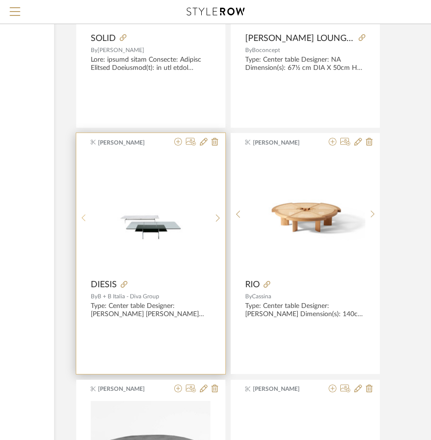
click at [84, 218] on icon at bounding box center [84, 218] width 4 height 8
click at [220, 217] on sr-next-btn at bounding box center [217, 218] width 15 height 8
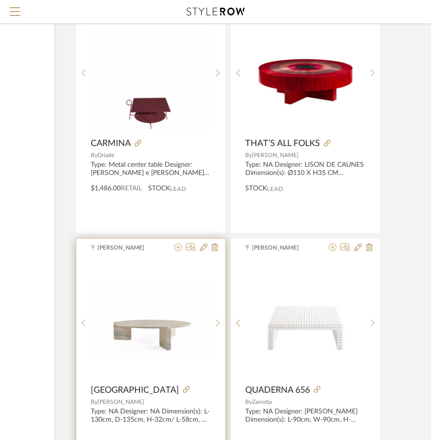
scroll to position [8488, 142]
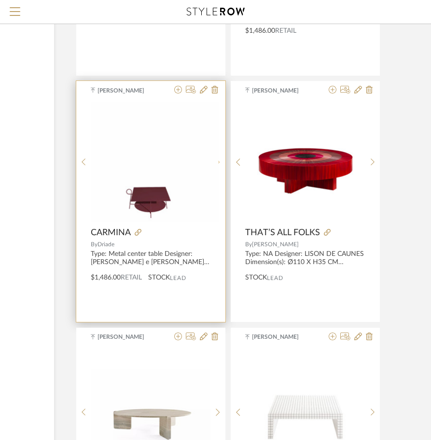
click at [218, 165] on icon at bounding box center [218, 162] width 4 height 8
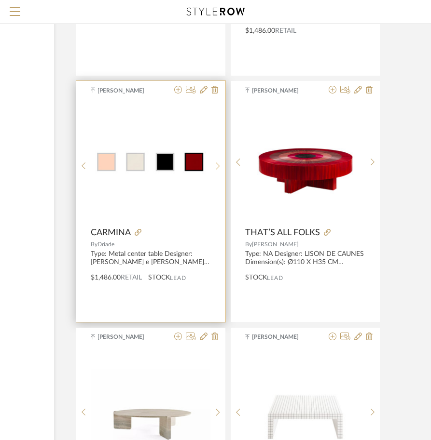
click at [218, 165] on icon at bounding box center [218, 166] width 4 height 7
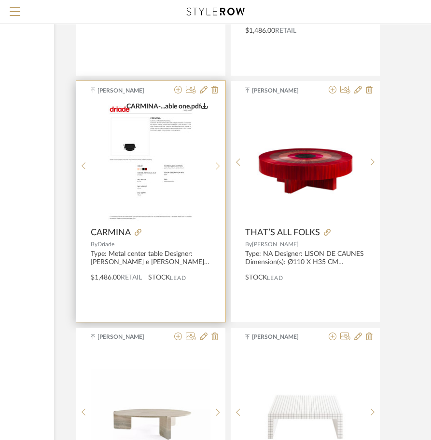
click at [218, 165] on icon at bounding box center [218, 166] width 4 height 7
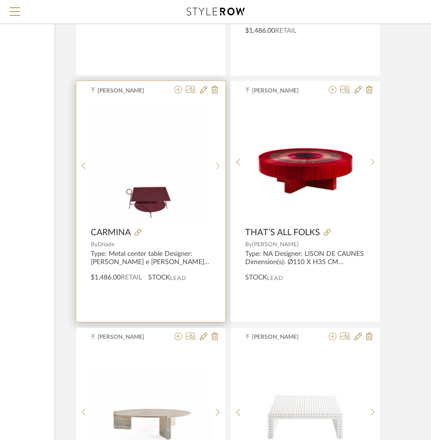
click at [218, 165] on icon at bounding box center [218, 166] width 4 height 7
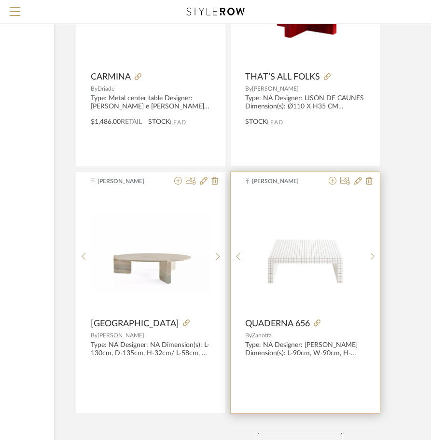
scroll to position [8728, 142]
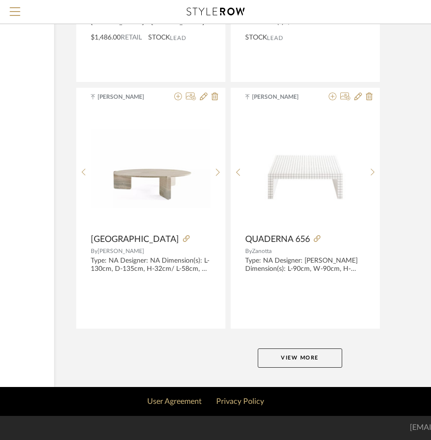
click at [284, 360] on button "View More" at bounding box center [300, 358] width 84 height 19
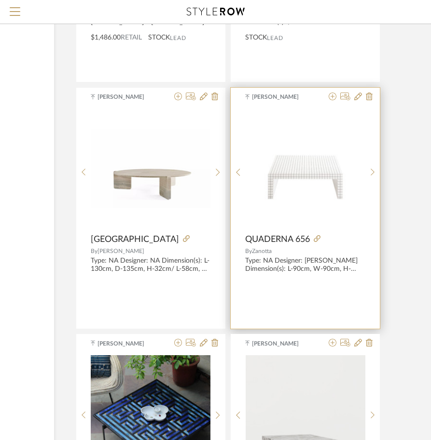
scroll to position [8873, 142]
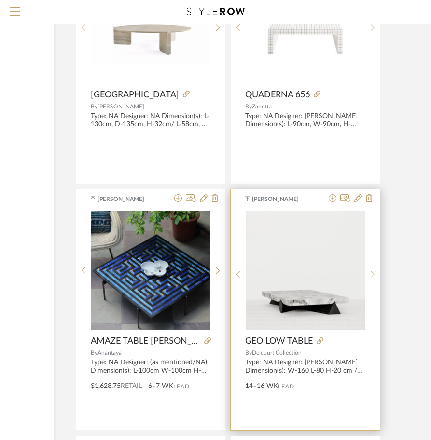
click at [372, 274] on icon at bounding box center [372, 275] width 4 height 8
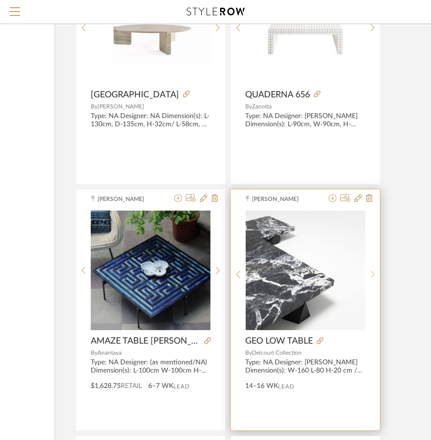
click at [372, 274] on icon at bounding box center [372, 275] width 4 height 8
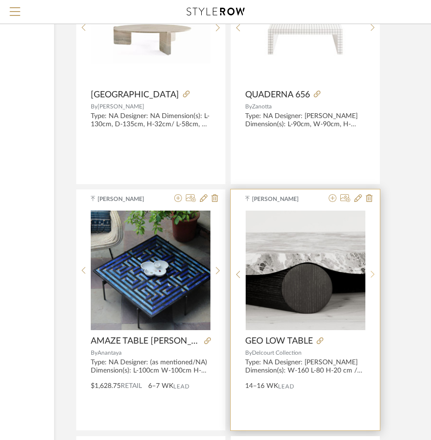
click at [372, 274] on icon at bounding box center [372, 275] width 4 height 8
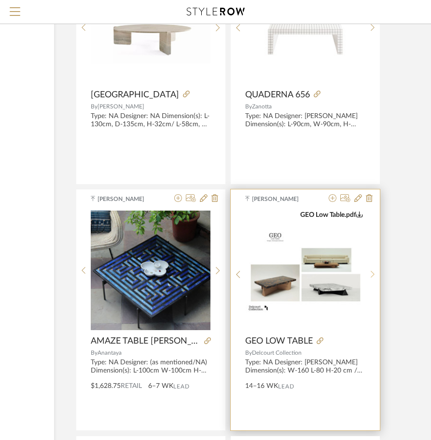
click at [372, 274] on icon at bounding box center [372, 275] width 4 height 8
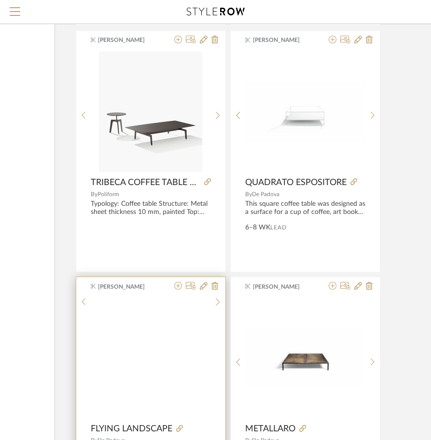
scroll to position [9789, 142]
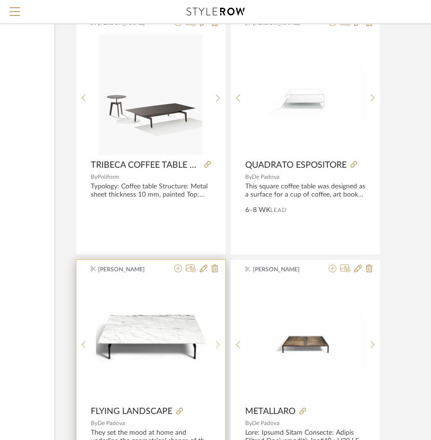
click at [221, 344] on sr-next-btn at bounding box center [217, 345] width 15 height 8
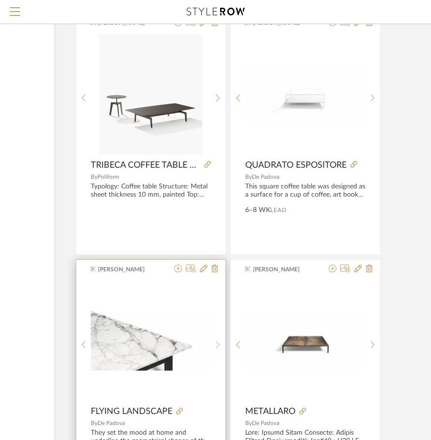
click at [221, 344] on sr-next-btn at bounding box center [217, 345] width 15 height 8
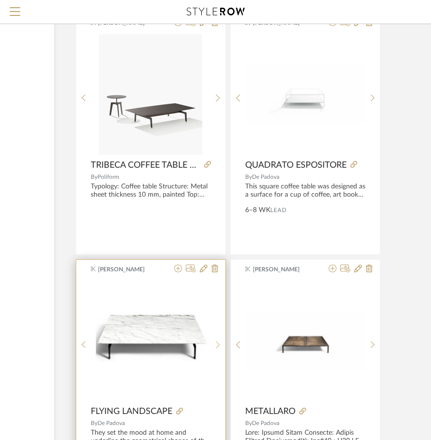
click at [221, 344] on sr-next-btn at bounding box center [217, 345] width 15 height 8
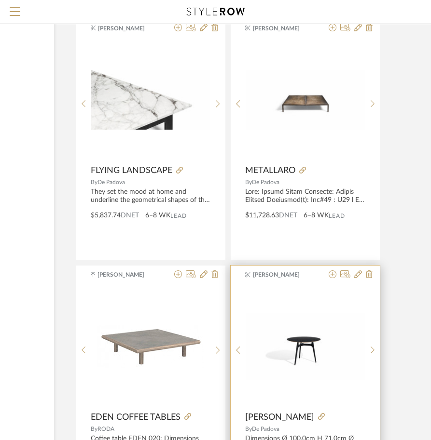
scroll to position [10271, 142]
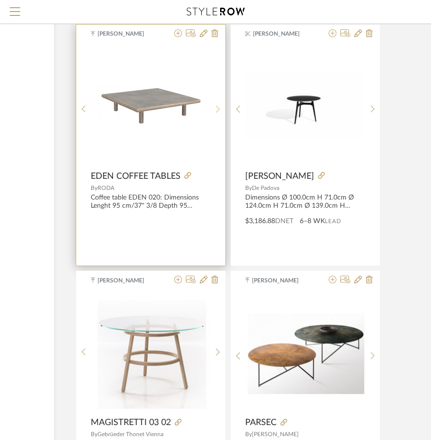
click at [211, 108] on sr-next-btn at bounding box center [217, 109] width 15 height 8
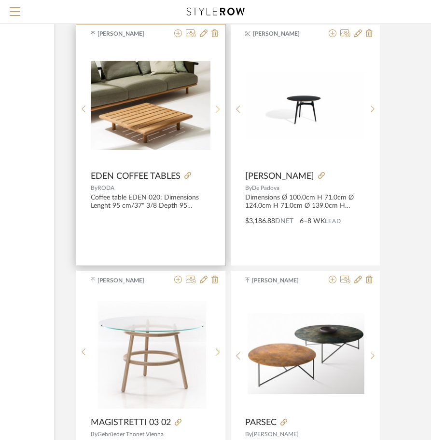
click at [215, 108] on sr-next-btn at bounding box center [217, 109] width 15 height 8
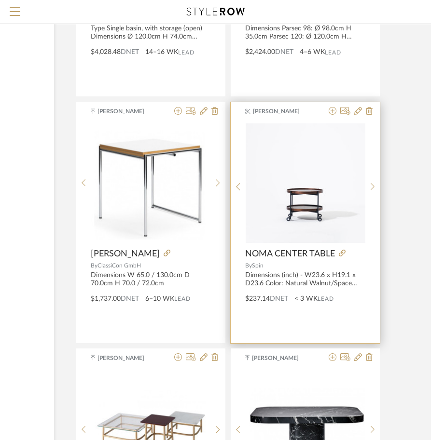
scroll to position [10850, 142]
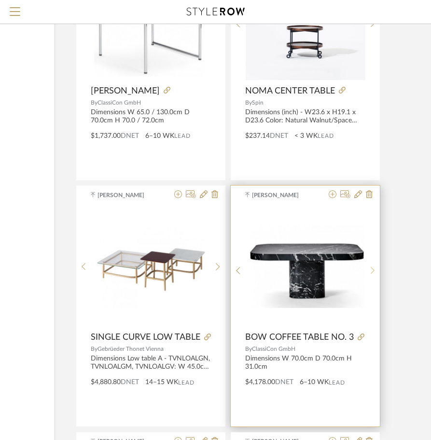
click at [372, 269] on icon at bounding box center [372, 270] width 4 height 7
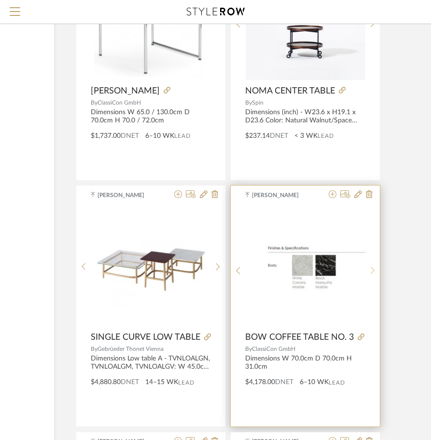
click at [372, 269] on icon at bounding box center [372, 270] width 4 height 7
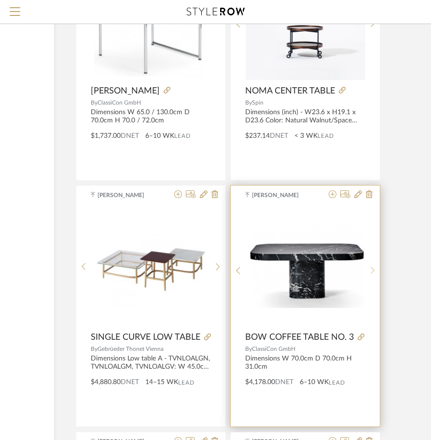
click at [372, 269] on icon at bounding box center [372, 270] width 4 height 7
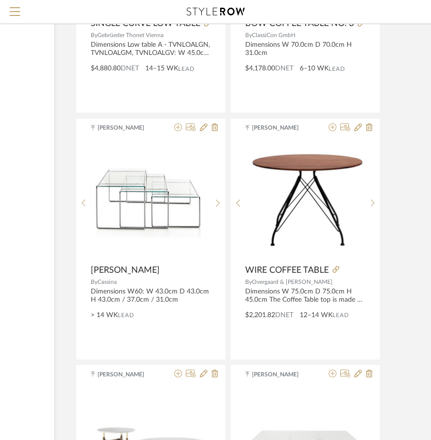
scroll to position [11284, 142]
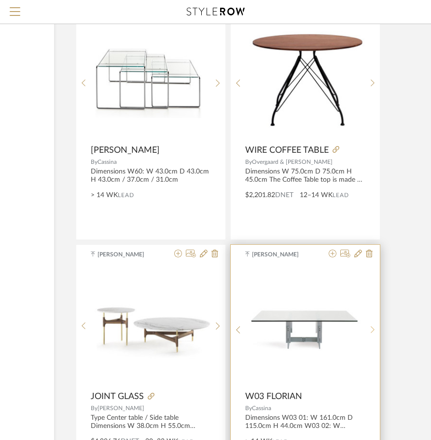
click at [371, 330] on icon at bounding box center [372, 330] width 4 height 8
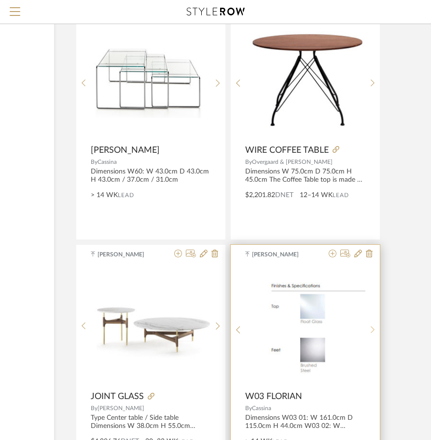
click at [371, 330] on icon at bounding box center [372, 330] width 4 height 8
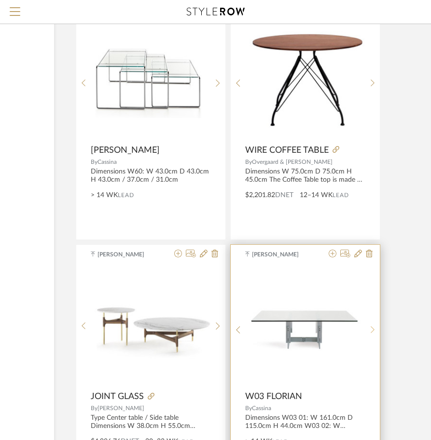
click at [371, 330] on icon at bounding box center [372, 330] width 4 height 8
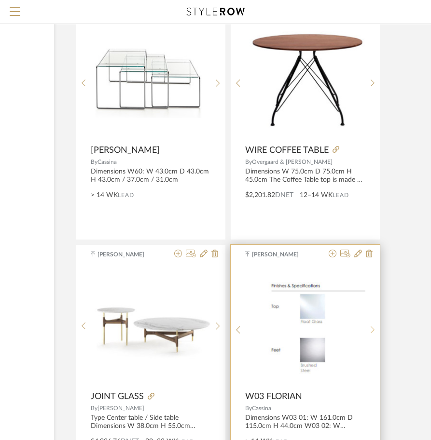
click at [371, 330] on icon at bounding box center [372, 330] width 4 height 8
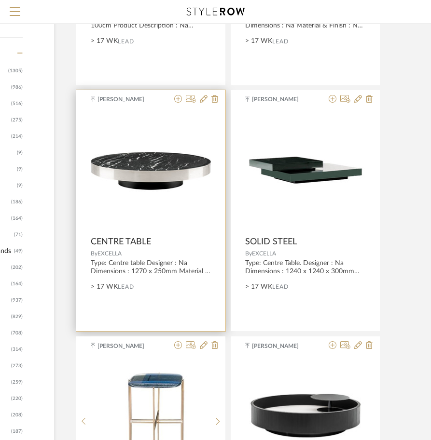
scroll to position [338, 142]
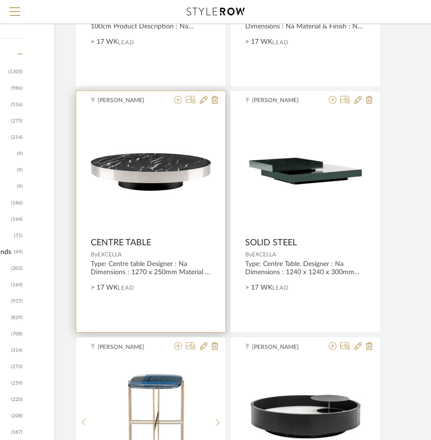
click at [136, 177] on img "0" at bounding box center [151, 172] width 120 height 42
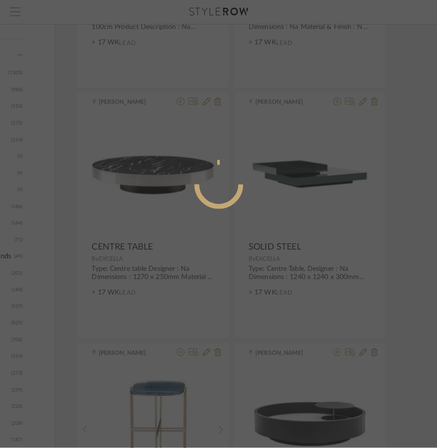
scroll to position [0, 0]
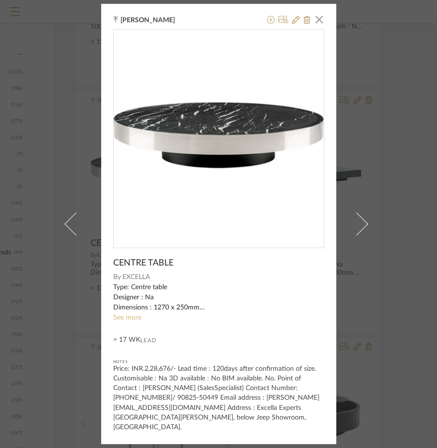
click at [127, 321] on link "See more" at bounding box center [127, 317] width 28 height 7
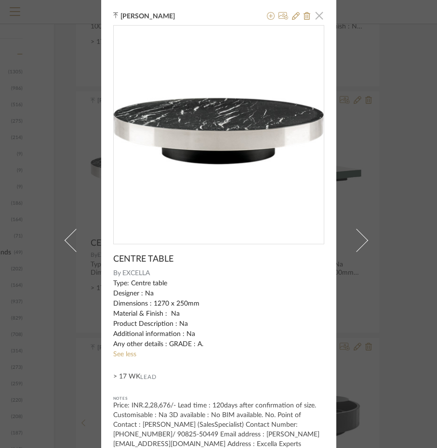
click at [319, 12] on span "button" at bounding box center [319, 15] width 19 height 19
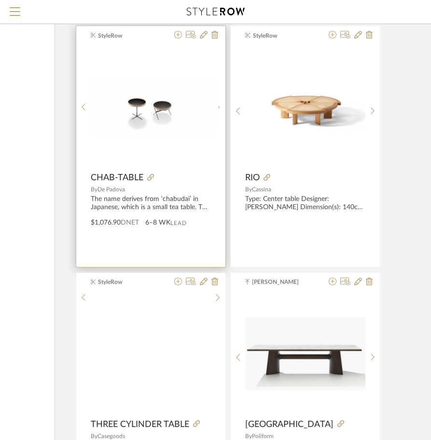
scroll to position [1736, 142]
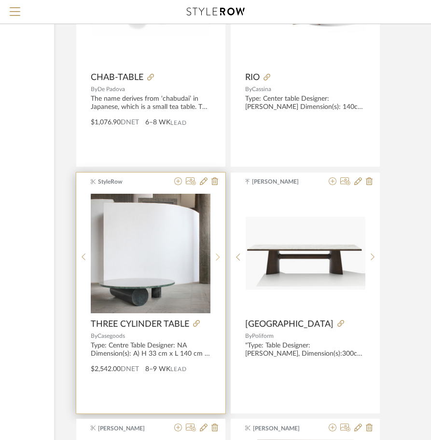
click at [216, 258] on icon at bounding box center [218, 257] width 4 height 8
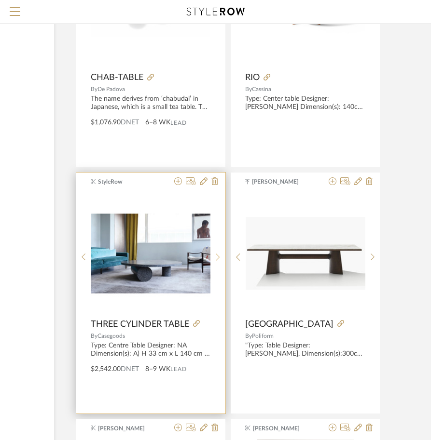
click at [216, 258] on icon at bounding box center [218, 257] width 4 height 8
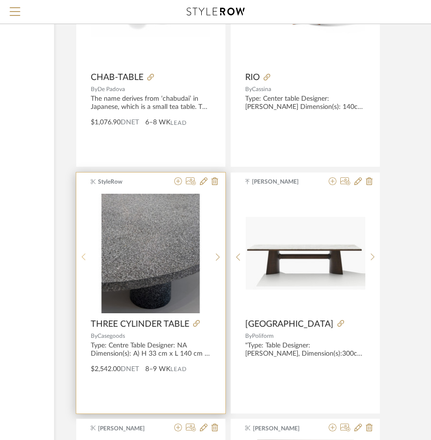
click at [84, 260] on icon at bounding box center [84, 257] width 4 height 8
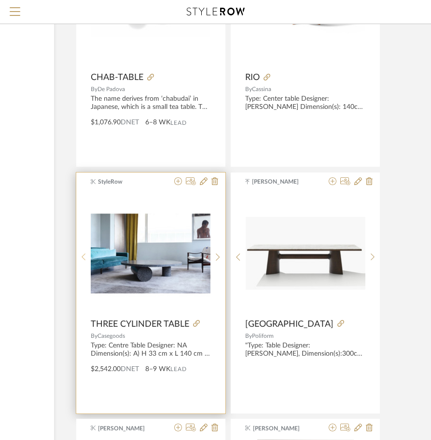
click at [84, 260] on icon at bounding box center [84, 257] width 4 height 8
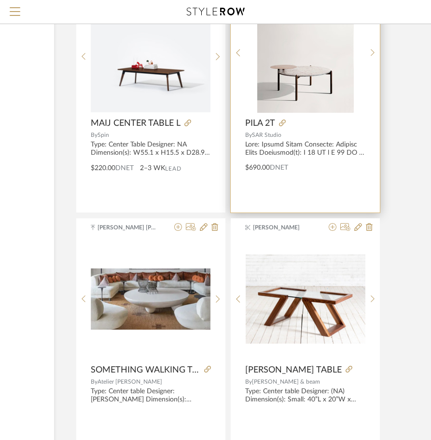
scroll to position [2218, 142]
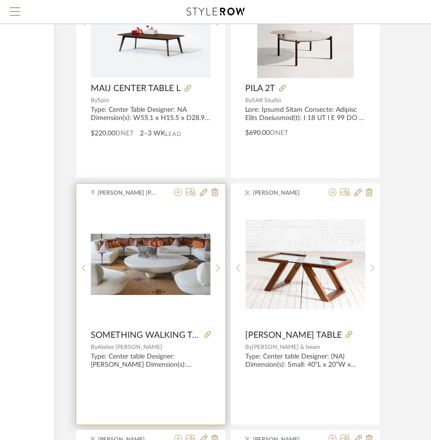
click at [178, 268] on img "0" at bounding box center [151, 265] width 120 height 62
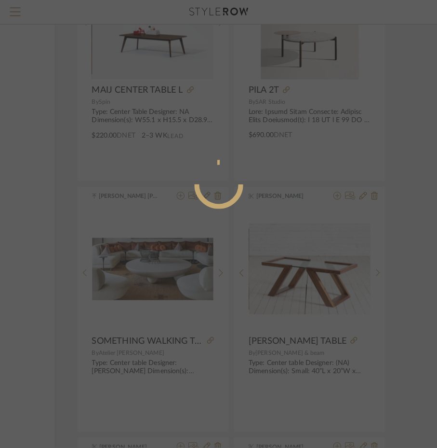
scroll to position [0, 0]
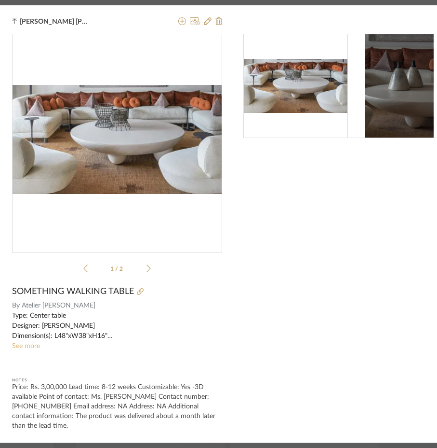
click at [37, 342] on link "See more" at bounding box center [26, 345] width 28 height 7
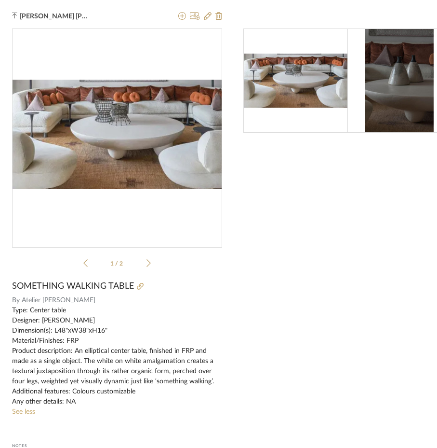
click at [148, 261] on icon at bounding box center [149, 262] width 4 height 9
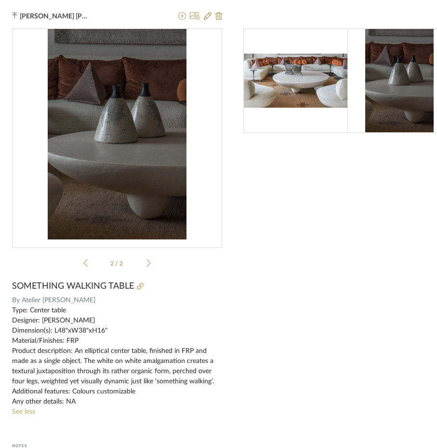
click at [148, 261] on icon at bounding box center [149, 262] width 4 height 9
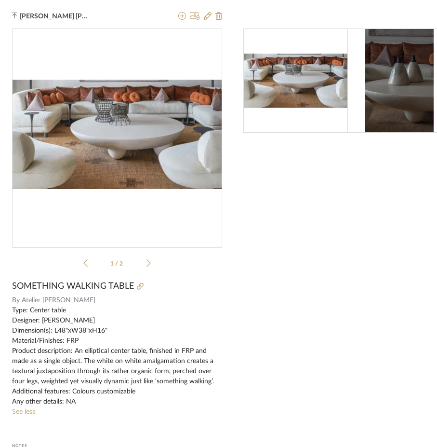
click at [148, 261] on icon at bounding box center [149, 262] width 4 height 9
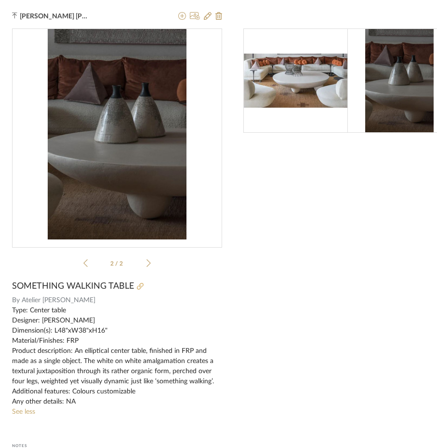
click at [143, 286] on icon at bounding box center [140, 286] width 7 height 7
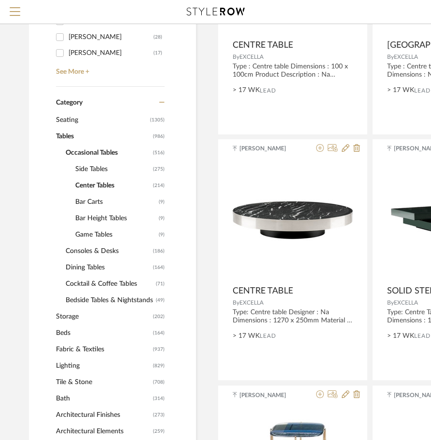
scroll to position [338, 0]
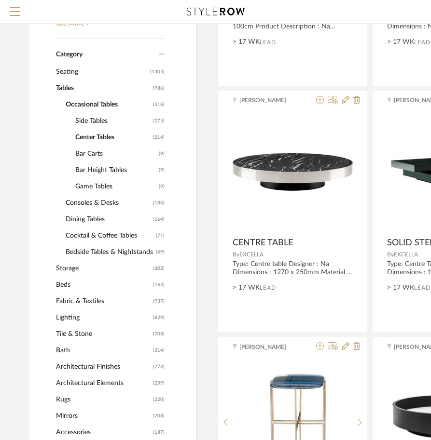
click at [86, 205] on span "Consoles & Desks" at bounding box center [108, 203] width 85 height 16
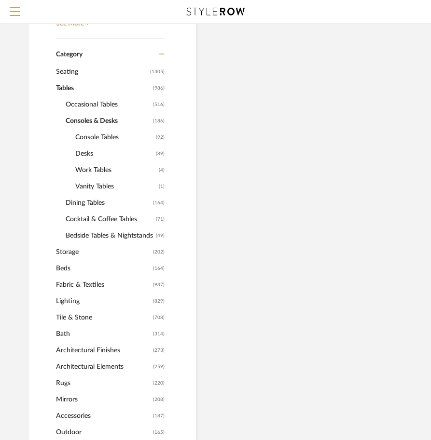
click at [88, 131] on span "Console Tables" at bounding box center [114, 137] width 78 height 16
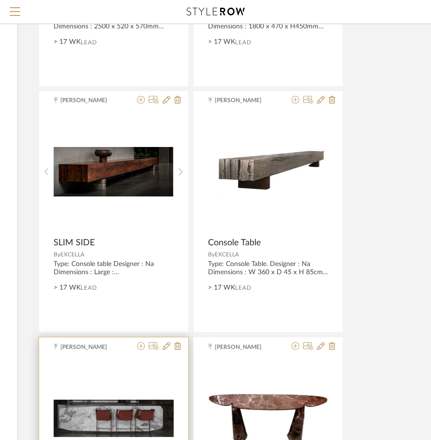
scroll to position [145, 179]
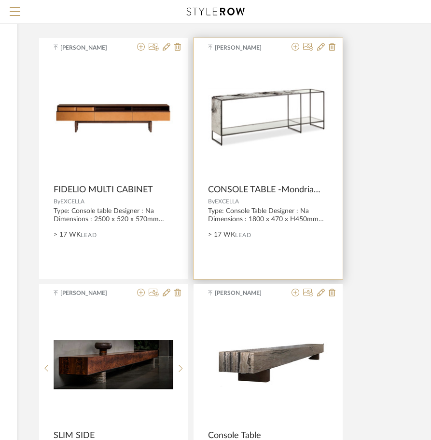
click at [211, 189] on span "CONSOLE TABLE -Mondrian collection" at bounding box center [266, 190] width 116 height 11
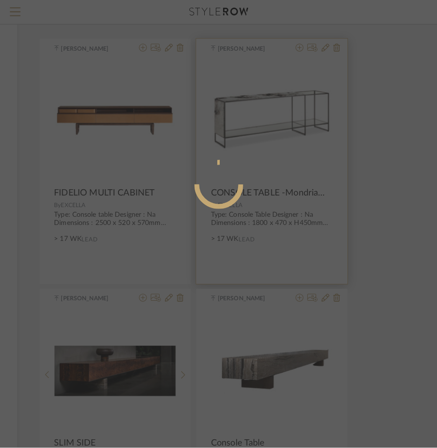
scroll to position [0, 0]
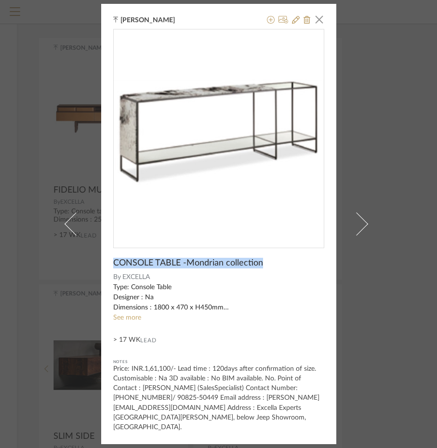
drag, startPoint x: 254, startPoint y: 269, endPoint x: 110, endPoint y: 269, distance: 143.7
click at [113, 268] on div "CONSOLE TABLE -Mondrian collection" at bounding box center [218, 263] width 211 height 11
click at [391, 187] on div "[PERSON_NAME] × CONSOLE TABLE -Mondrian collection By EXCELLA Type: Console Tab…" at bounding box center [218, 224] width 437 height 448
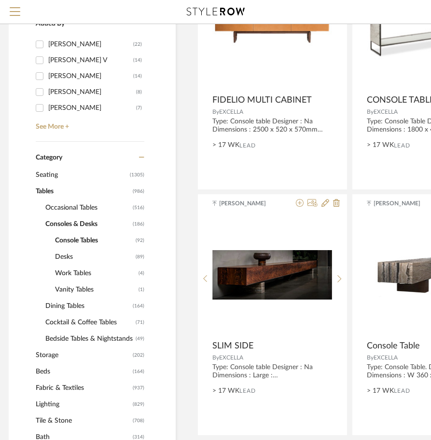
scroll to position [241, 20]
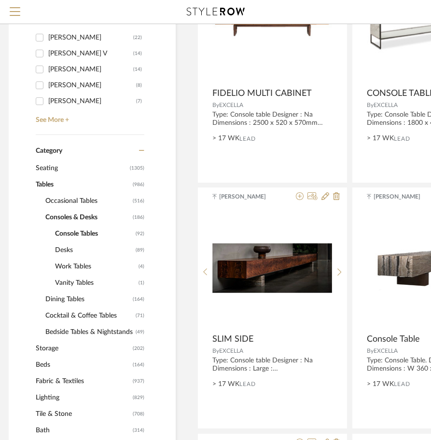
click at [50, 169] on span "Seating" at bounding box center [82, 168] width 92 height 16
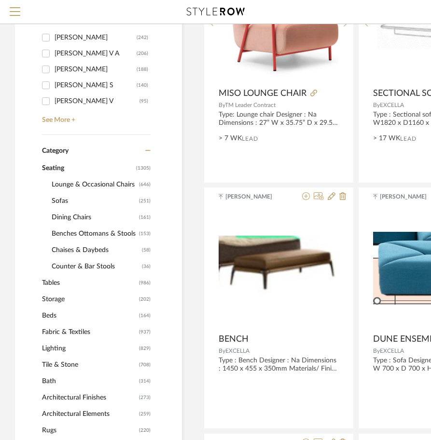
scroll to position [241, 0]
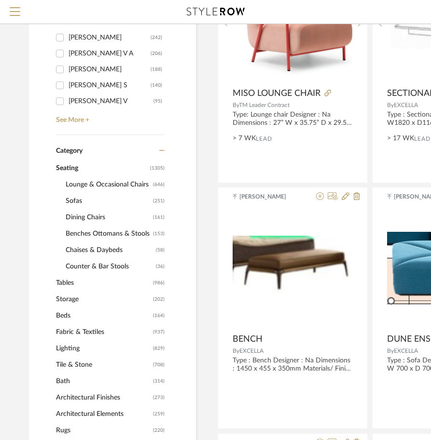
click at [87, 184] on span "Lounge & Occasional Chairs" at bounding box center [108, 185] width 85 height 16
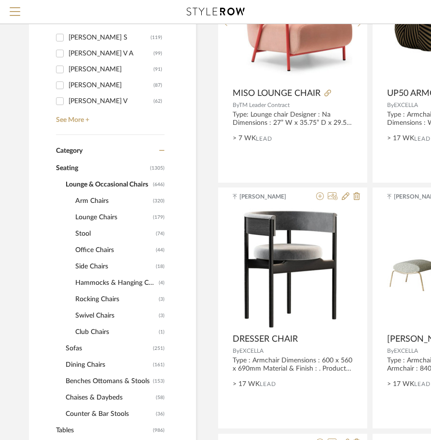
click at [82, 200] on span "Arm Chairs" at bounding box center [112, 201] width 75 height 16
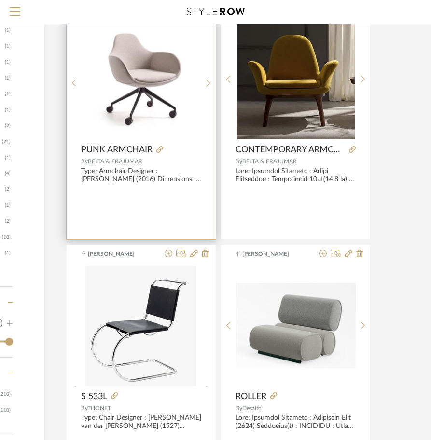
scroll to position [1254, 151]
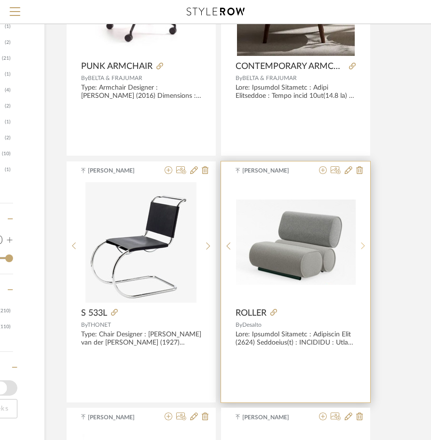
click at [361, 245] on icon at bounding box center [363, 246] width 4 height 8
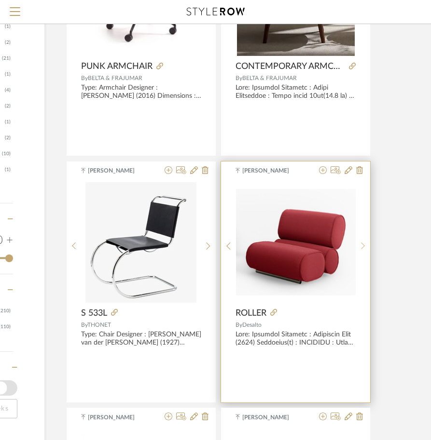
click at [361, 245] on icon at bounding box center [363, 246] width 4 height 8
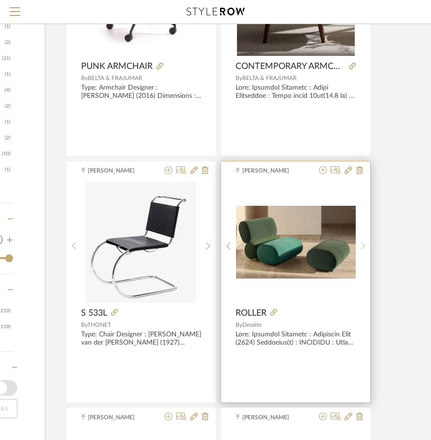
click at [361, 245] on icon at bounding box center [363, 246] width 4 height 8
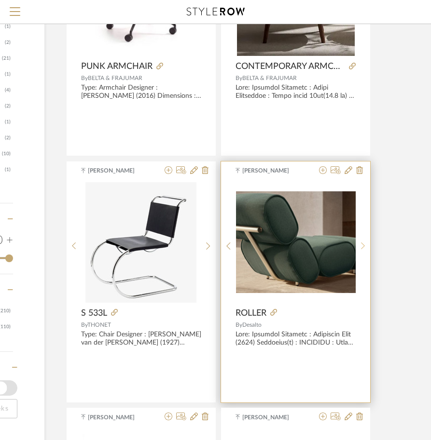
click at [361, 245] on icon at bounding box center [363, 246] width 4 height 8
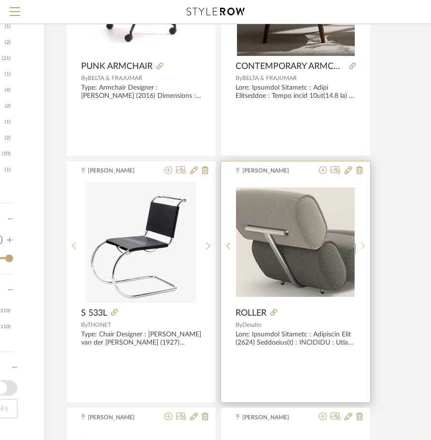
click at [361, 245] on icon at bounding box center [363, 246] width 4 height 8
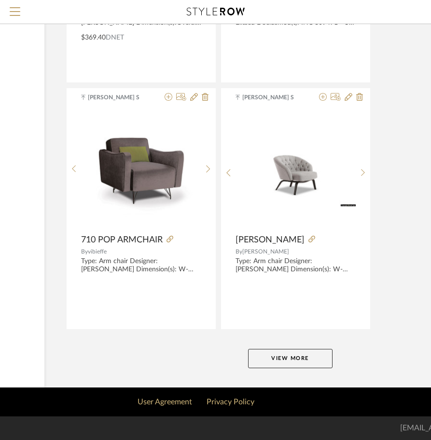
scroll to position [4288, 151]
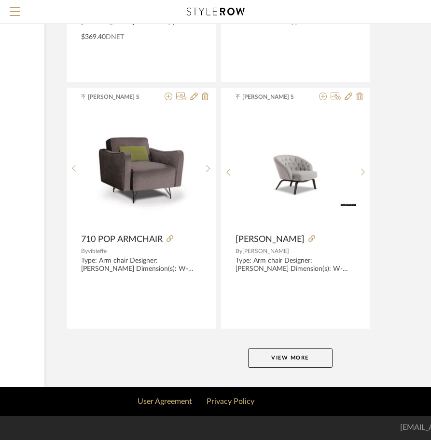
click at [277, 355] on button "View More" at bounding box center [290, 358] width 84 height 19
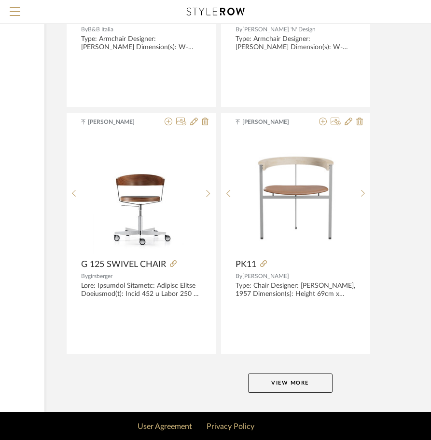
scroll to position [8728, 151]
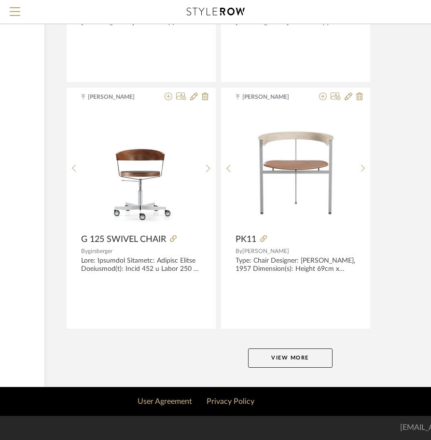
click at [268, 360] on button "View More" at bounding box center [290, 358] width 84 height 19
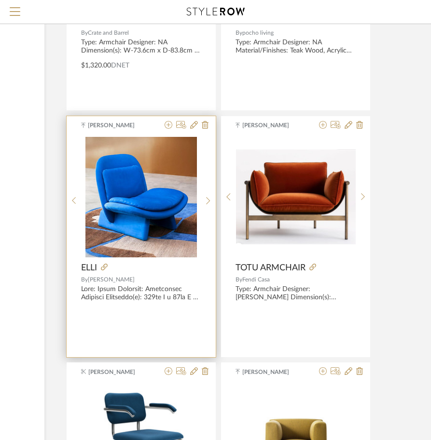
scroll to position [12152, 151]
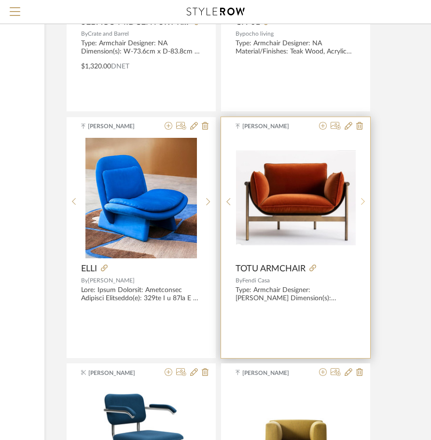
click at [358, 201] on sr-next-btn at bounding box center [362, 202] width 15 height 8
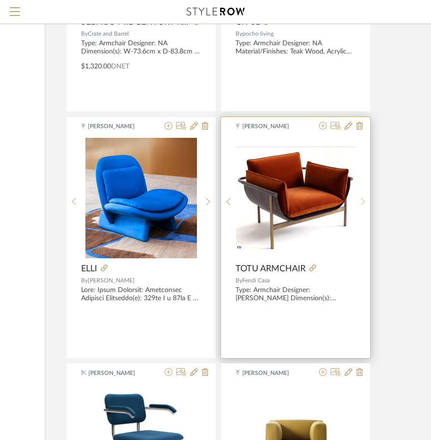
click at [360, 201] on sr-next-btn at bounding box center [362, 202] width 15 height 8
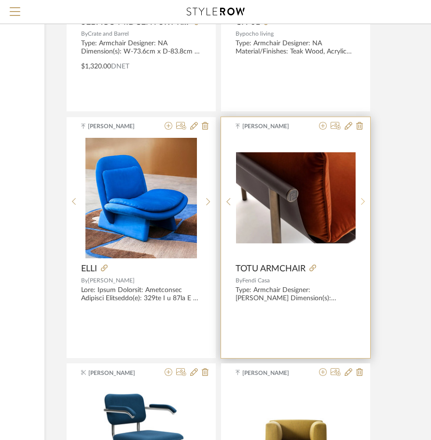
click at [360, 201] on sr-next-btn at bounding box center [362, 202] width 15 height 8
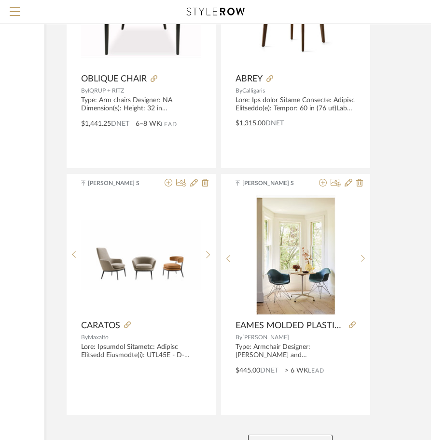
scroll to position [13169, 151]
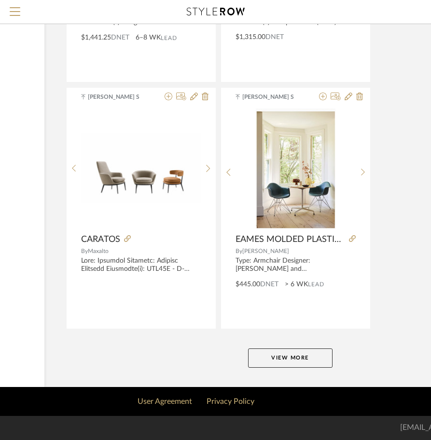
click at [279, 364] on button "View More" at bounding box center [290, 358] width 84 height 19
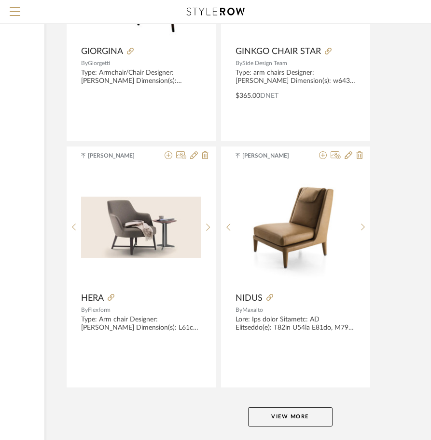
scroll to position [17557, 151]
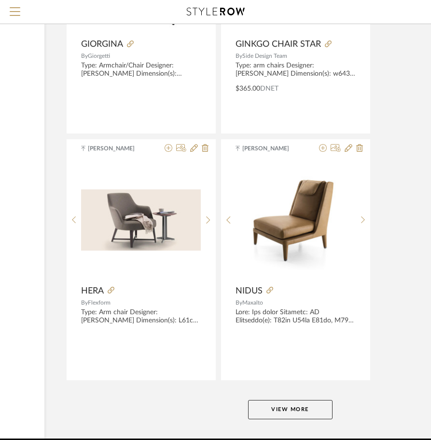
click at [279, 404] on button "View More" at bounding box center [290, 409] width 84 height 19
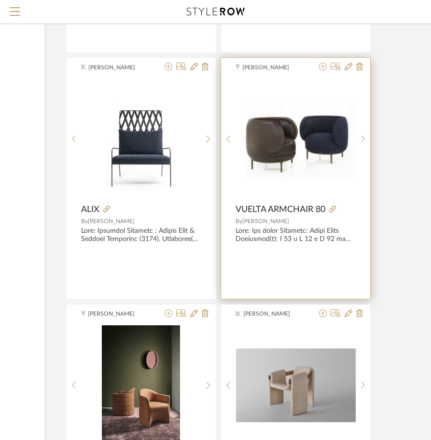
scroll to position [17847, 151]
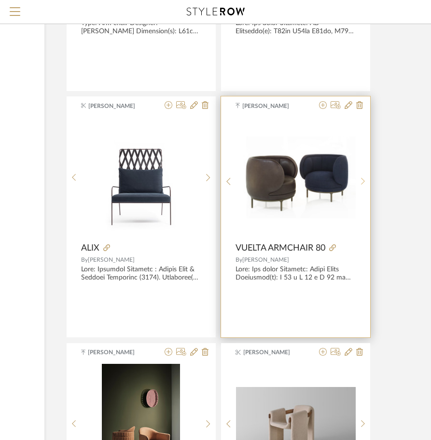
click at [361, 184] on icon at bounding box center [363, 181] width 4 height 7
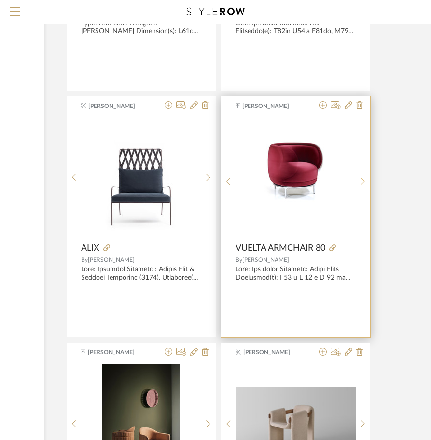
click at [361, 184] on icon at bounding box center [363, 181] width 4 height 7
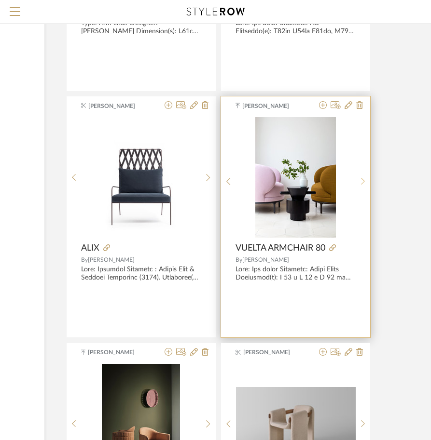
click at [361, 184] on icon at bounding box center [363, 181] width 4 height 7
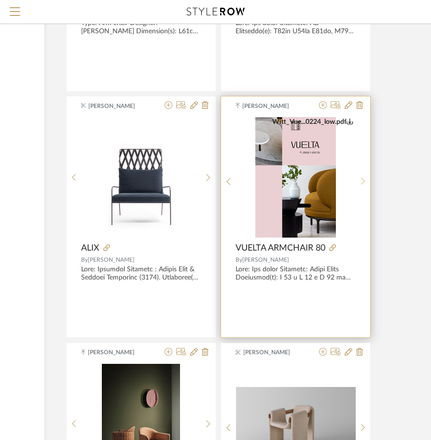
click at [361, 182] on icon at bounding box center [363, 181] width 4 height 8
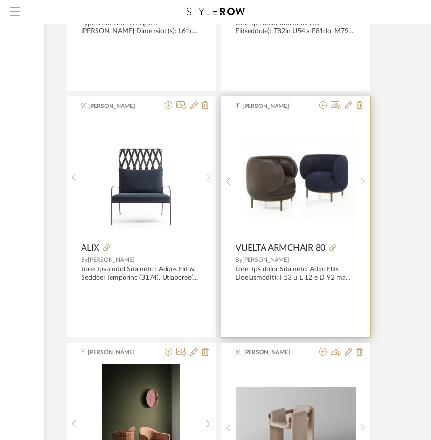
click at [361, 182] on icon at bounding box center [363, 181] width 4 height 8
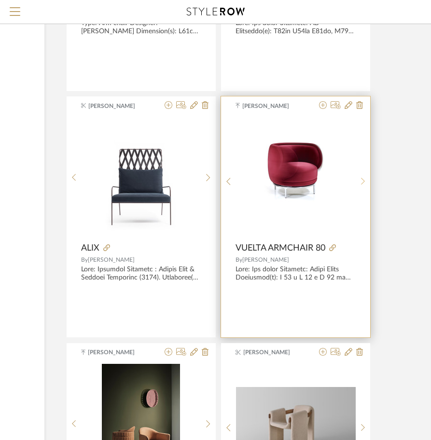
click at [361, 182] on icon at bounding box center [363, 181] width 4 height 8
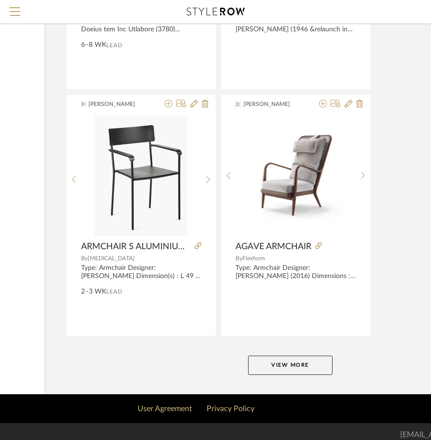
scroll to position [22049, 151]
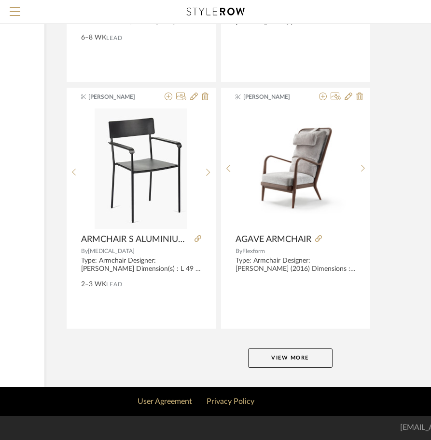
click at [260, 354] on button "View More" at bounding box center [290, 358] width 84 height 19
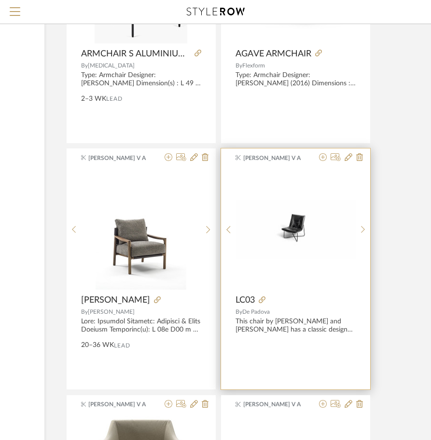
scroll to position [22242, 151]
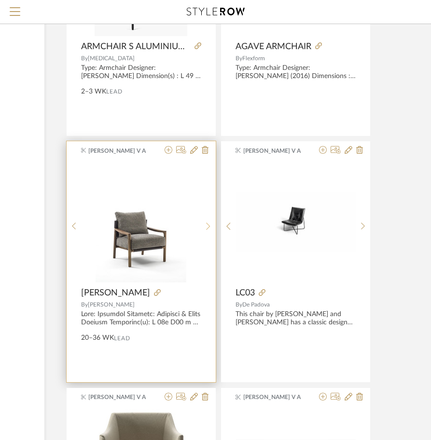
click at [212, 223] on sr-next-btn at bounding box center [208, 226] width 15 height 8
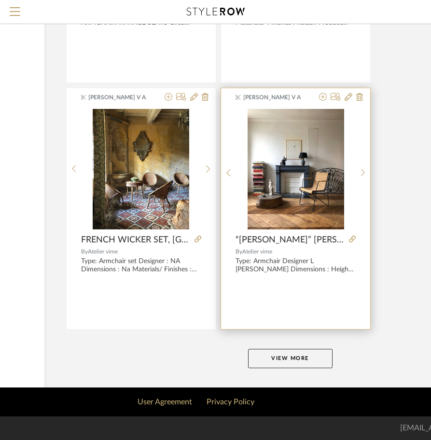
scroll to position [26489, 151]
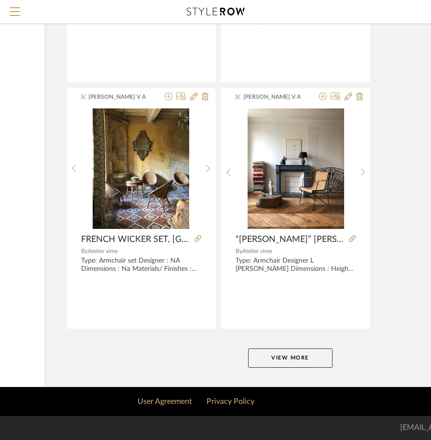
click at [298, 350] on button "View More" at bounding box center [290, 358] width 84 height 19
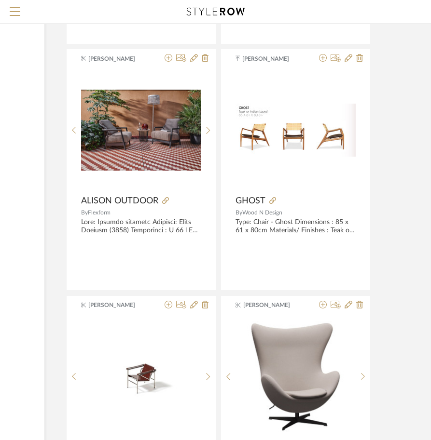
scroll to position [26779, 151]
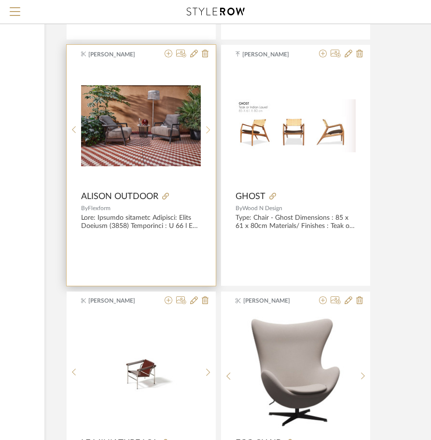
click at [211, 134] on div at bounding box center [208, 130] width 15 height 128
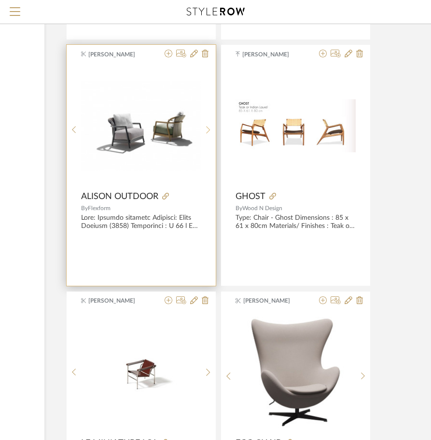
click at [211, 134] on sr-next-btn at bounding box center [208, 130] width 15 height 8
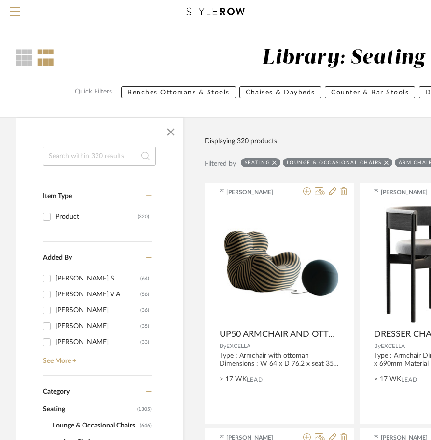
scroll to position [0, 0]
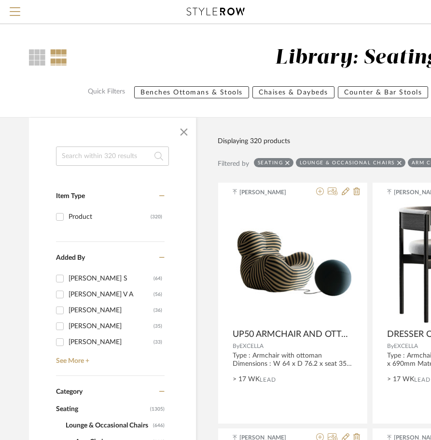
click at [82, 157] on input at bounding box center [112, 156] width 113 height 19
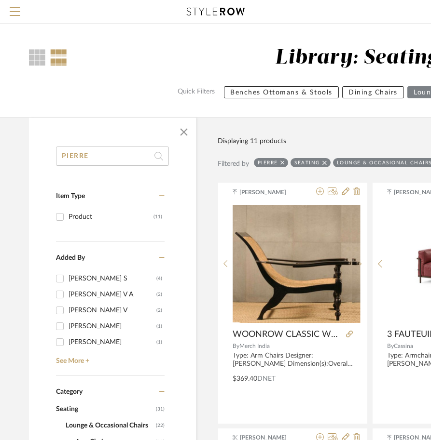
type input "PIERRE"
click at [323, 163] on icon at bounding box center [324, 163] width 4 height 7
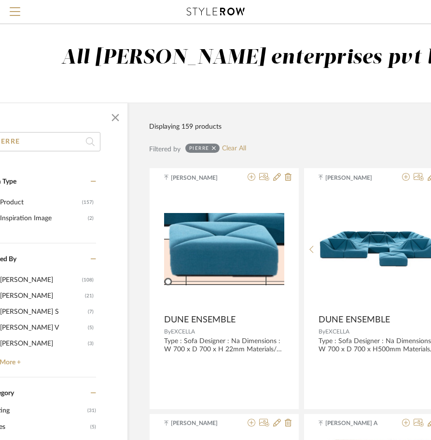
scroll to position [0, 41]
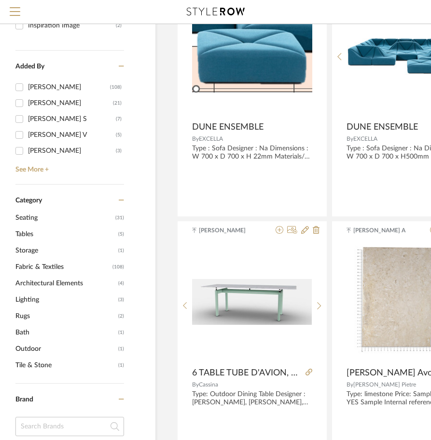
drag, startPoint x: 36, startPoint y: 234, endPoint x: 42, endPoint y: 238, distance: 7.6
click at [36, 234] on span "Tables" at bounding box center [65, 234] width 100 height 16
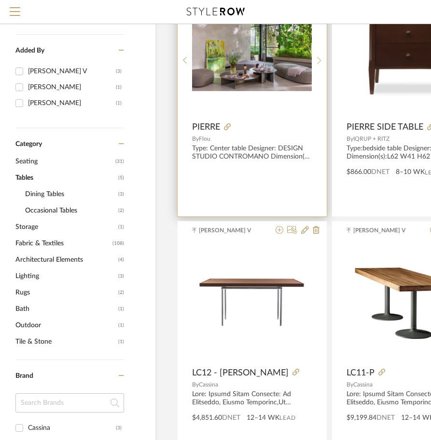
click at [318, 64] on icon at bounding box center [319, 60] width 4 height 8
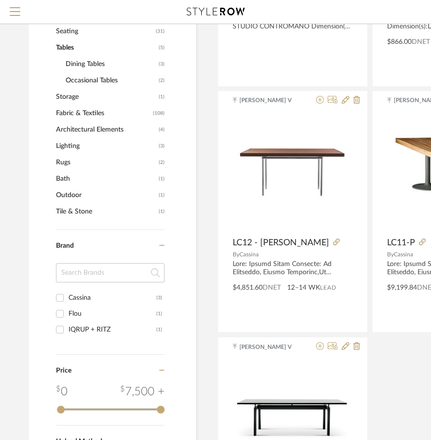
scroll to position [241, 0]
